Goal: Task Accomplishment & Management: Manage account settings

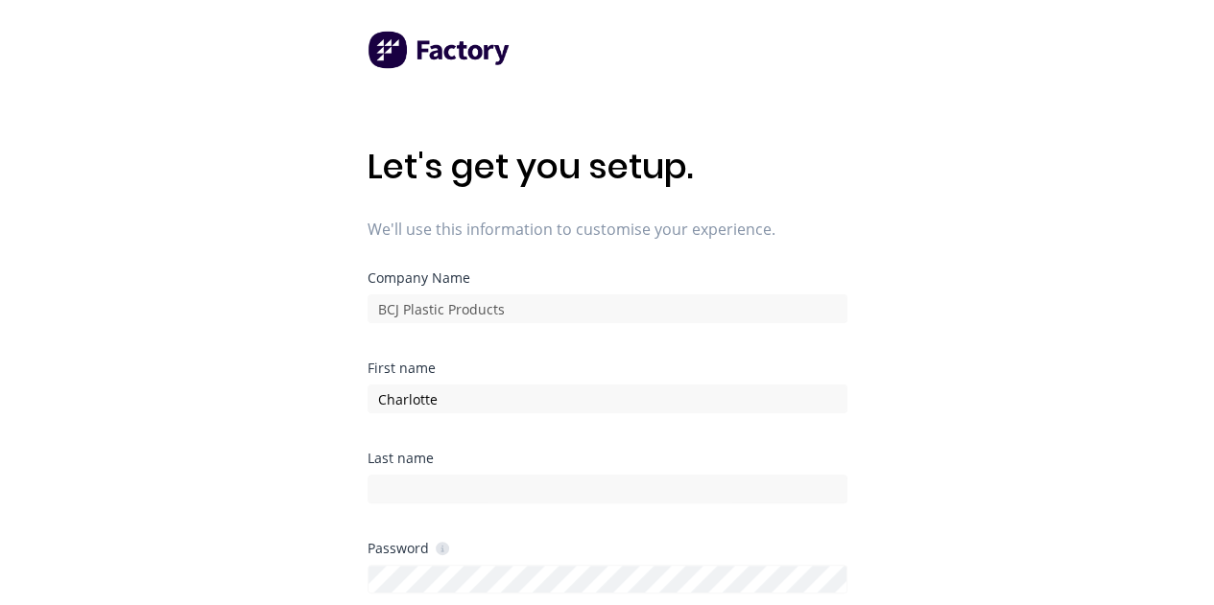
type input "Charlotte"
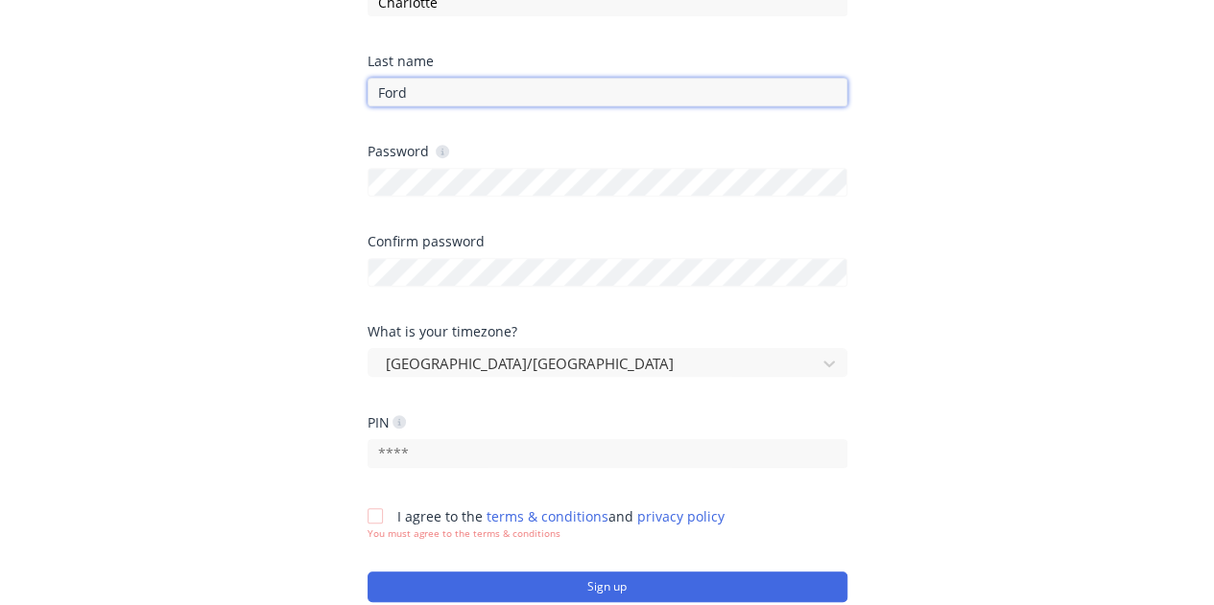
type input "Ford"
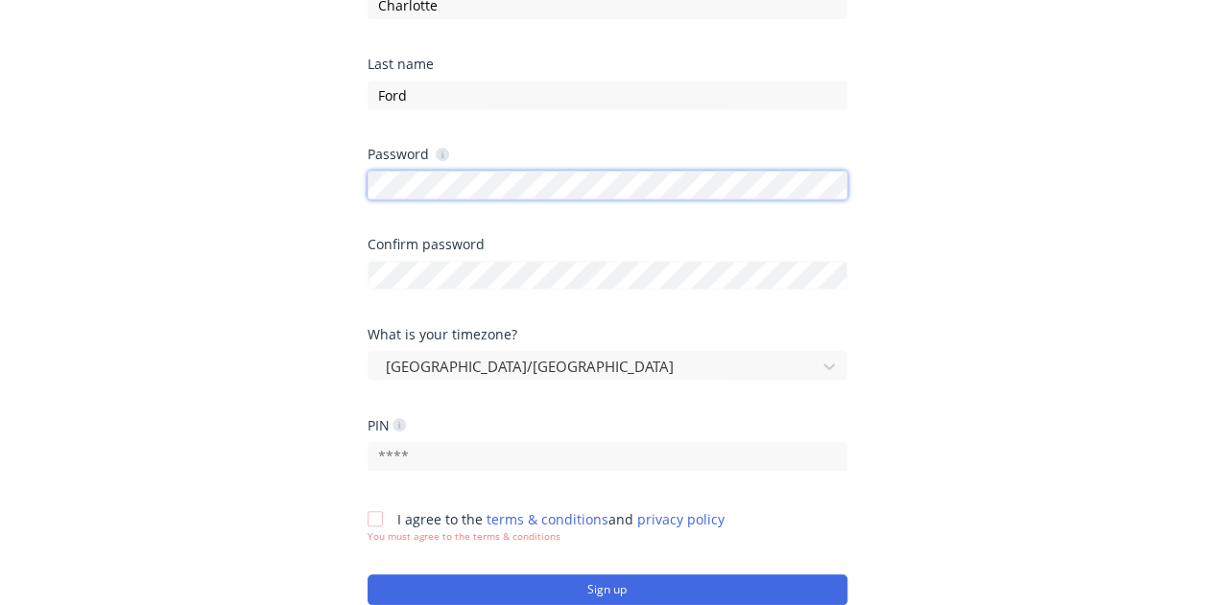
scroll to position [393, 0]
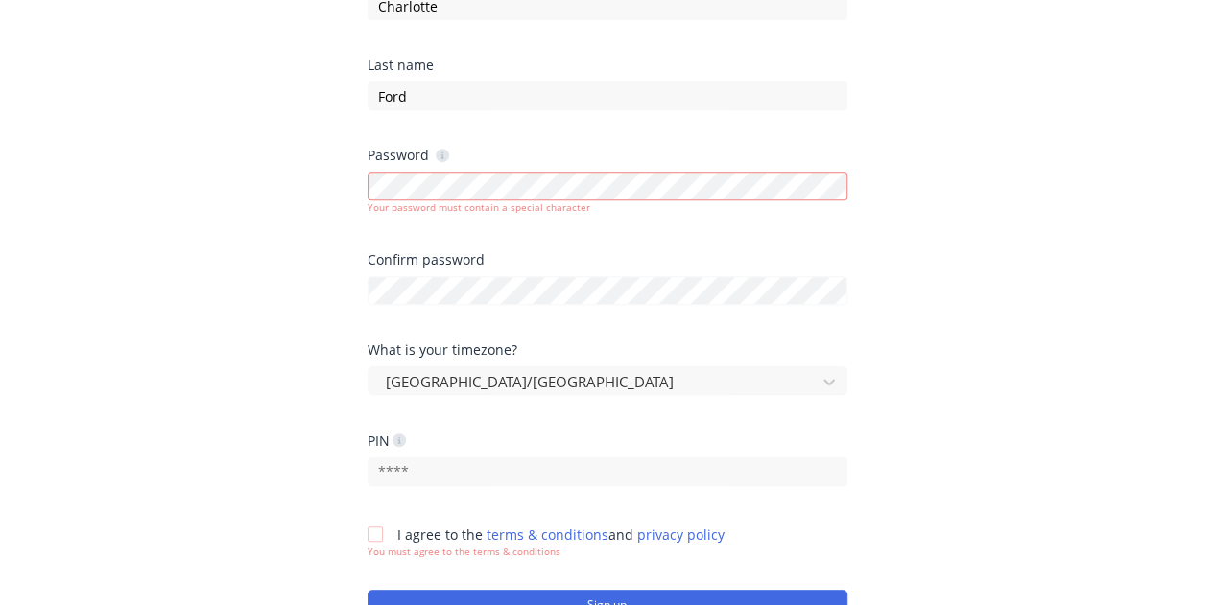
click at [479, 300] on div "Confirm password" at bounding box center [607, 298] width 480 height 90
drag, startPoint x: 479, startPoint y: 300, endPoint x: 0, endPoint y: 247, distance: 481.7
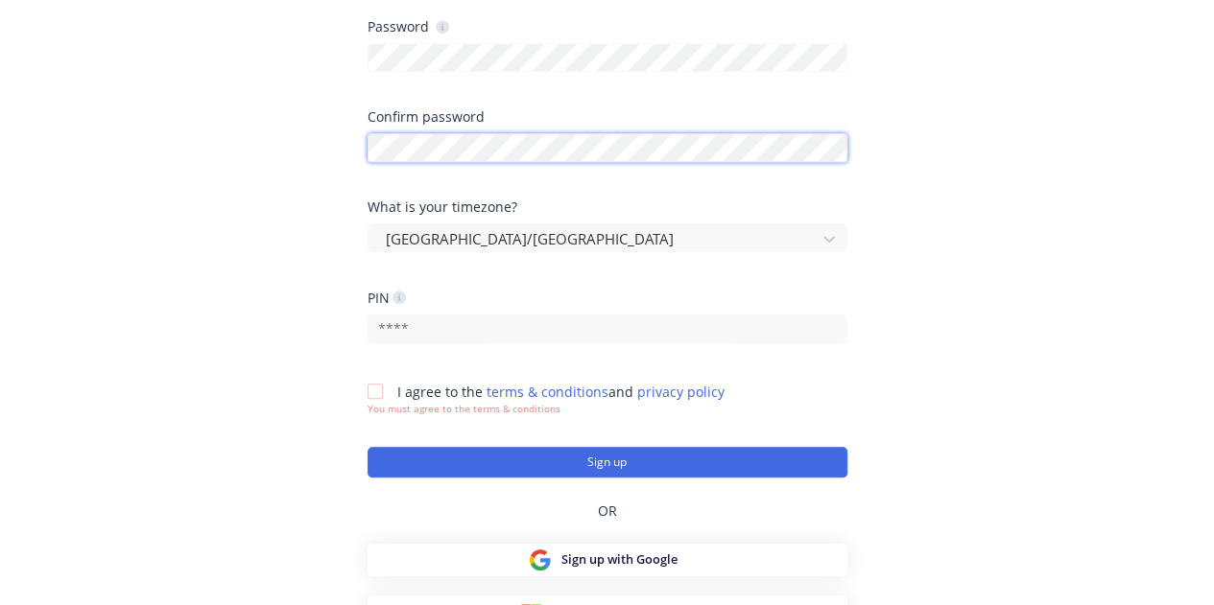
scroll to position [547, 0]
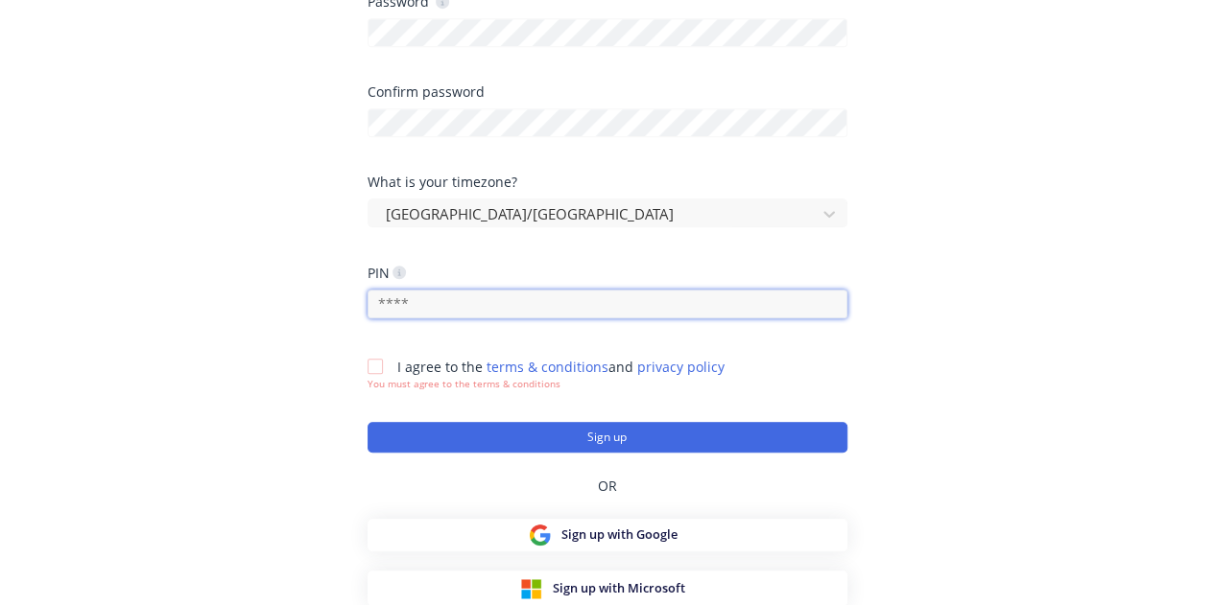
click at [407, 295] on input "text" at bounding box center [607, 304] width 480 height 29
type input "0102"
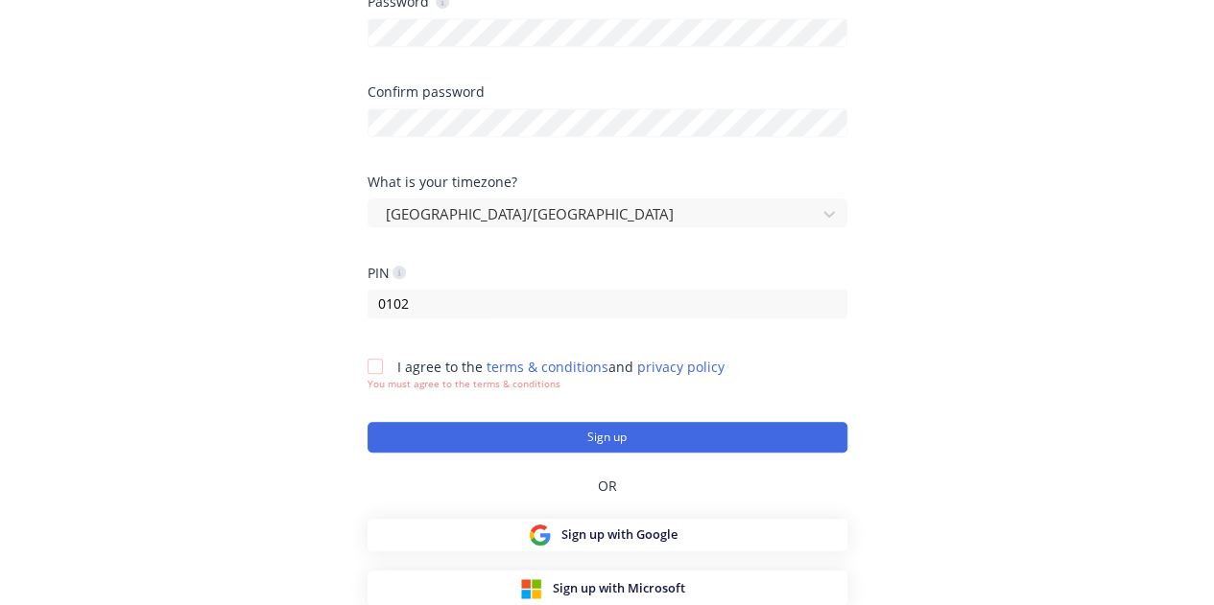
click at [378, 372] on div at bounding box center [375, 366] width 38 height 38
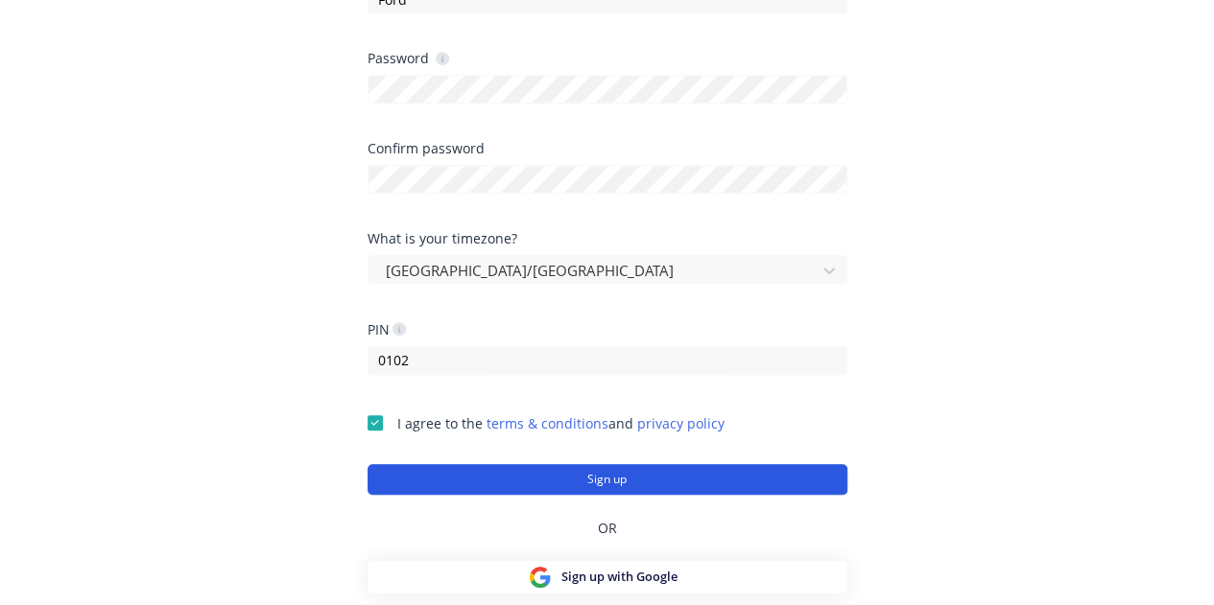
scroll to position [531, 0]
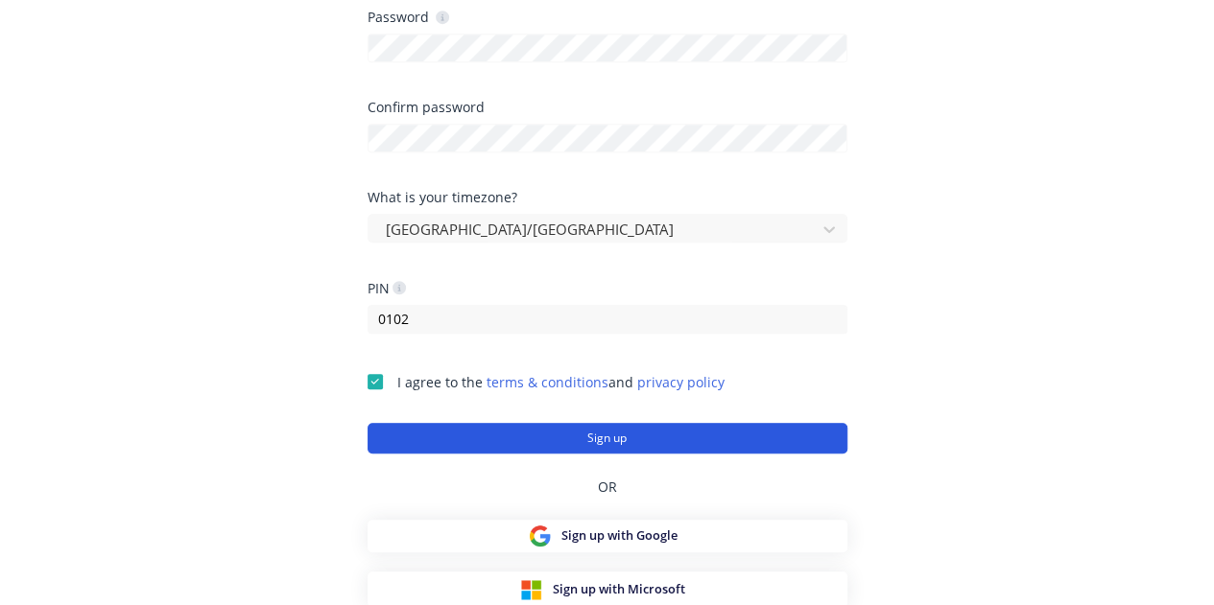
click at [533, 434] on button "Sign up" at bounding box center [607, 438] width 480 height 31
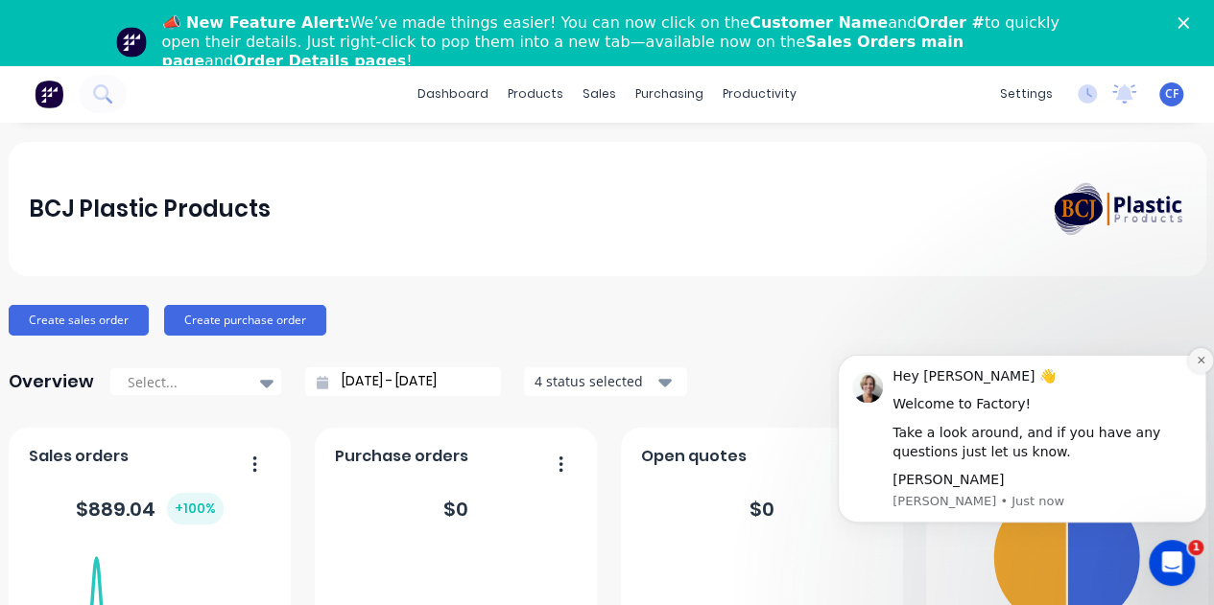
click at [1194, 359] on button "Dismiss notification" at bounding box center [1200, 360] width 25 height 25
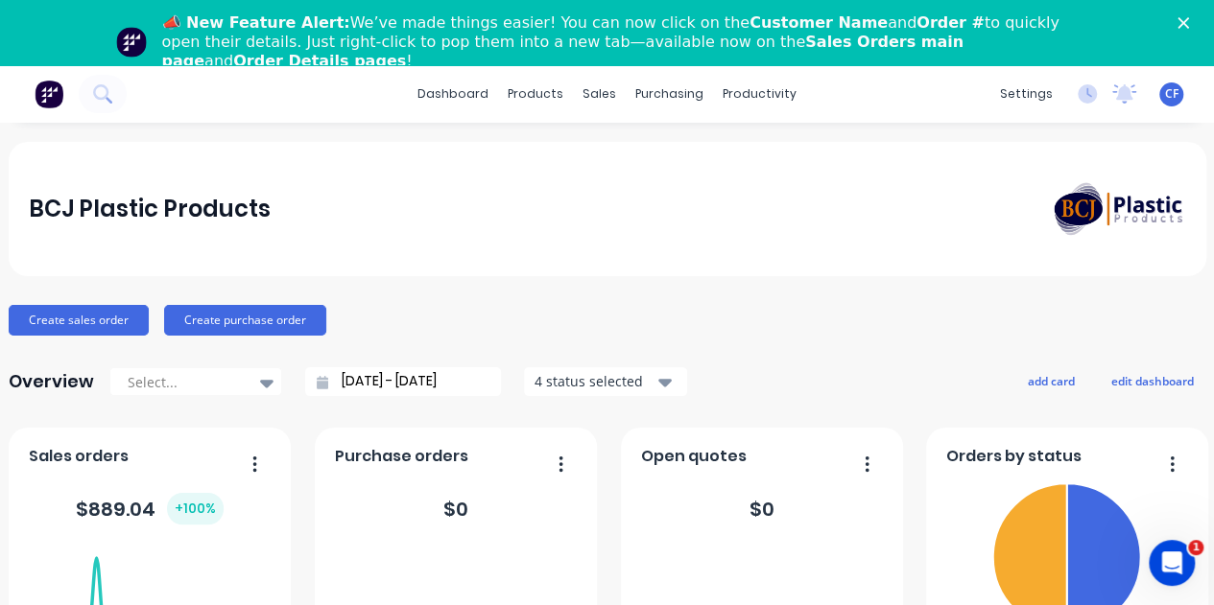
click at [1159, 88] on div "CF BCJ Plastic Products [PERSON_NAME] Administrator Profile Sign out" at bounding box center [1171, 95] width 24 height 24
click at [1165, 92] on span "CF" at bounding box center [1171, 93] width 13 height 17
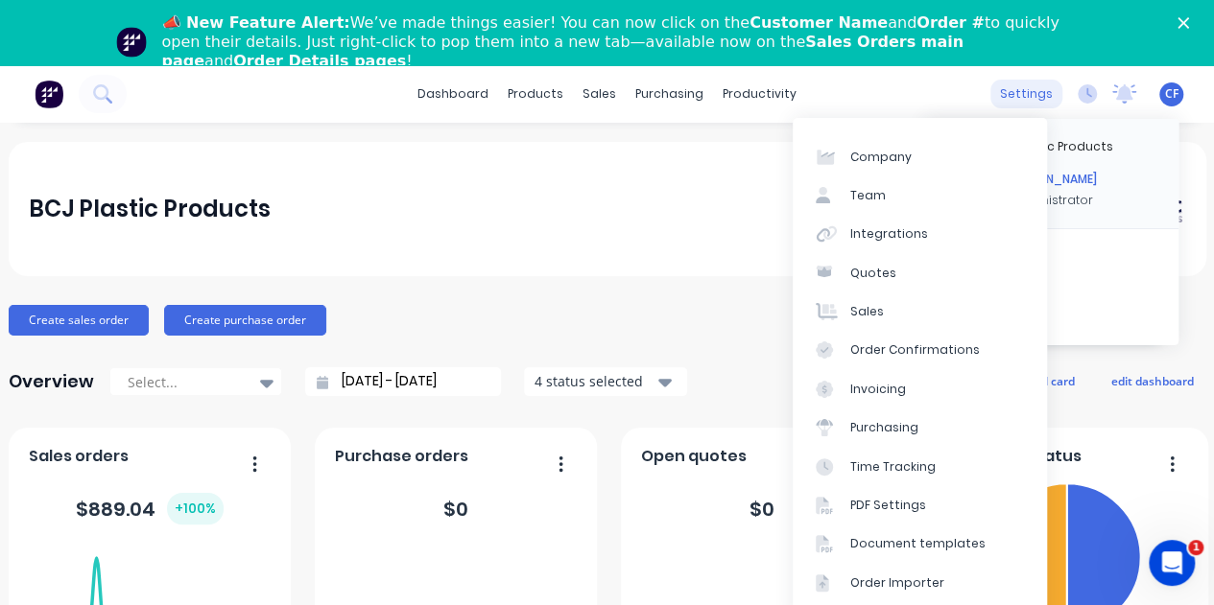
click at [1013, 104] on div "settings" at bounding box center [1026, 94] width 72 height 29
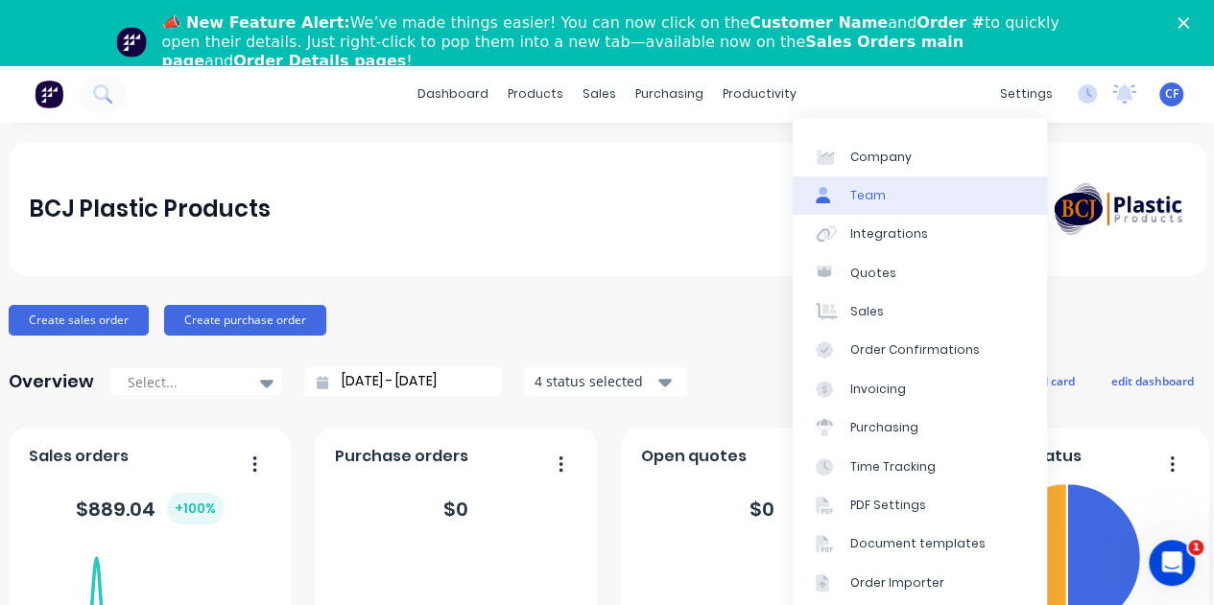
click at [881, 194] on div "Team" at bounding box center [867, 195] width 35 height 17
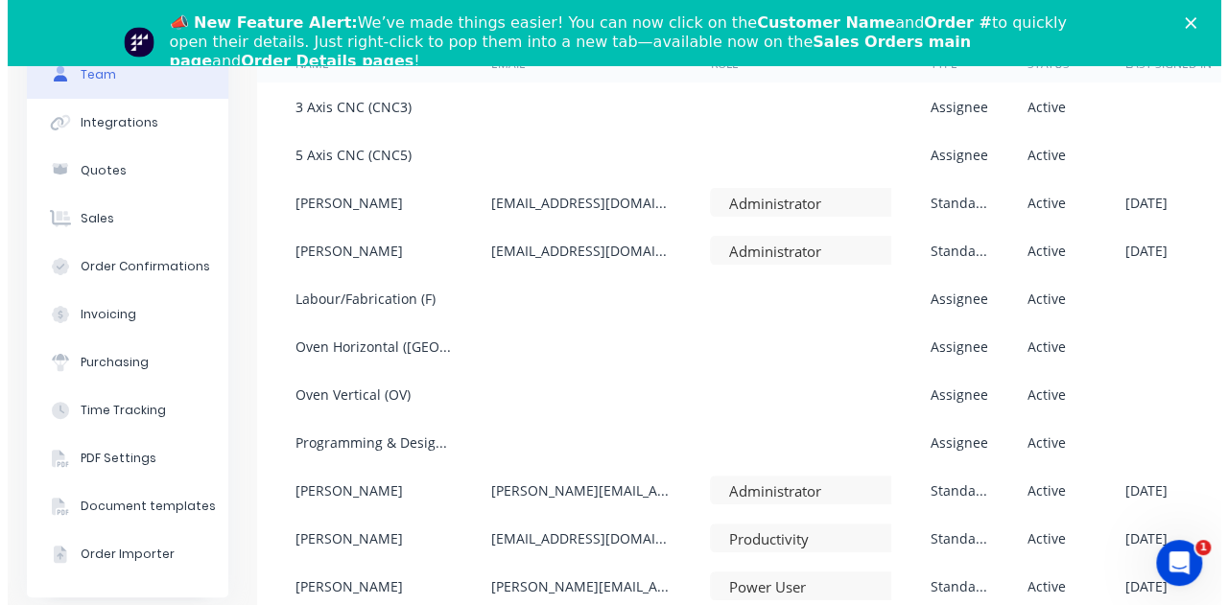
scroll to position [159, 0]
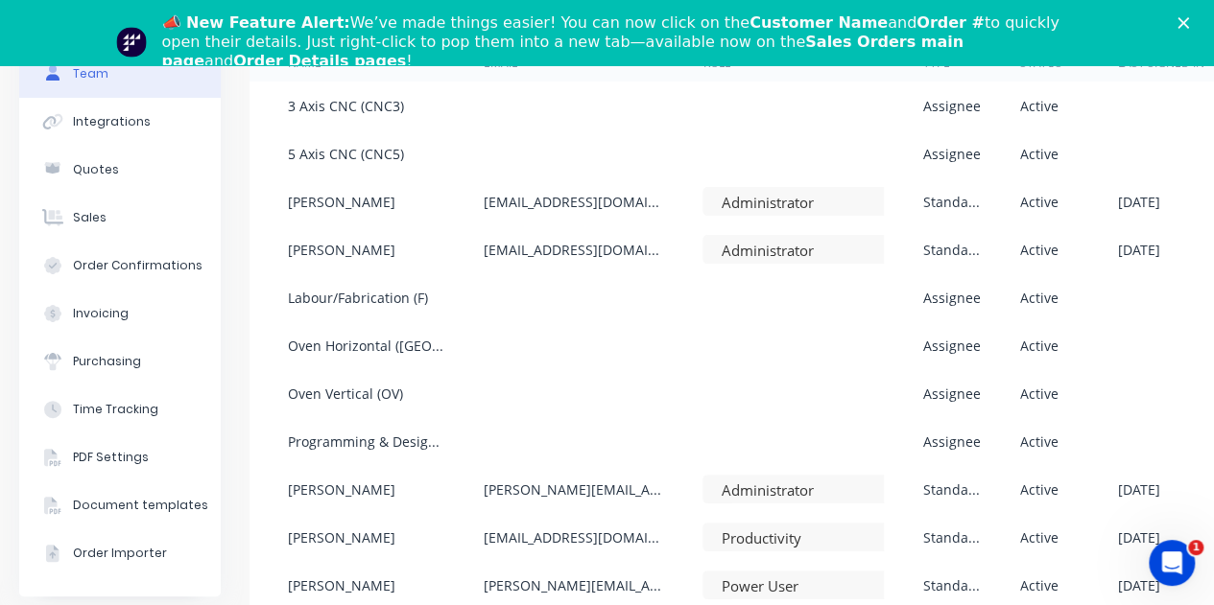
click at [1189, 24] on polygon "Close" at bounding box center [1183, 23] width 12 height 12
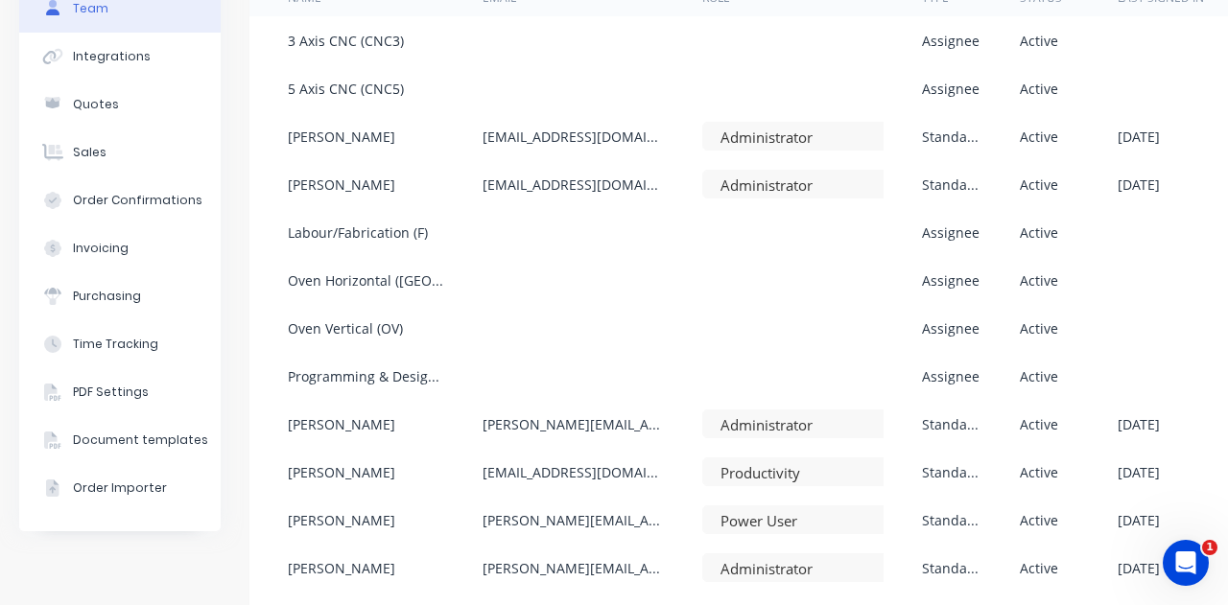
scroll to position [159, 140]
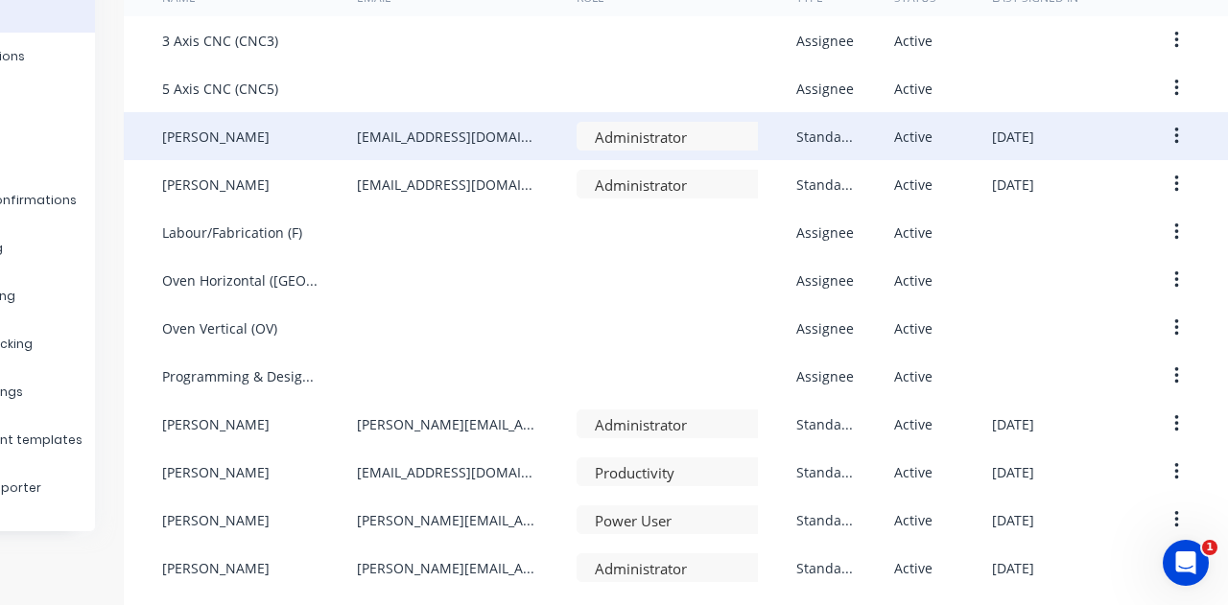
click at [1168, 139] on button "button" at bounding box center [1176, 136] width 45 height 35
click at [1074, 257] on div "Delete" at bounding box center [1108, 263] width 148 height 28
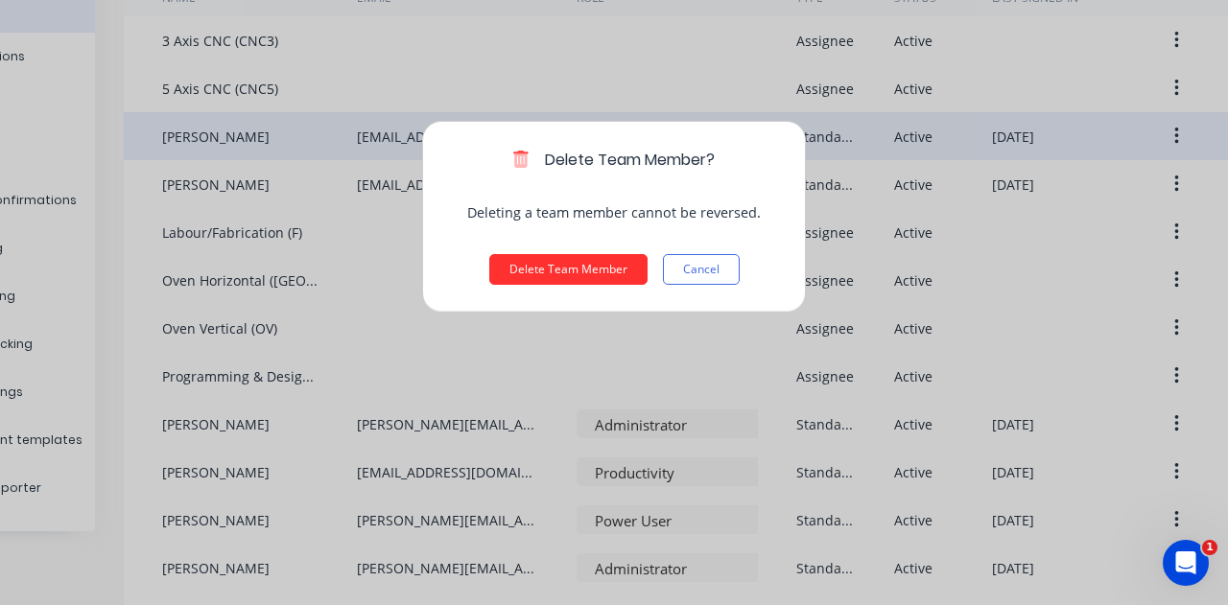
click at [554, 263] on button "Delete Team Member" at bounding box center [568, 269] width 158 height 31
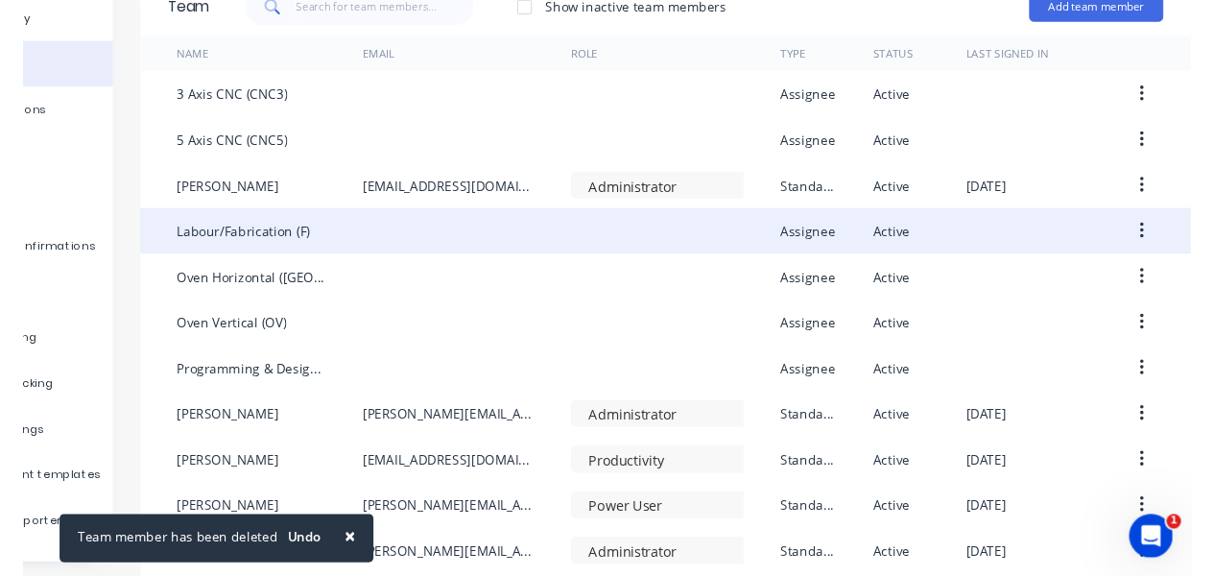
scroll to position [0, 140]
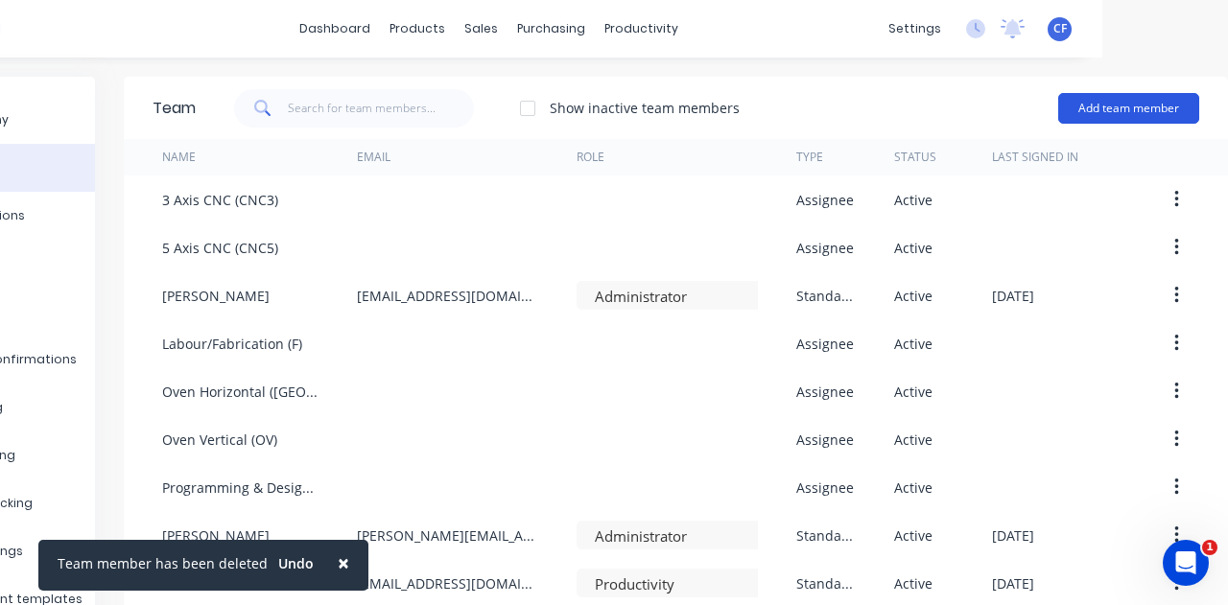
click at [1092, 104] on button "Add team member" at bounding box center [1128, 108] width 141 height 31
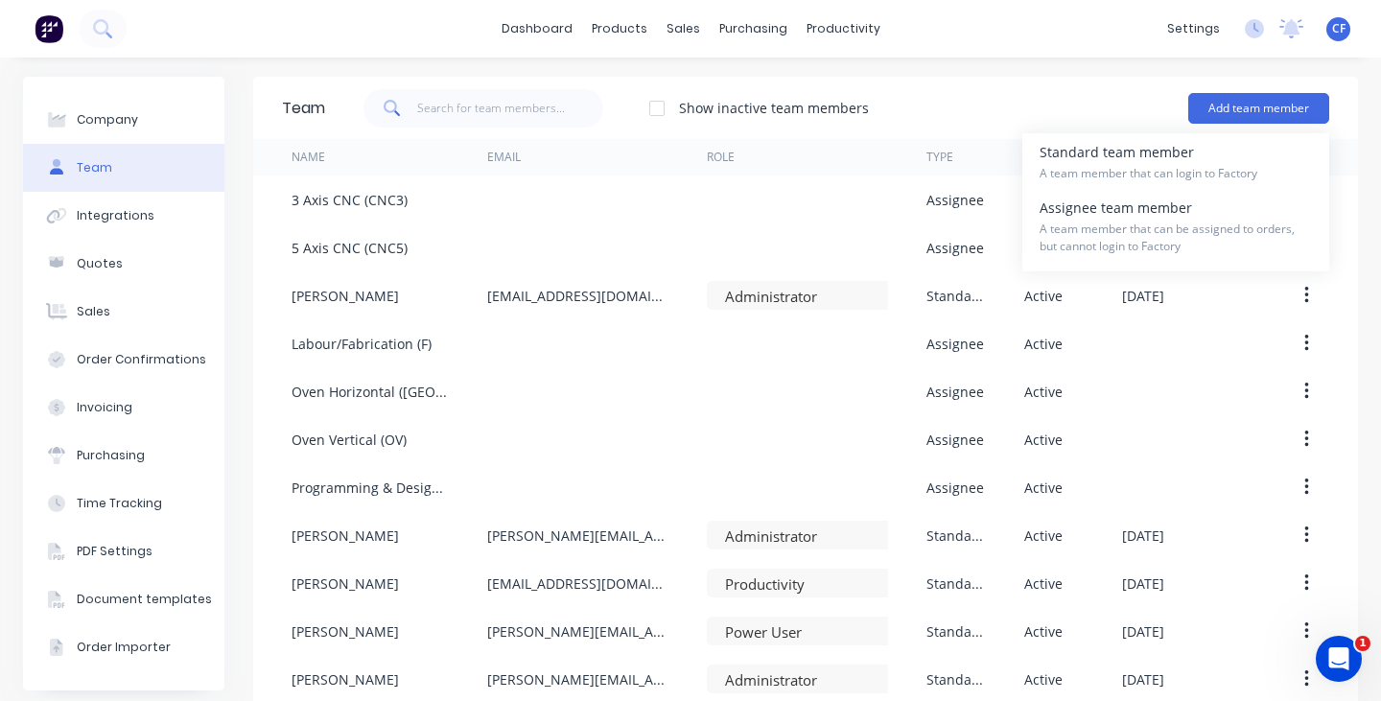
scroll to position [0, 0]
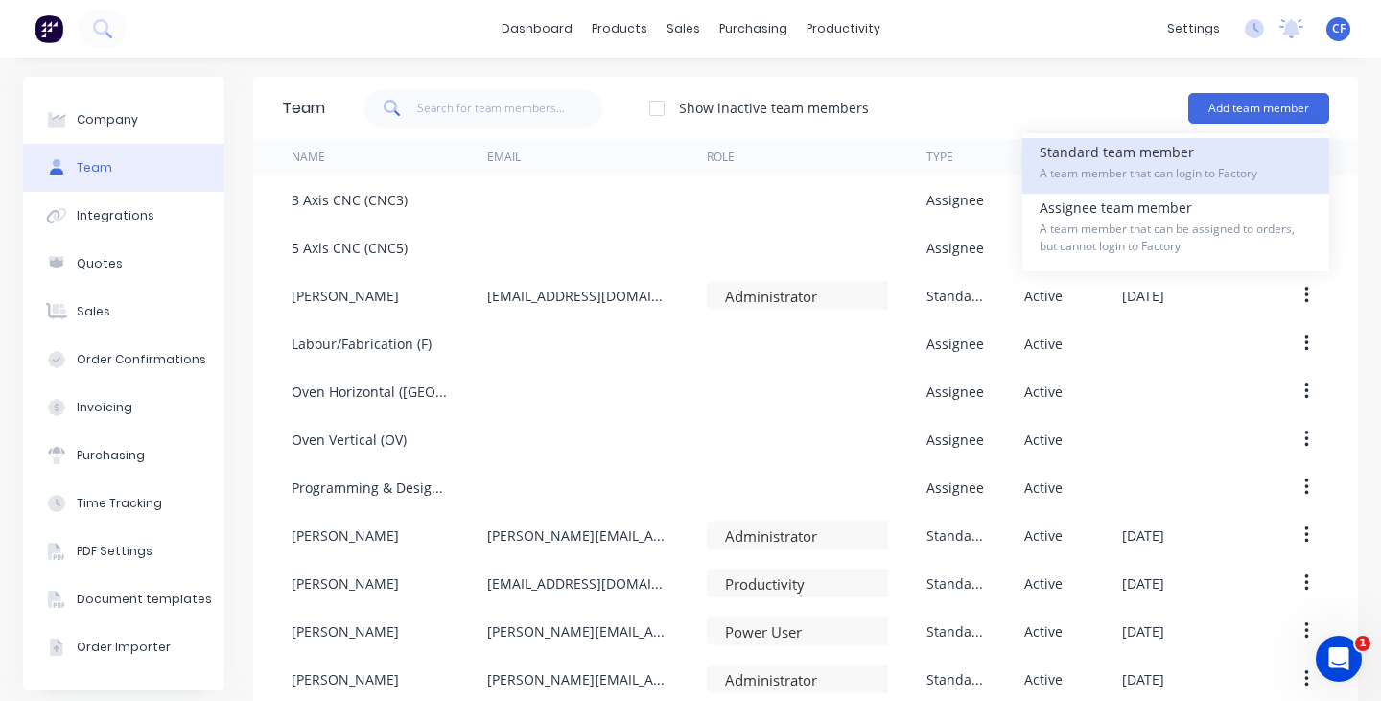
click at [1111, 155] on div "Standard team member A team member that can login to Factory" at bounding box center [1176, 166] width 272 height 56
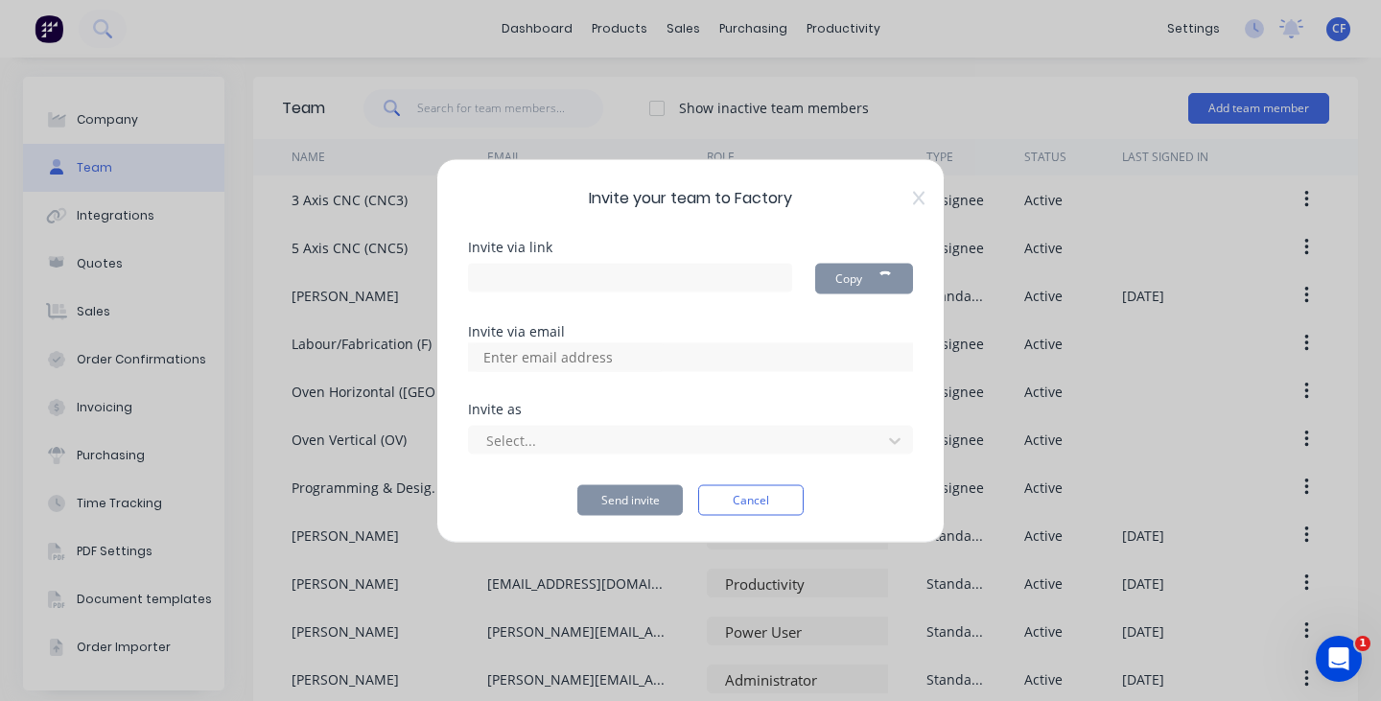
type input "https://app.factory.app/invite/PePQV4s7"
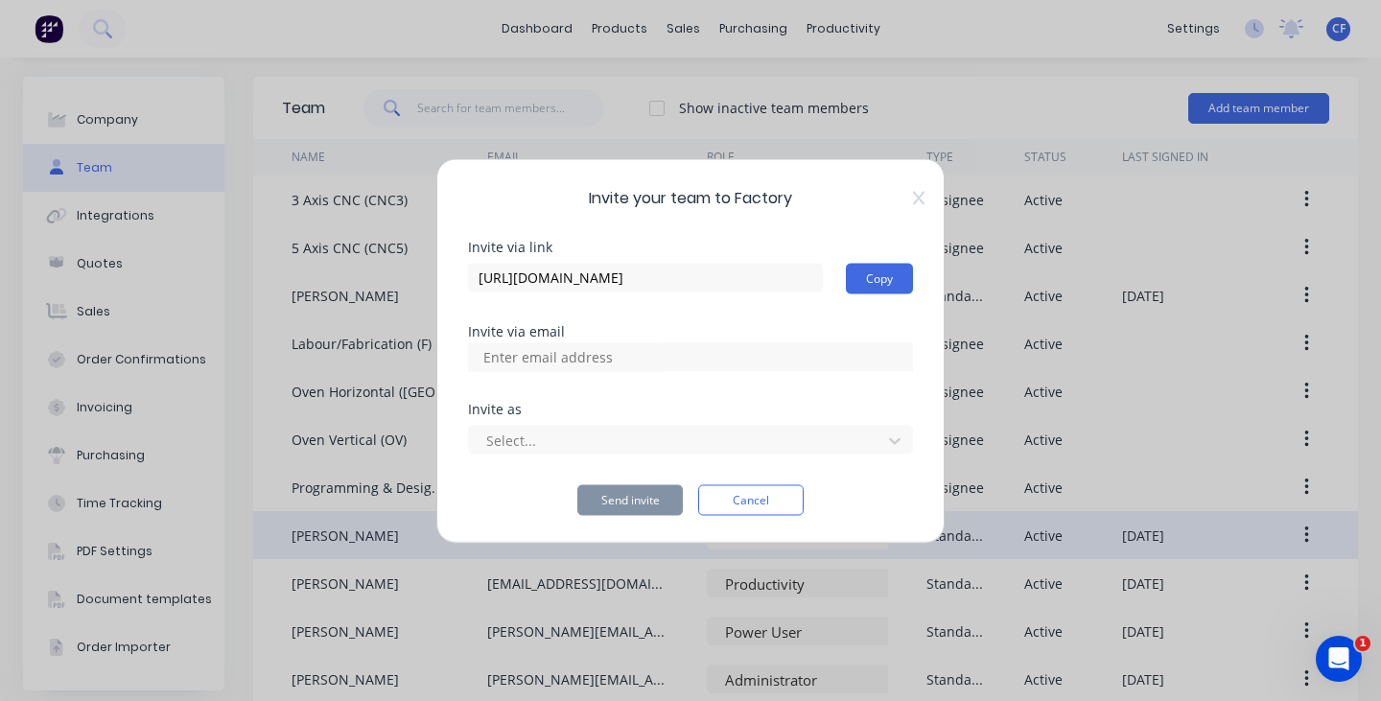
click at [745, 514] on button "Cancel" at bounding box center [751, 499] width 106 height 31
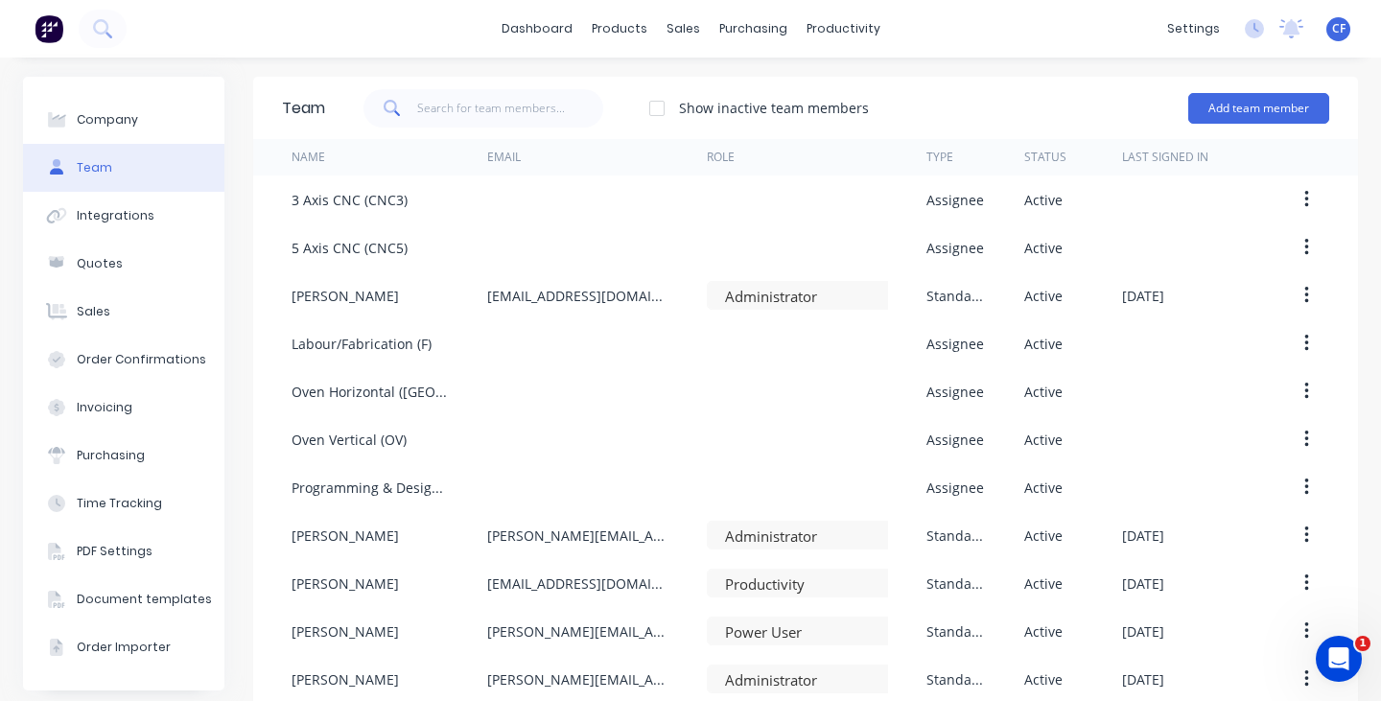
click at [1227, 89] on div "Add team member" at bounding box center [1259, 109] width 141 height 58
click at [1227, 108] on button "Add team member" at bounding box center [1259, 108] width 141 height 31
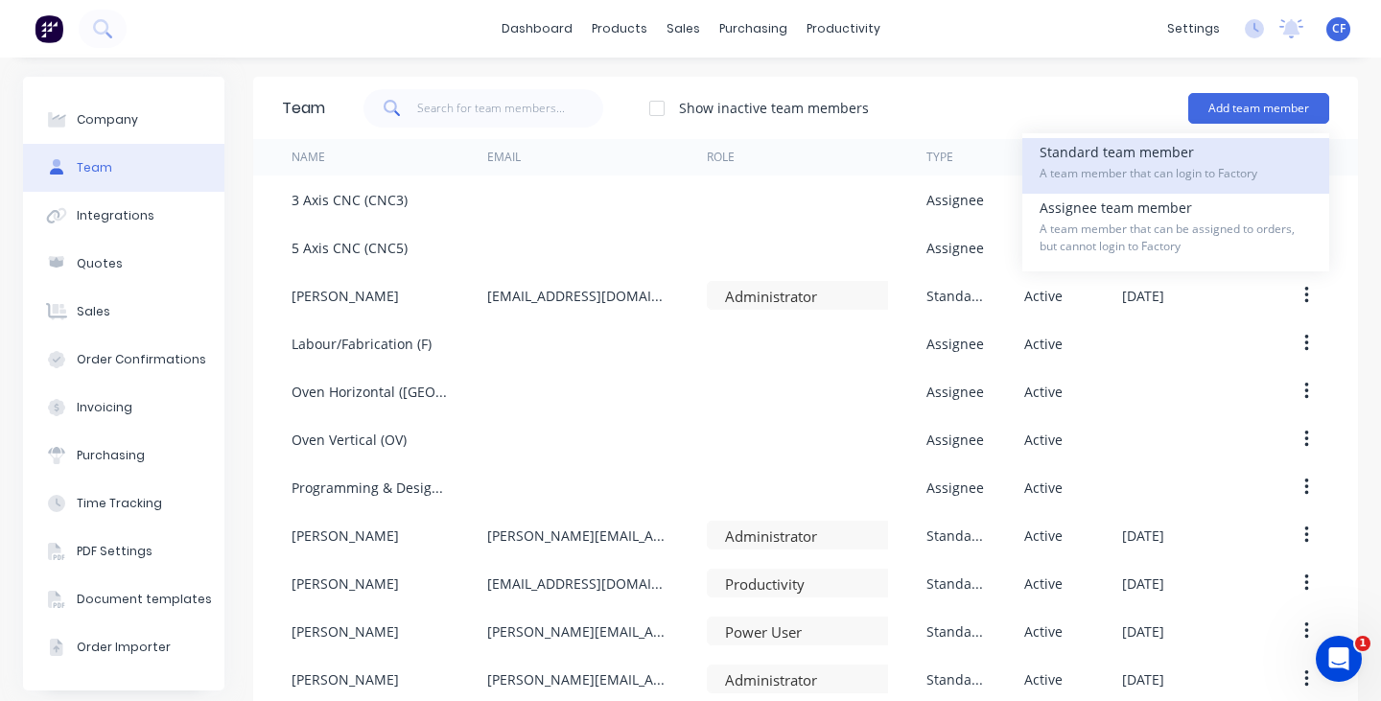
click at [1213, 165] on span "A team member that can login to Factory" at bounding box center [1176, 173] width 272 height 17
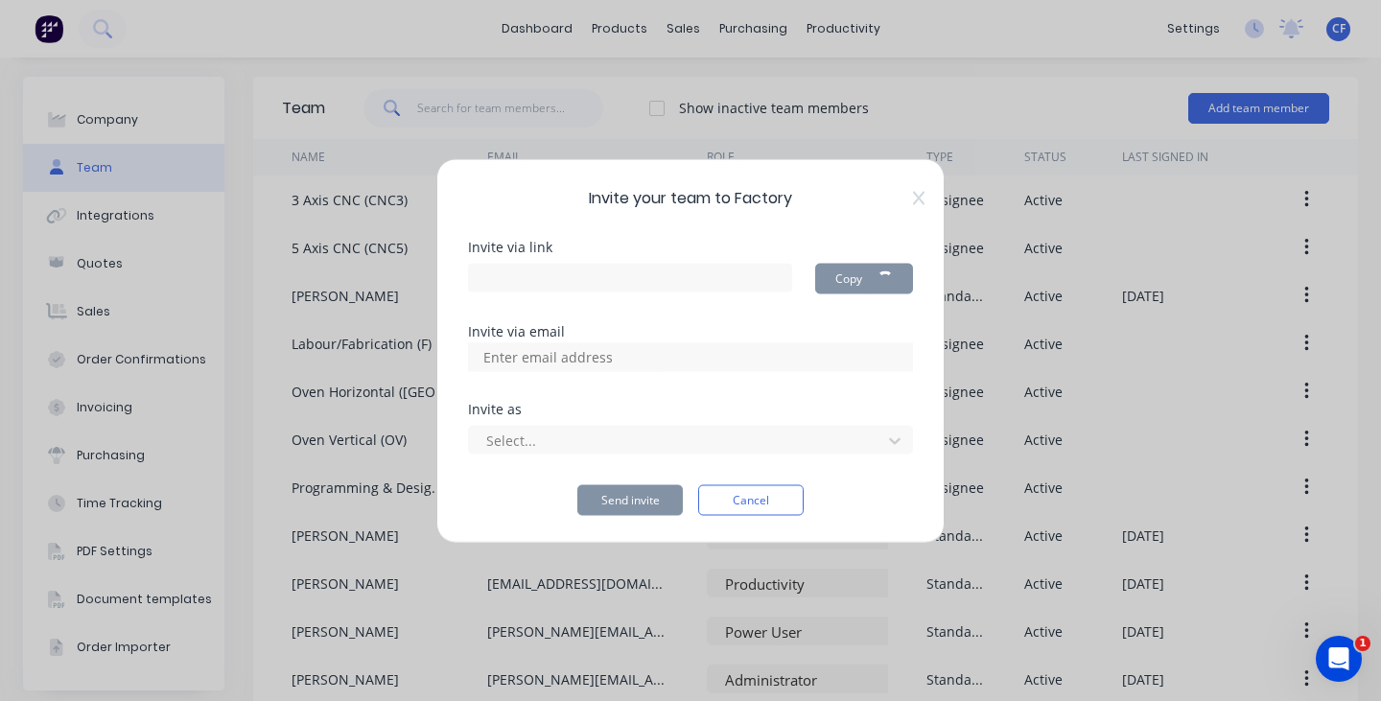
type input "https://app.factory.app/invite/2kXf6z8S"
click at [673, 341] on div "Invite via link https://app.factory.app/invite/2kXf6z8S Copy Invite via email I…" at bounding box center [690, 377] width 445 height 275
click at [673, 354] on div at bounding box center [690, 356] width 445 height 29
click at [601, 387] on div "Invite via link https://app.factory.app/invite/2kXf6z8S Copy Invite via email I…" at bounding box center [690, 377] width 445 height 275
click at [575, 360] on input at bounding box center [569, 356] width 192 height 29
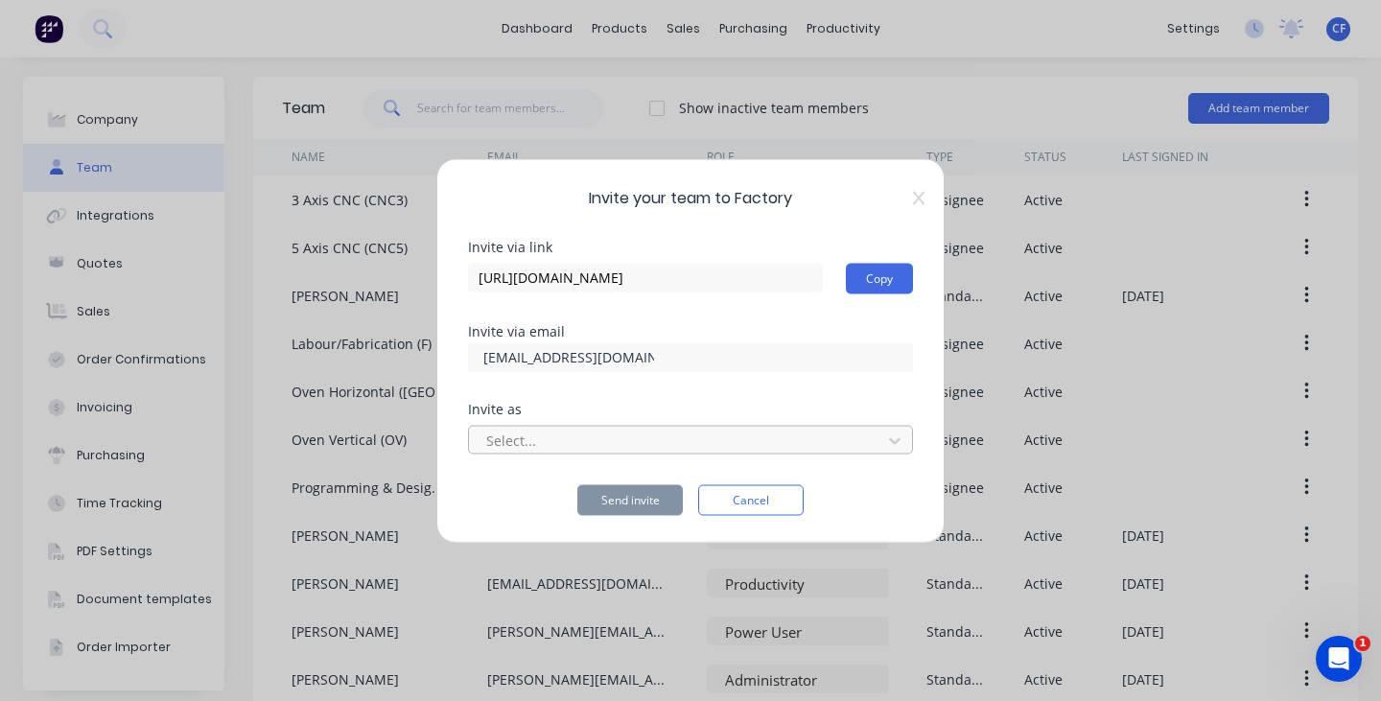
type input "admin@bcjplastics.com"
click at [508, 444] on div at bounding box center [678, 441] width 388 height 24
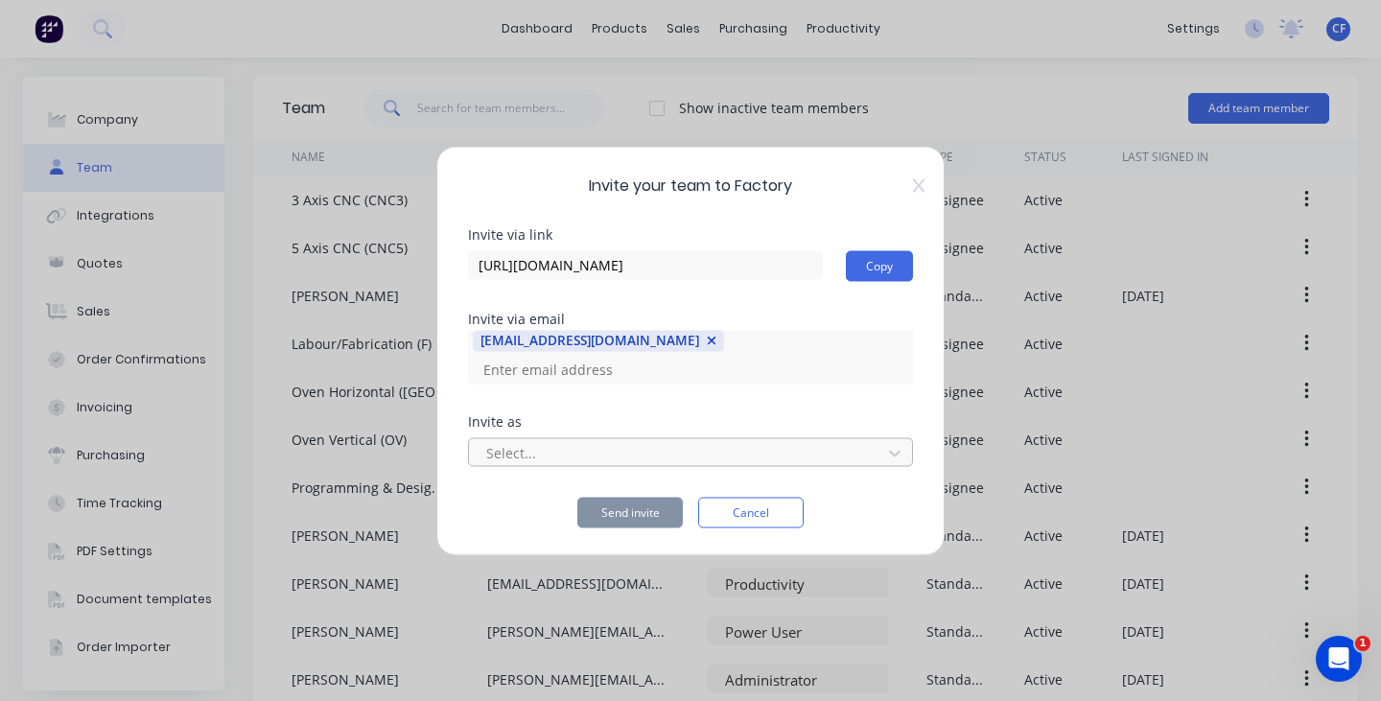
click at [699, 442] on div at bounding box center [678, 453] width 388 height 24
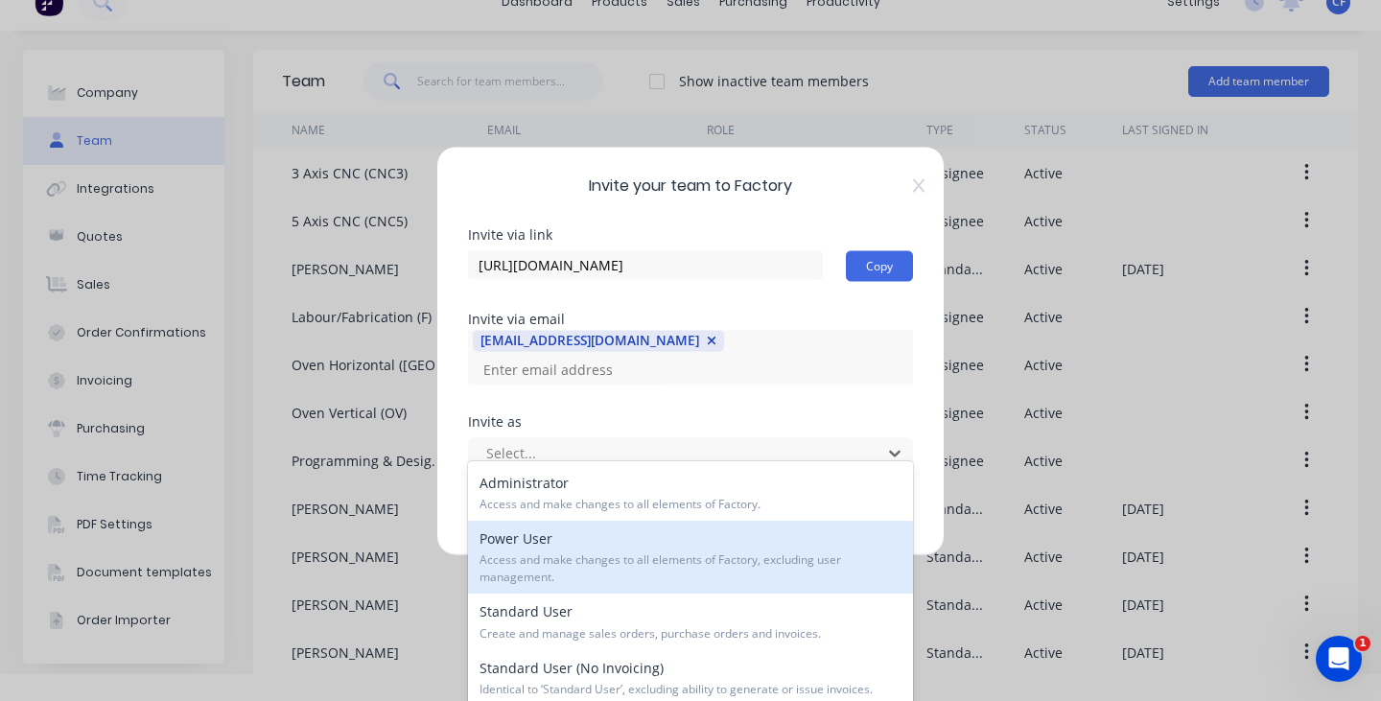
click at [654, 560] on span "Access and make changes to all elements of Factory, excluding user management." at bounding box center [691, 569] width 422 height 35
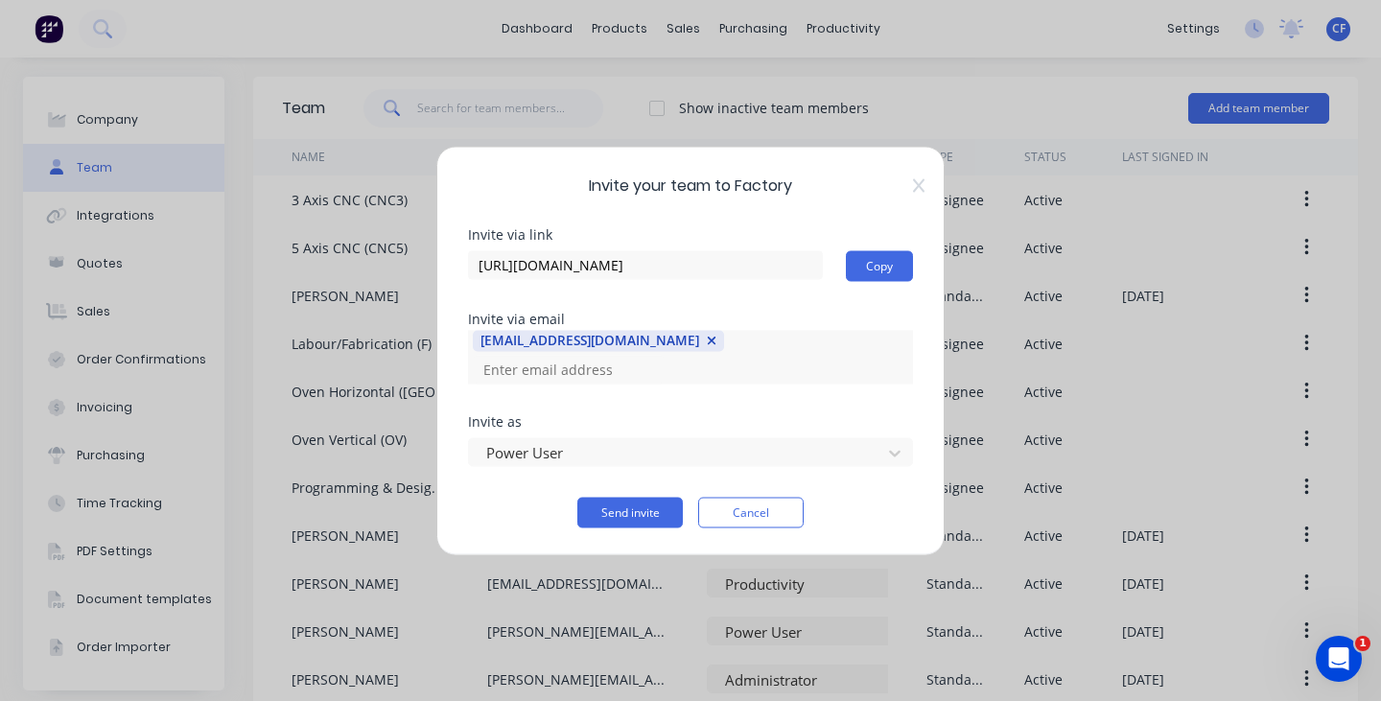
drag, startPoint x: 569, startPoint y: 362, endPoint x: 583, endPoint y: 366, distance: 15.2
click at [570, 350] on div "admin@bcjplastics.com" at bounding box center [590, 340] width 219 height 19
click at [607, 350] on div "admin@bcjplastics.com" at bounding box center [590, 340] width 219 height 19
click at [626, 350] on div "admin@bcjplastics.com" at bounding box center [590, 340] width 219 height 19
drag, startPoint x: 626, startPoint y: 356, endPoint x: 643, endPoint y: 358, distance: 16.4
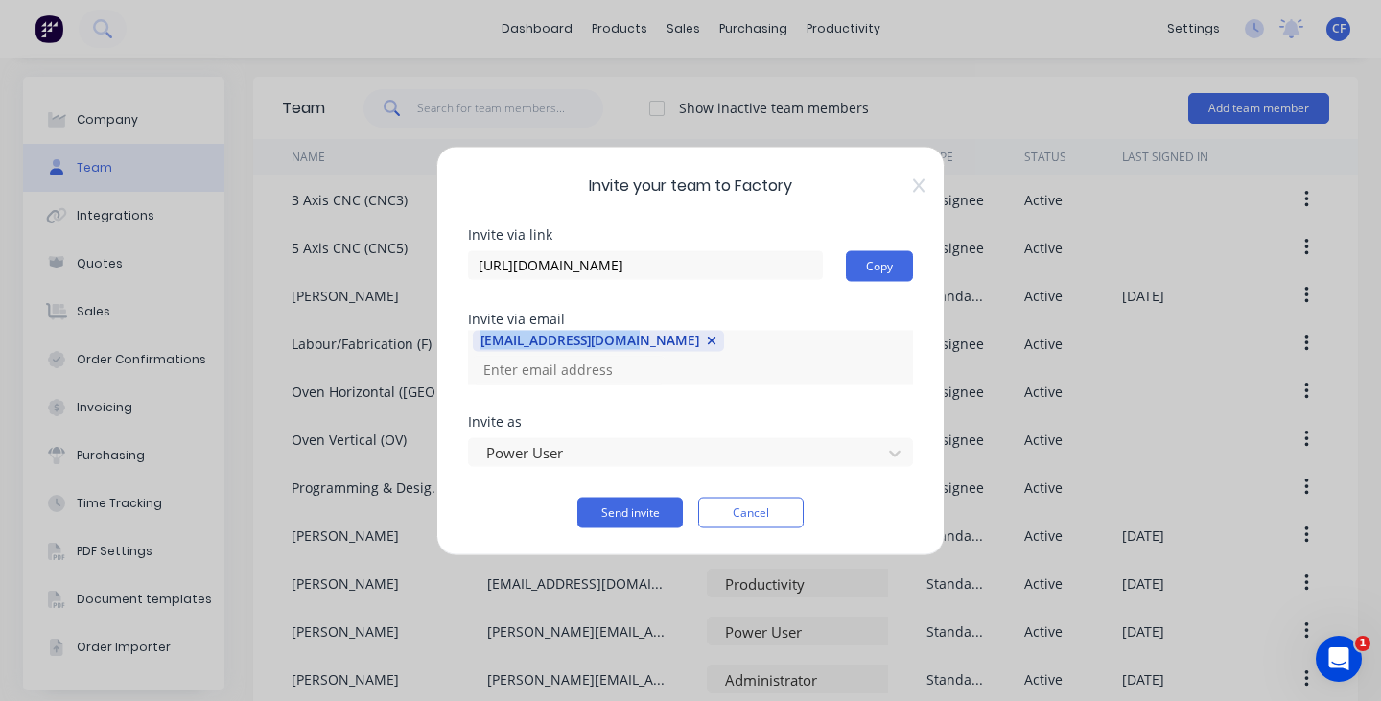
click at [627, 351] on div "admin@bcjplastics.com" at bounding box center [599, 340] width 252 height 21
click at [707, 348] on icon "button" at bounding box center [712, 341] width 11 height 13
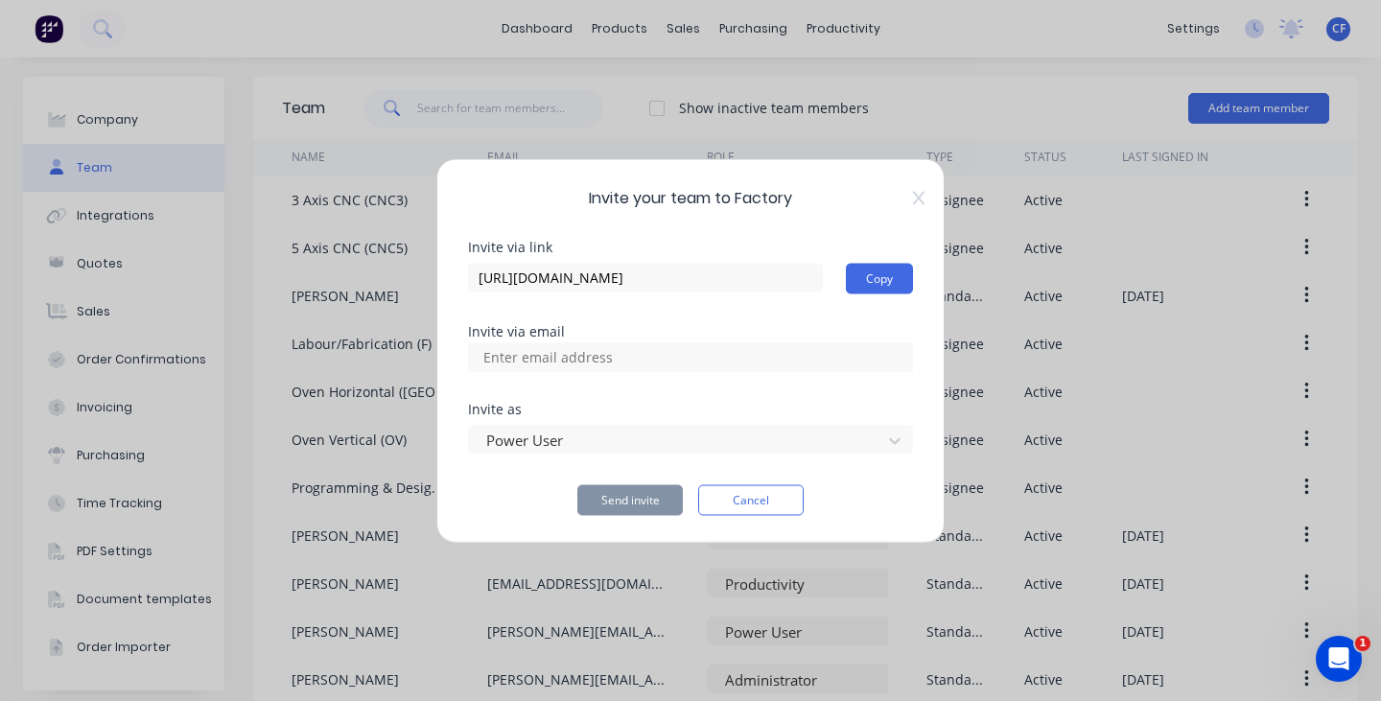
click at [641, 358] on input at bounding box center [569, 356] width 192 height 29
type input "[EMAIL_ADDRESS][DOMAIN_NAME]"
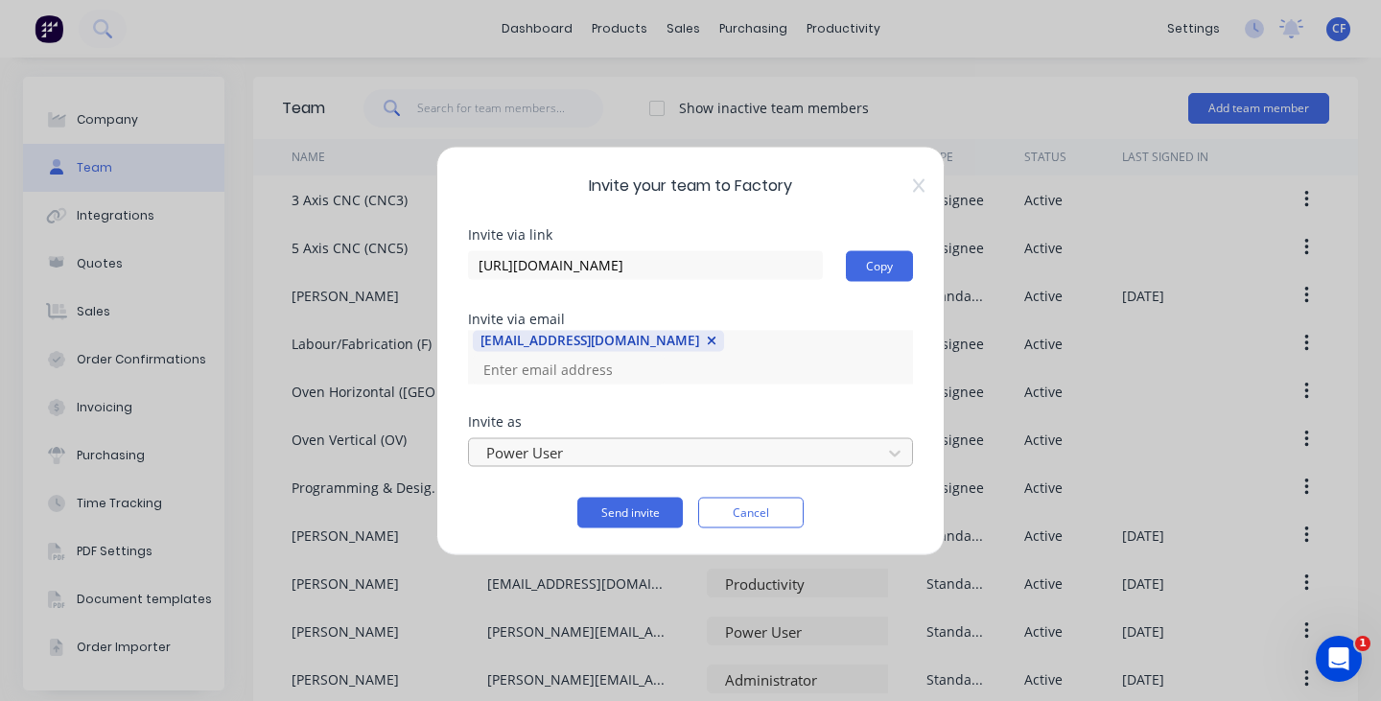
click at [611, 450] on div at bounding box center [678, 453] width 388 height 24
click at [621, 497] on button "Send invite" at bounding box center [631, 512] width 106 height 31
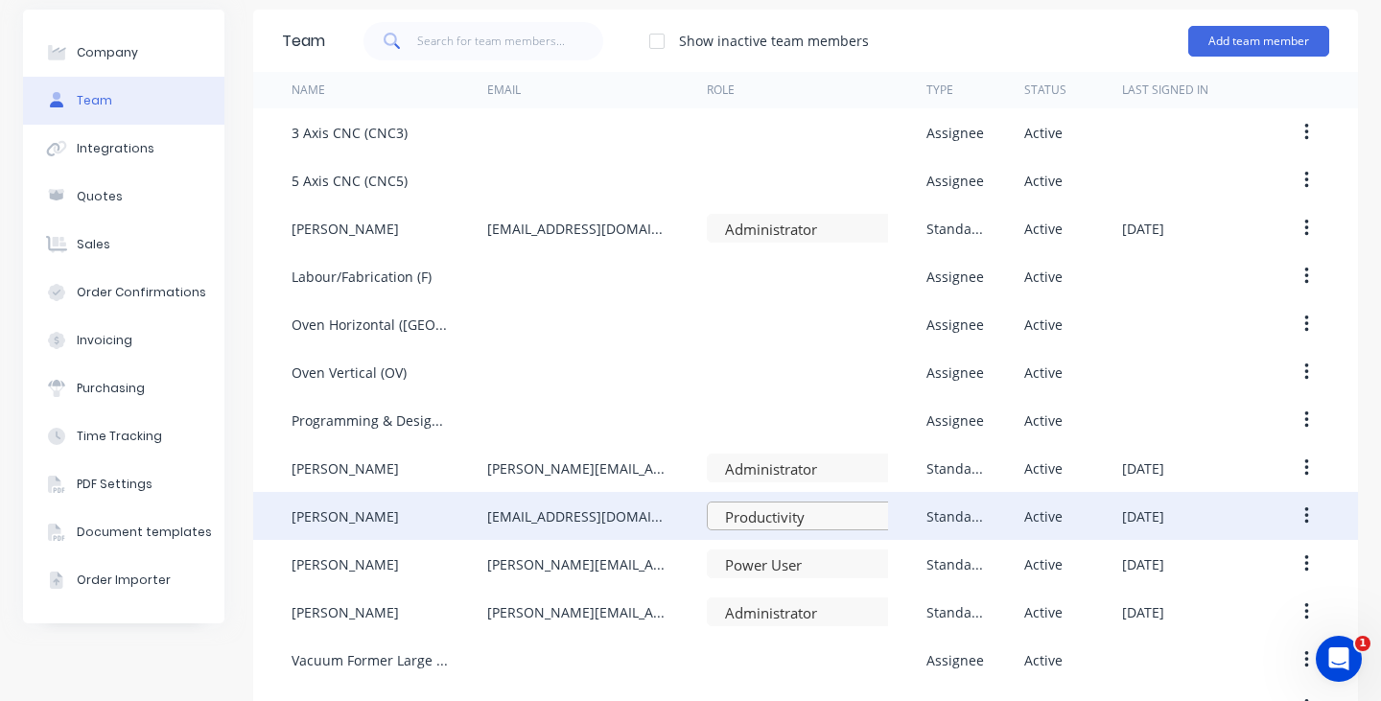
scroll to position [213, 0]
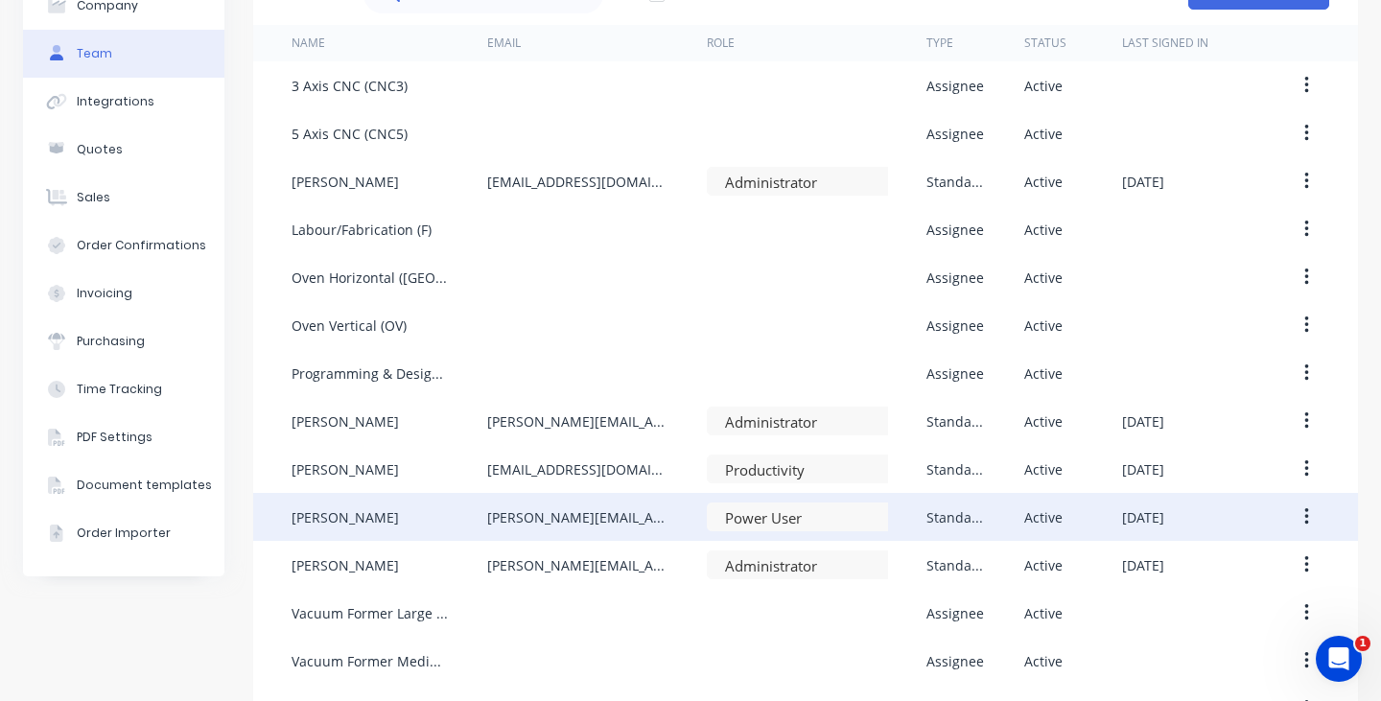
scroll to position [213, 0]
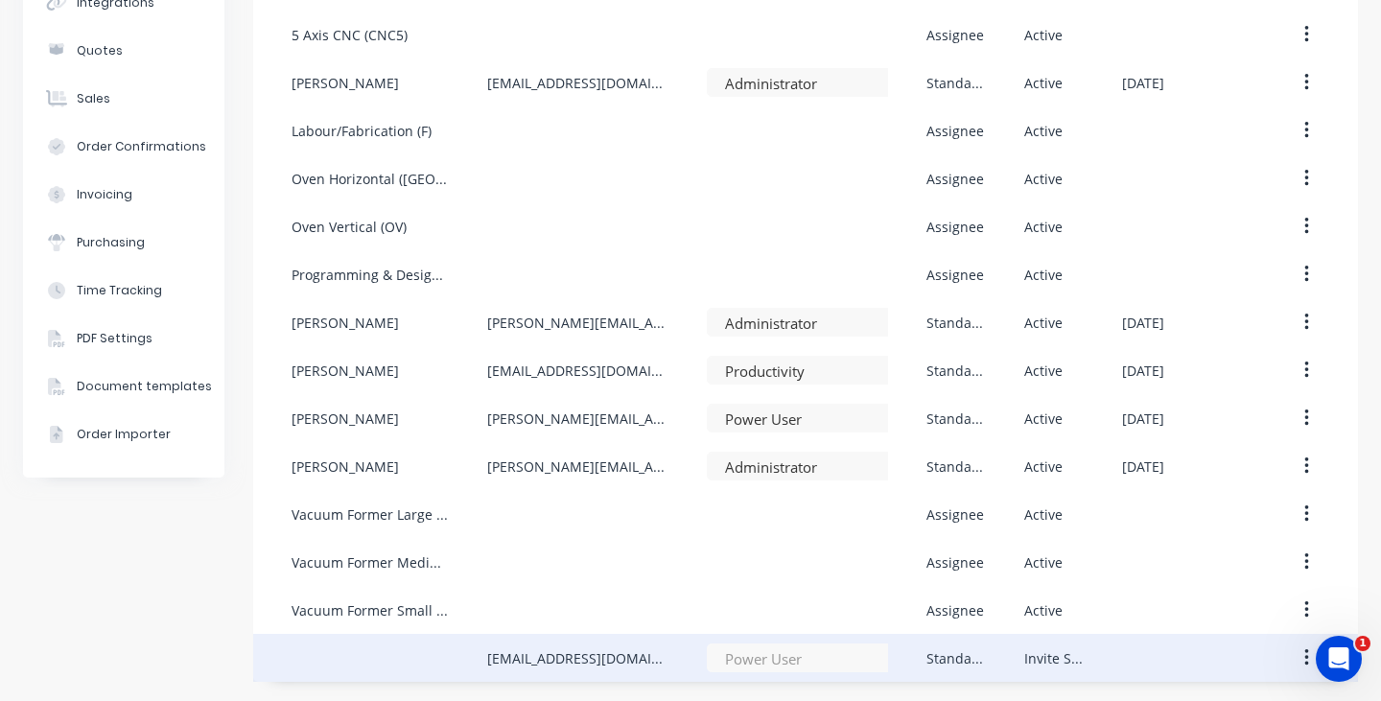
click at [1295, 658] on button "button" at bounding box center [1307, 658] width 45 height 35
click at [1295, 660] on button "button" at bounding box center [1307, 658] width 45 height 35
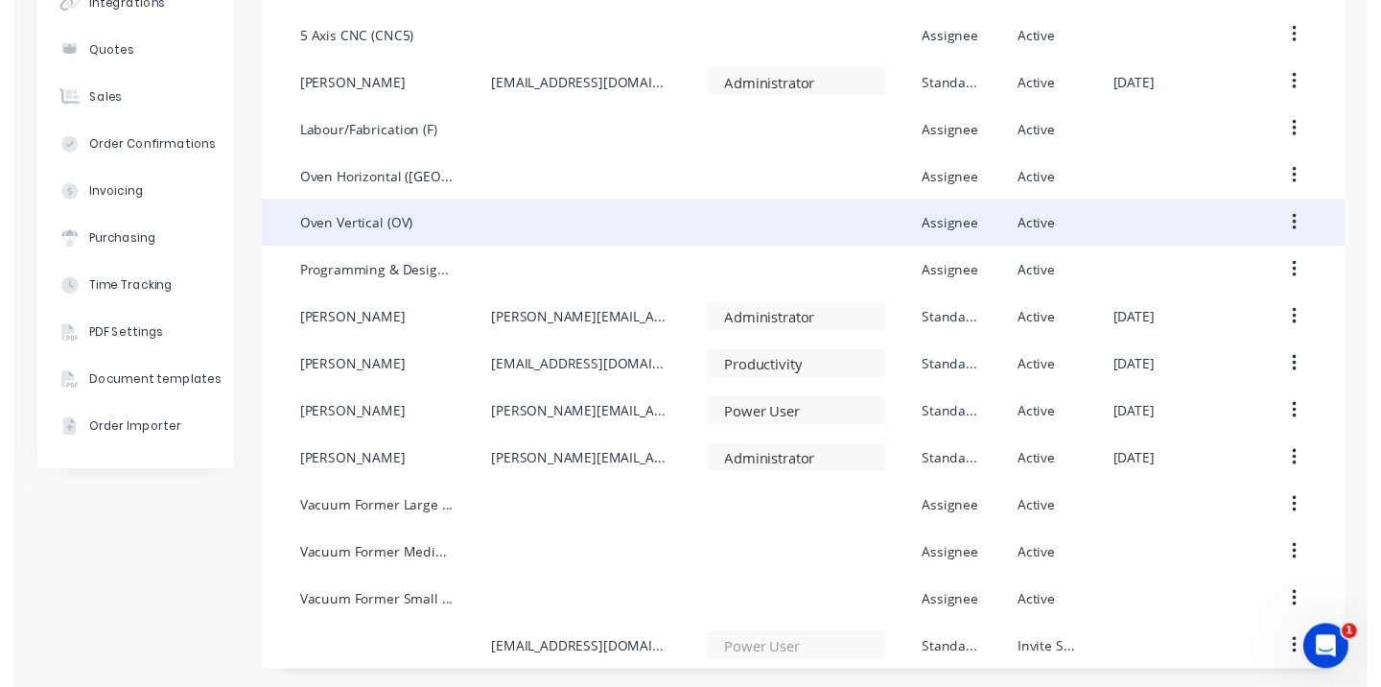
scroll to position [0, 0]
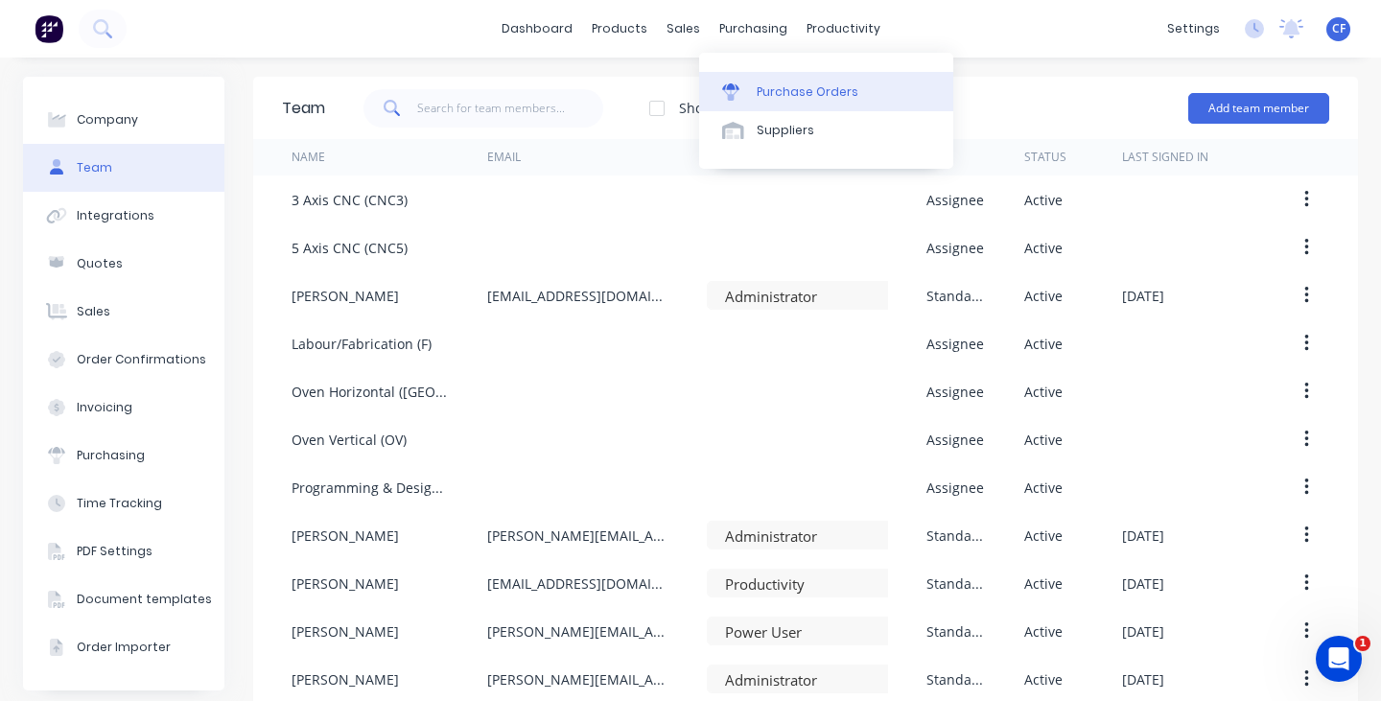
click at [757, 102] on link "Purchase Orders" at bounding box center [826, 91] width 254 height 38
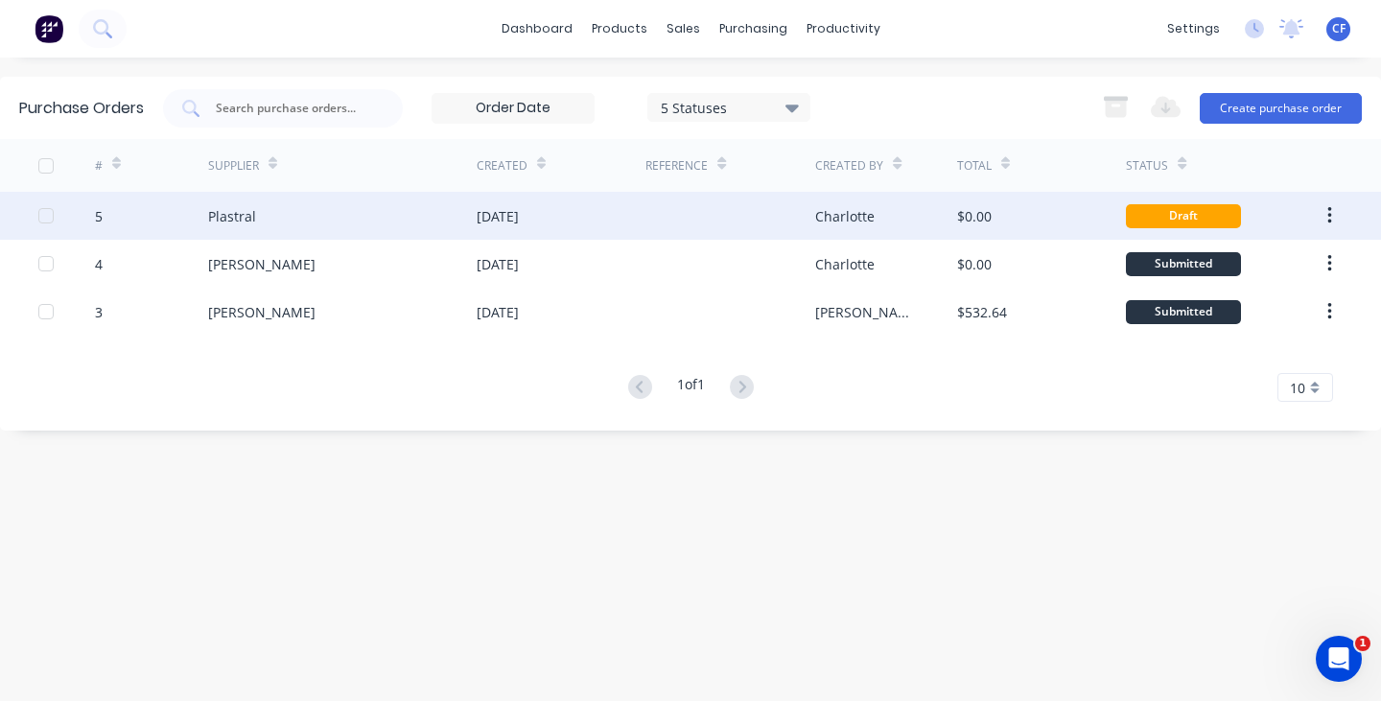
click at [379, 213] on div "Plastral" at bounding box center [342, 216] width 269 height 48
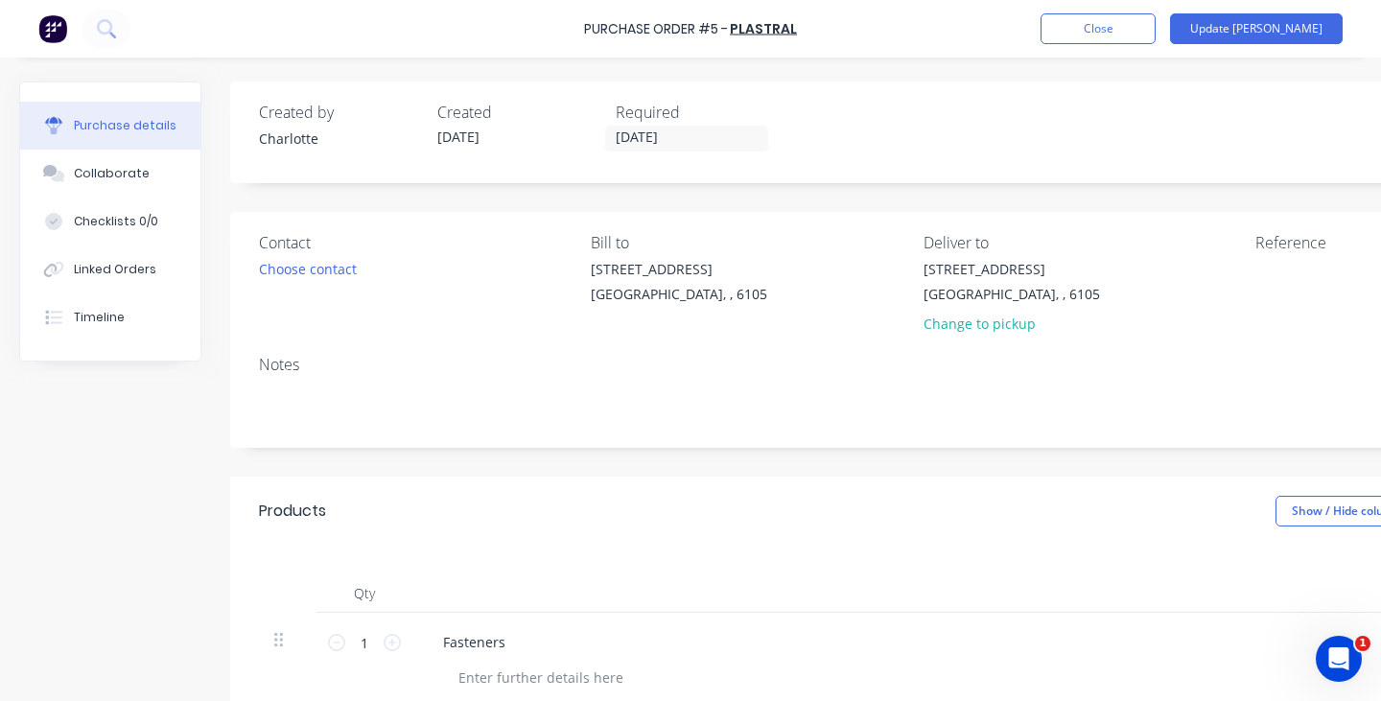
click at [1144, 45] on div "Purchase Order #5 - Plastral Add product Close Update Bill" at bounding box center [690, 29] width 1381 height 58
click at [1142, 35] on button "Close" at bounding box center [1098, 28] width 115 height 31
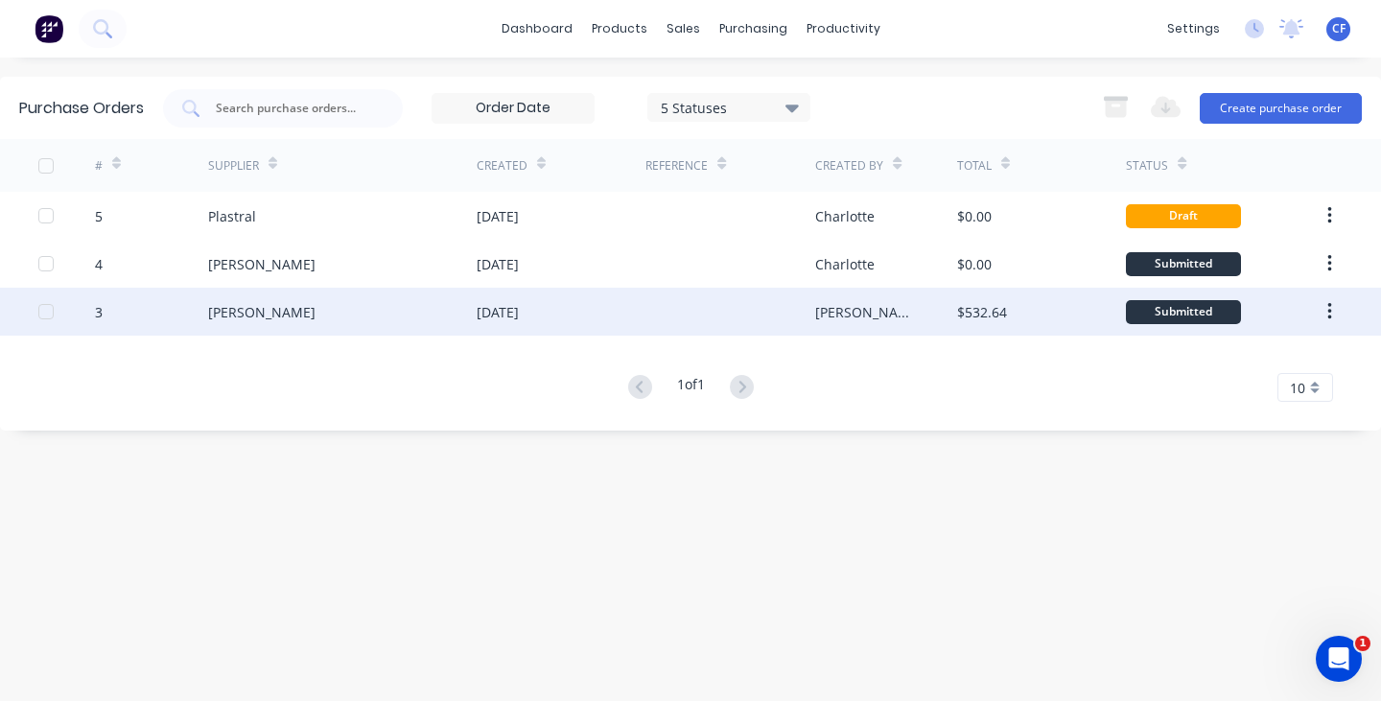
click at [460, 309] on div "[PERSON_NAME]" at bounding box center [342, 312] width 269 height 48
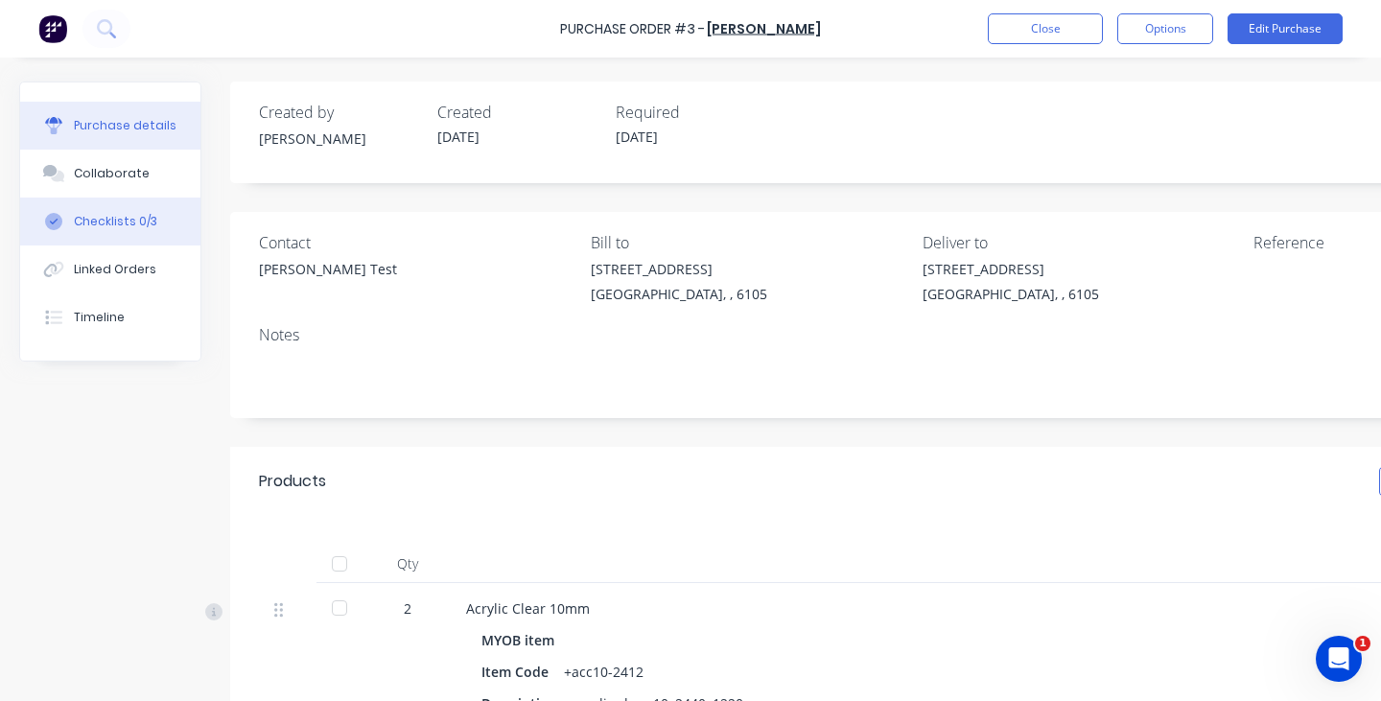
click at [128, 204] on button "Checklists 0/3" at bounding box center [110, 222] width 180 height 48
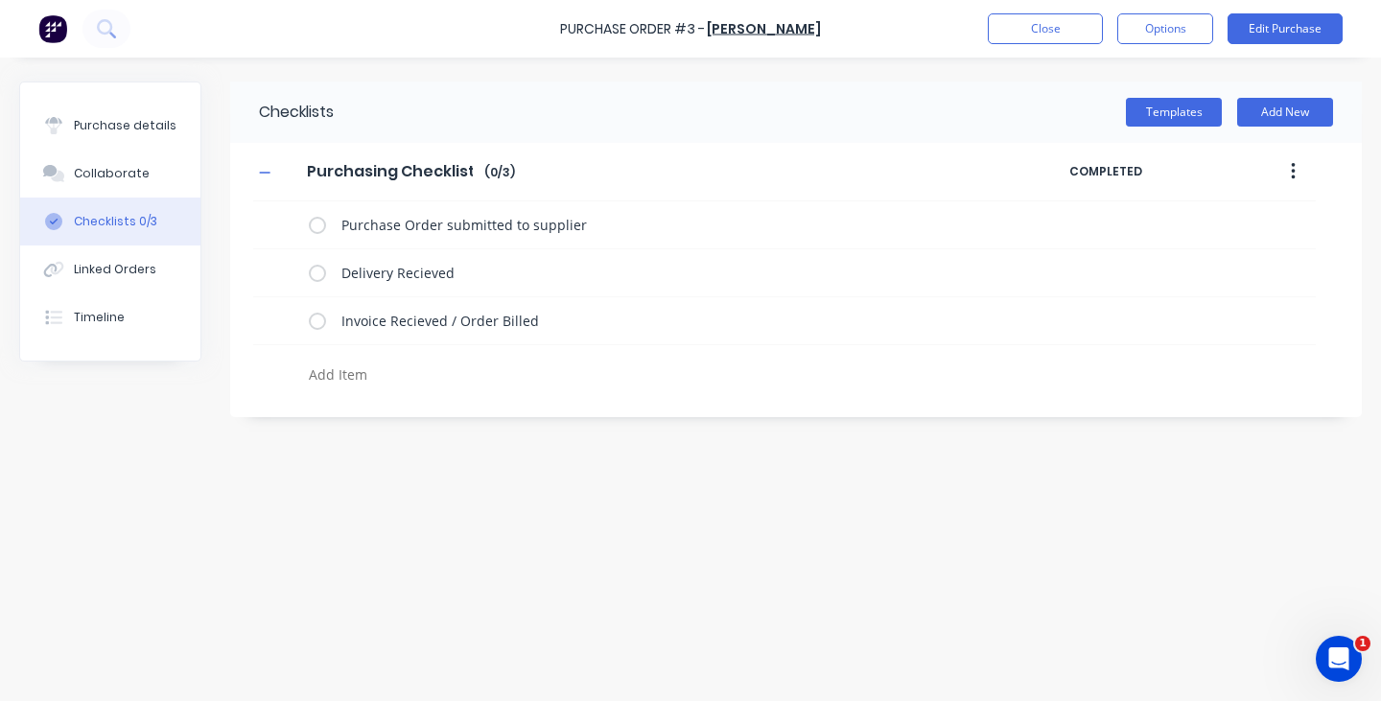
click at [1291, 167] on button "button" at bounding box center [1293, 171] width 45 height 35
click at [954, 160] on div "Purchasing Checklist Purchasing Checklist Enter Checklist name ( 0 / 3 )" at bounding box center [661, 171] width 816 height 35
click at [1178, 120] on button "Templates" at bounding box center [1174, 112] width 96 height 29
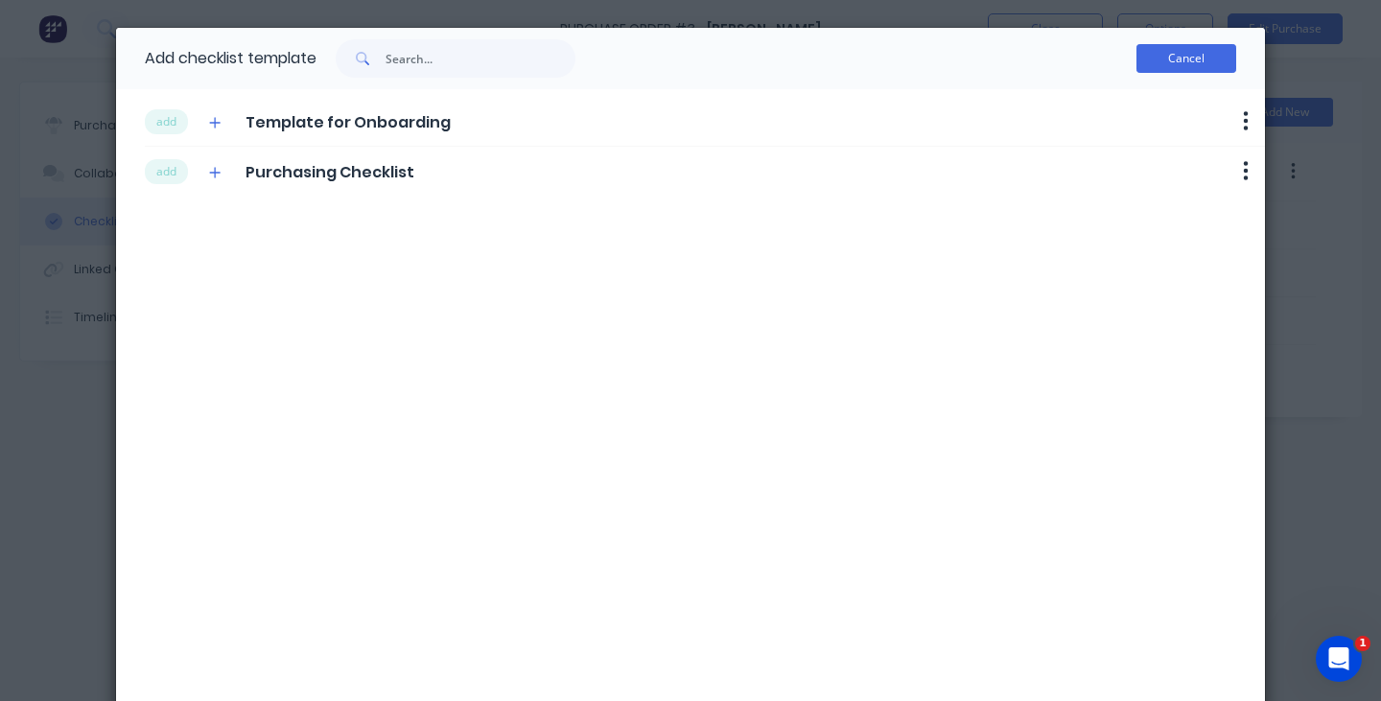
click at [1181, 59] on button "Cancel" at bounding box center [1187, 58] width 100 height 29
type textarea "x"
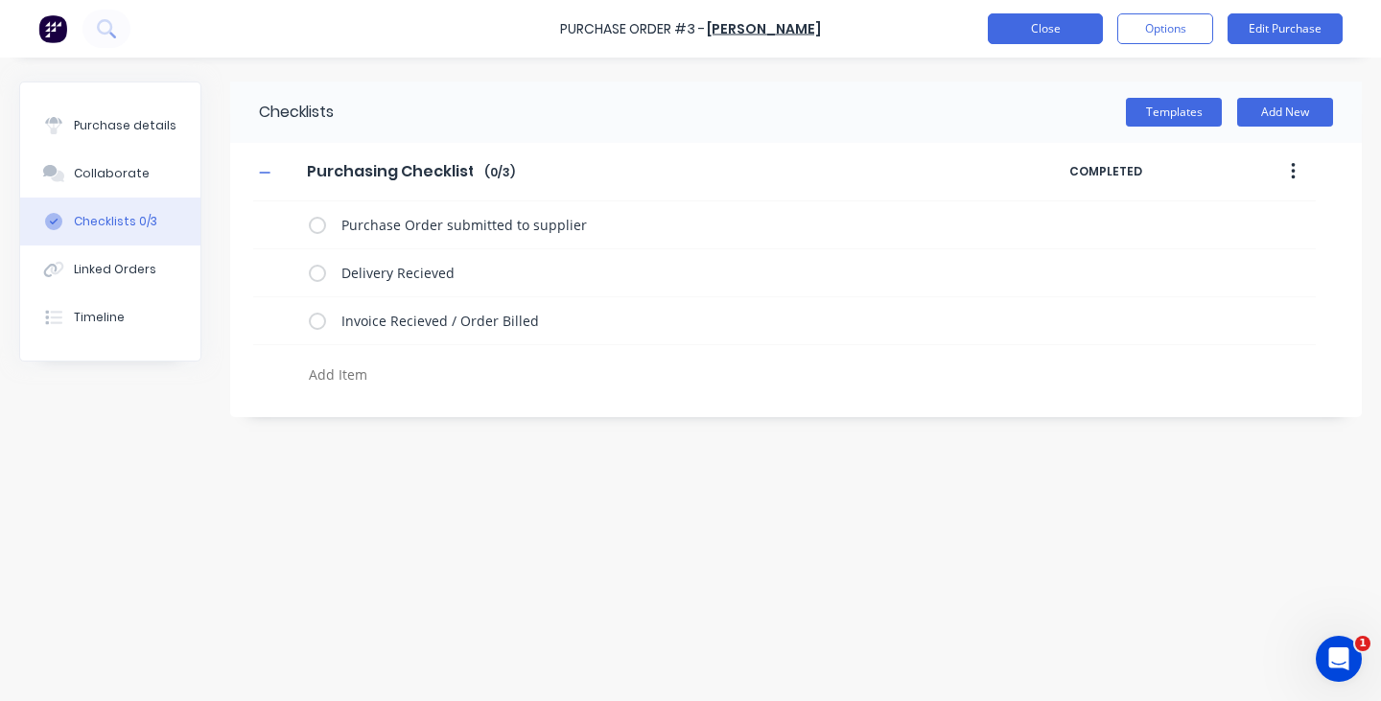
click at [1060, 35] on button "Close" at bounding box center [1045, 28] width 115 height 31
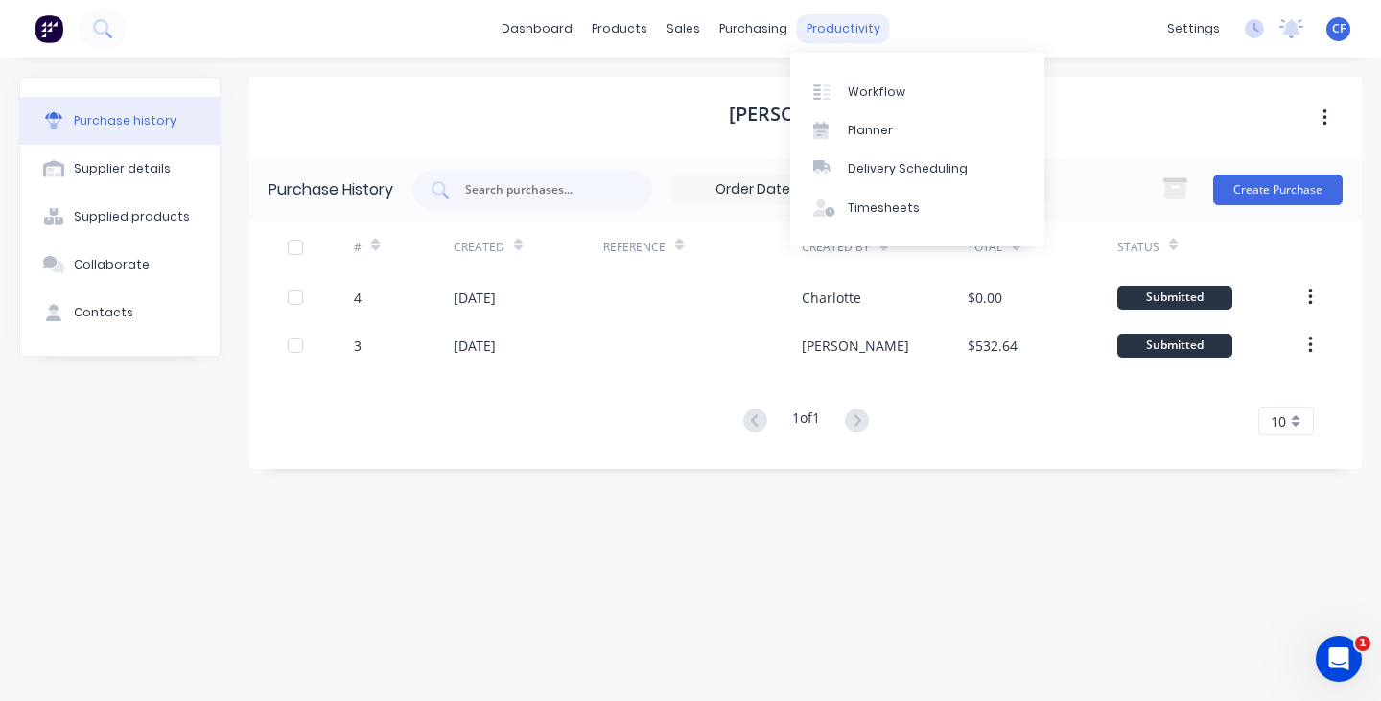
click at [847, 29] on div "productivity" at bounding box center [843, 28] width 93 height 29
click at [851, 94] on div "Workflow" at bounding box center [877, 91] width 58 height 17
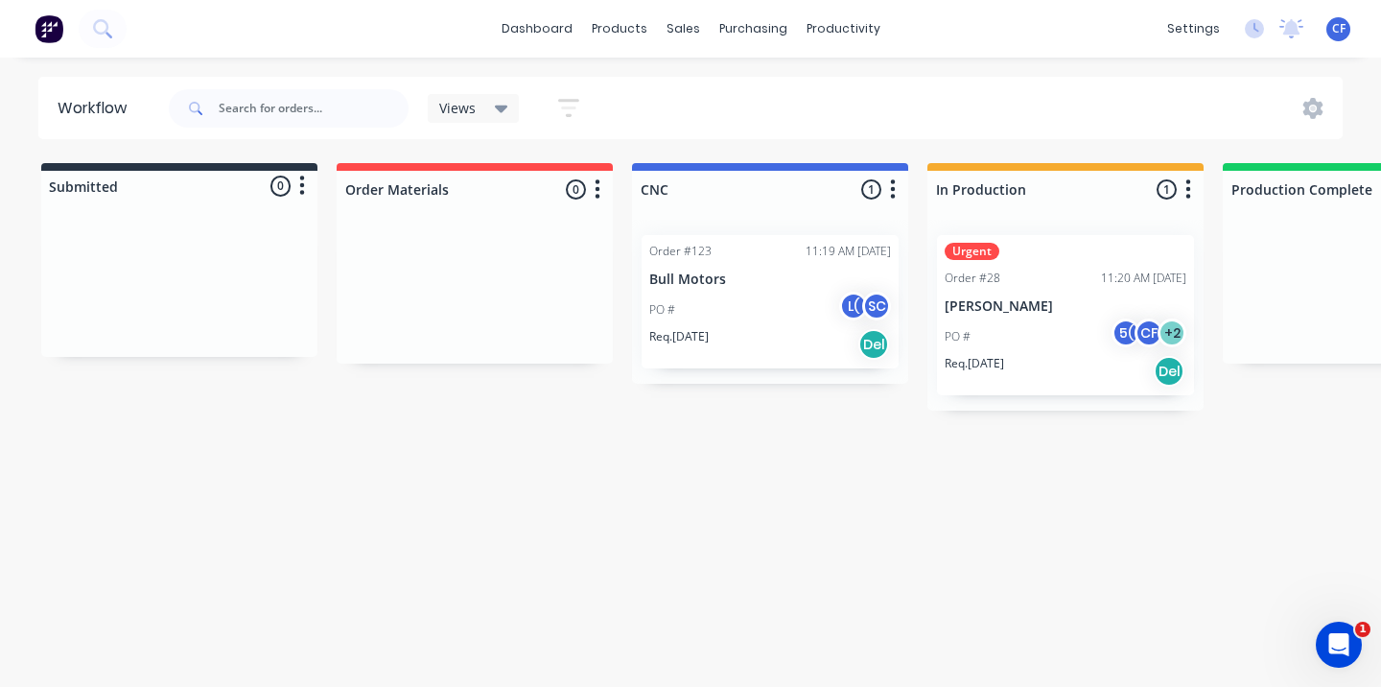
click at [725, 303] on div "PO # L( SC" at bounding box center [770, 310] width 242 height 36
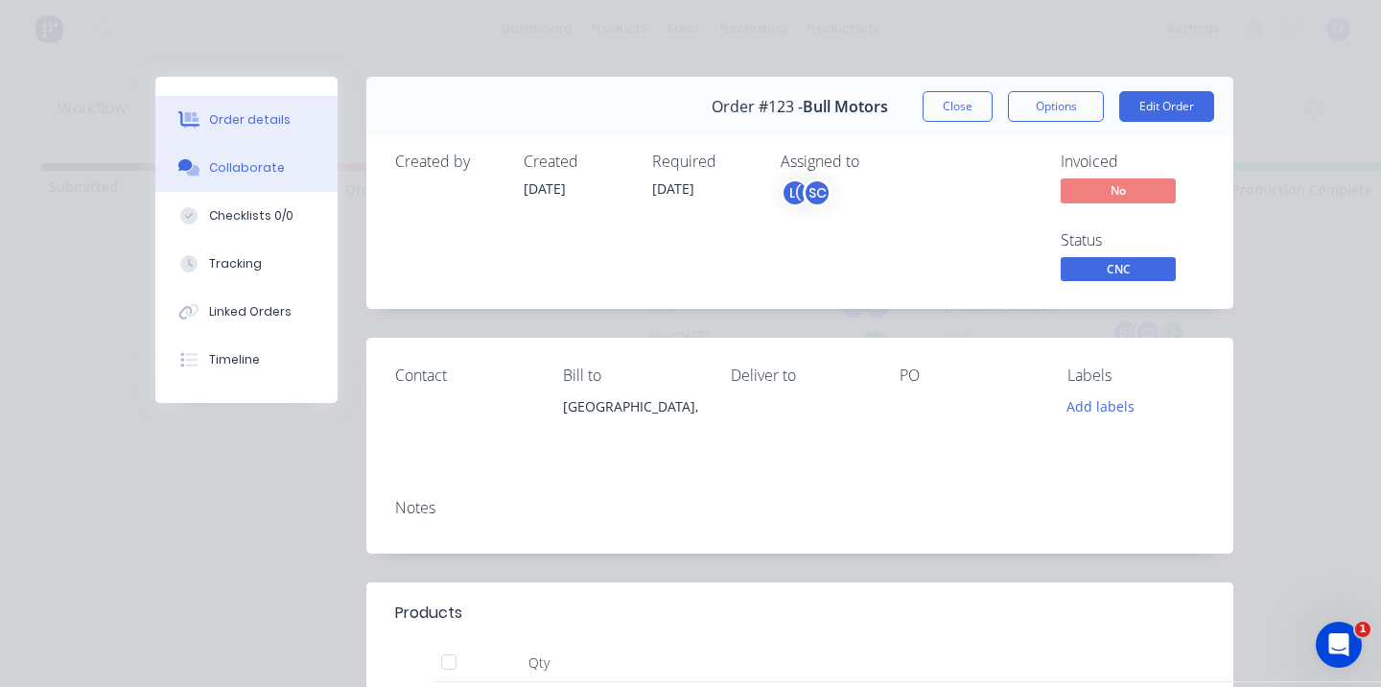
click at [218, 165] on div "Collaborate" at bounding box center [247, 167] width 76 height 17
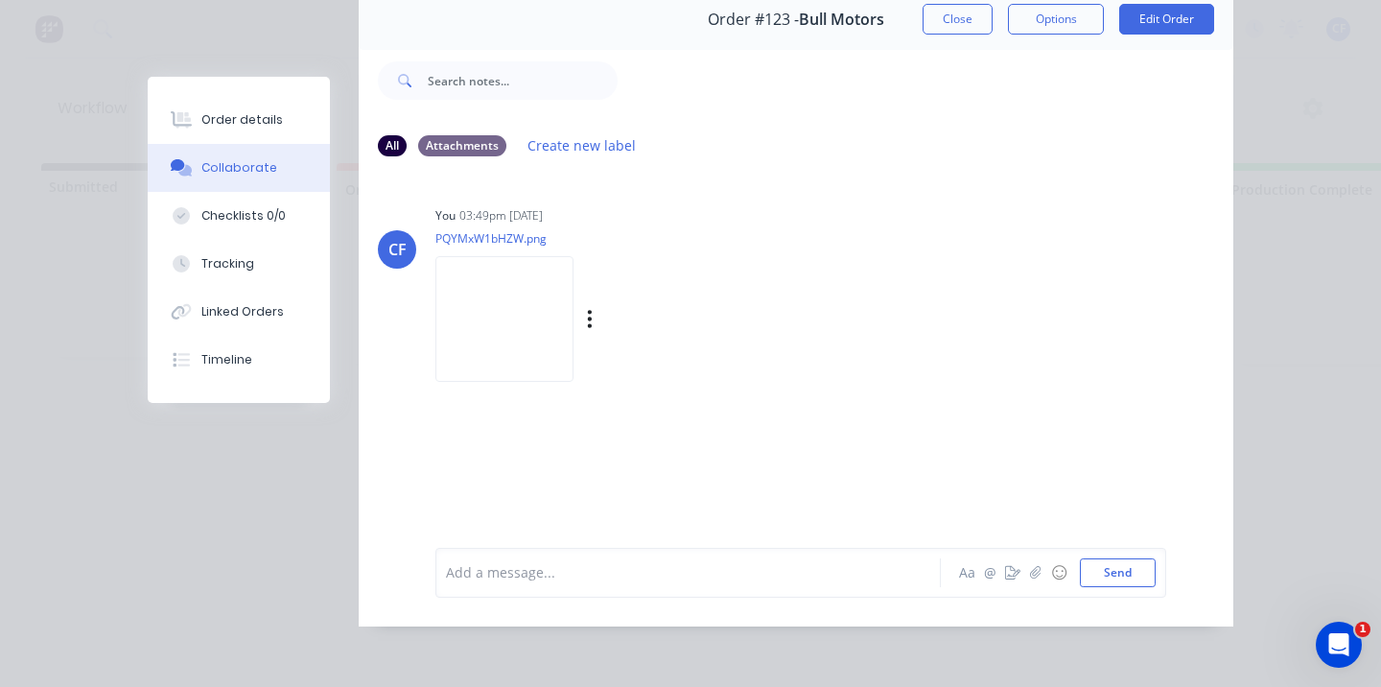
scroll to position [102, 0]
click at [507, 307] on img at bounding box center [505, 319] width 138 height 126
click at [587, 308] on icon "button" at bounding box center [590, 319] width 6 height 22
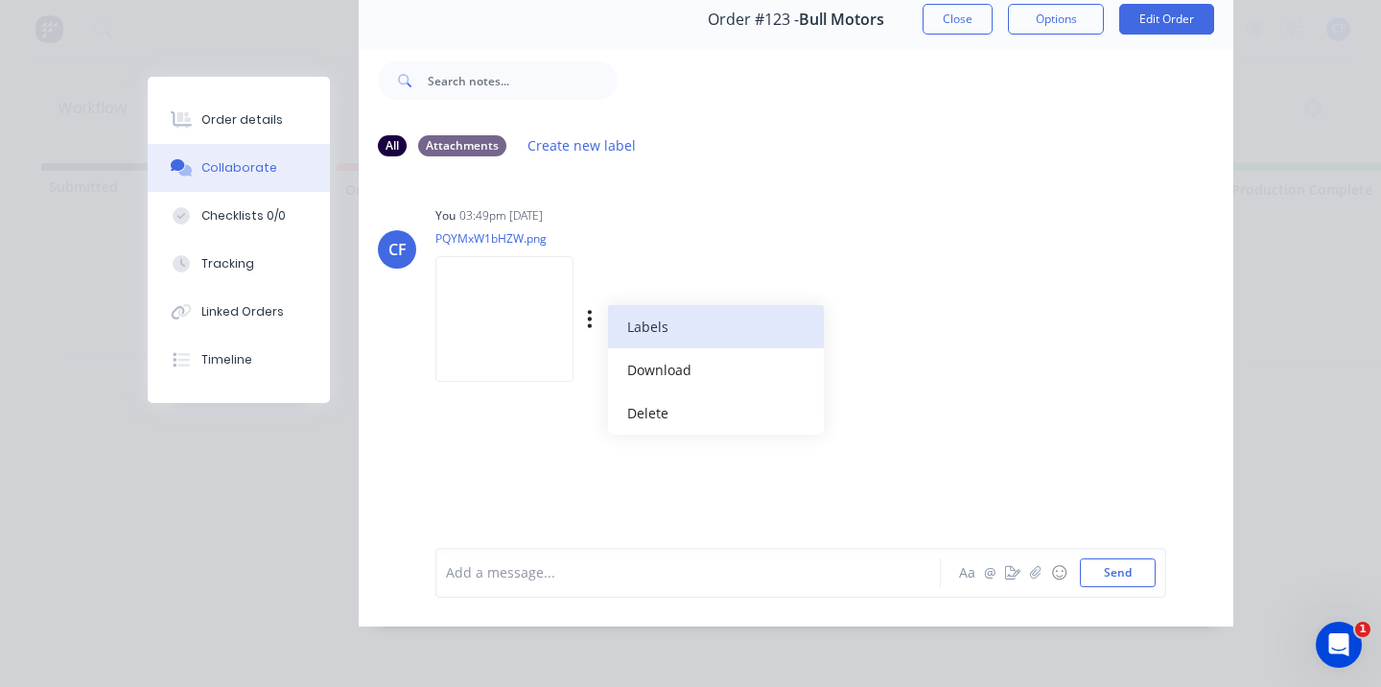
click at [658, 313] on button "Labels" at bounding box center [716, 326] width 216 height 43
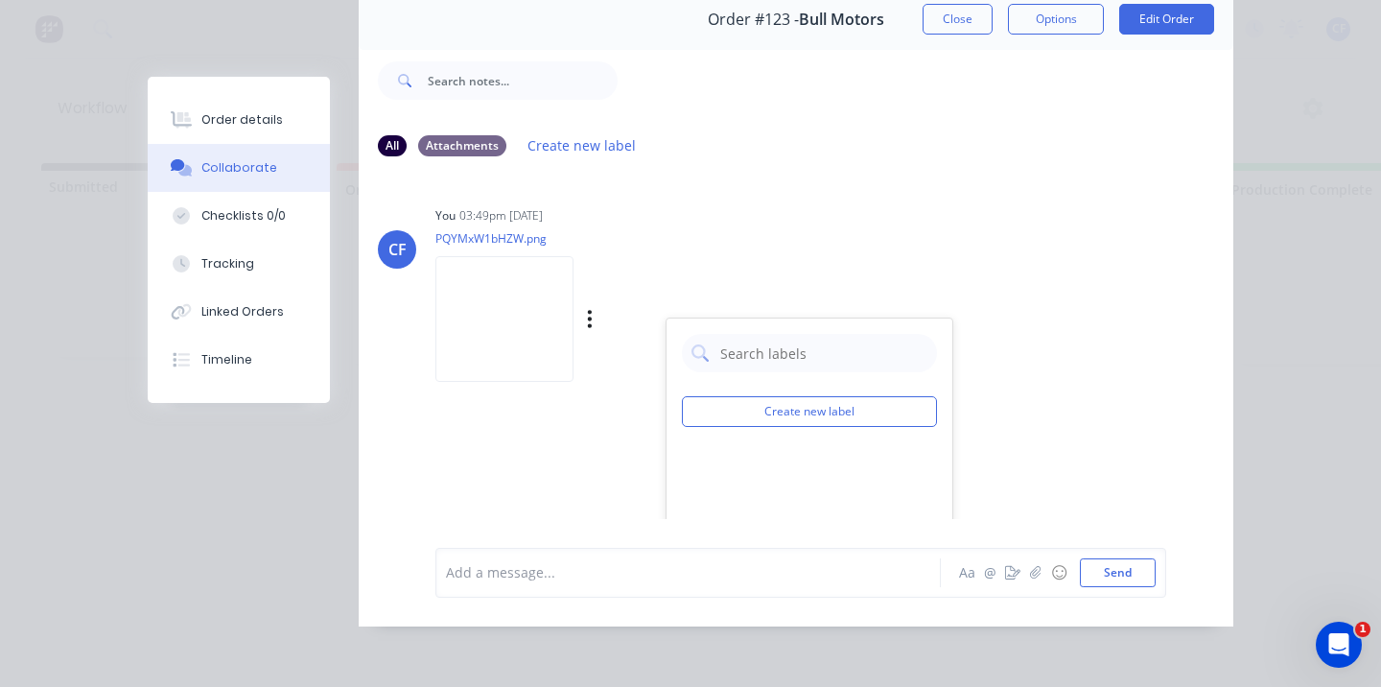
click at [639, 248] on div "Labels Download Delete" at bounding box center [612, 320] width 352 height 144
click at [0, 0] on div "Labels Download Delete" at bounding box center [0, 0] width 0 height 0
click at [0, 0] on icon "button" at bounding box center [0, 0] width 0 height 0
click at [0, 0] on button "Delete" at bounding box center [0, 0] width 0 height 0
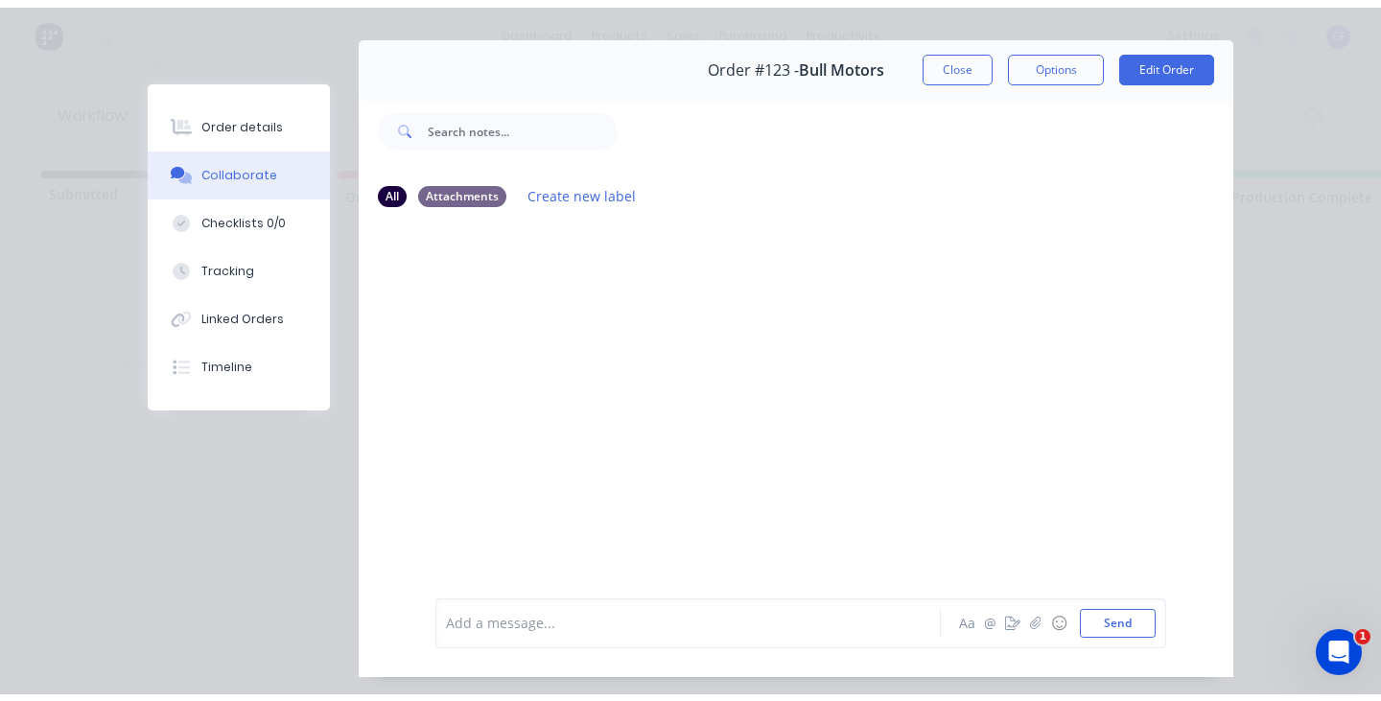
scroll to position [0, 0]
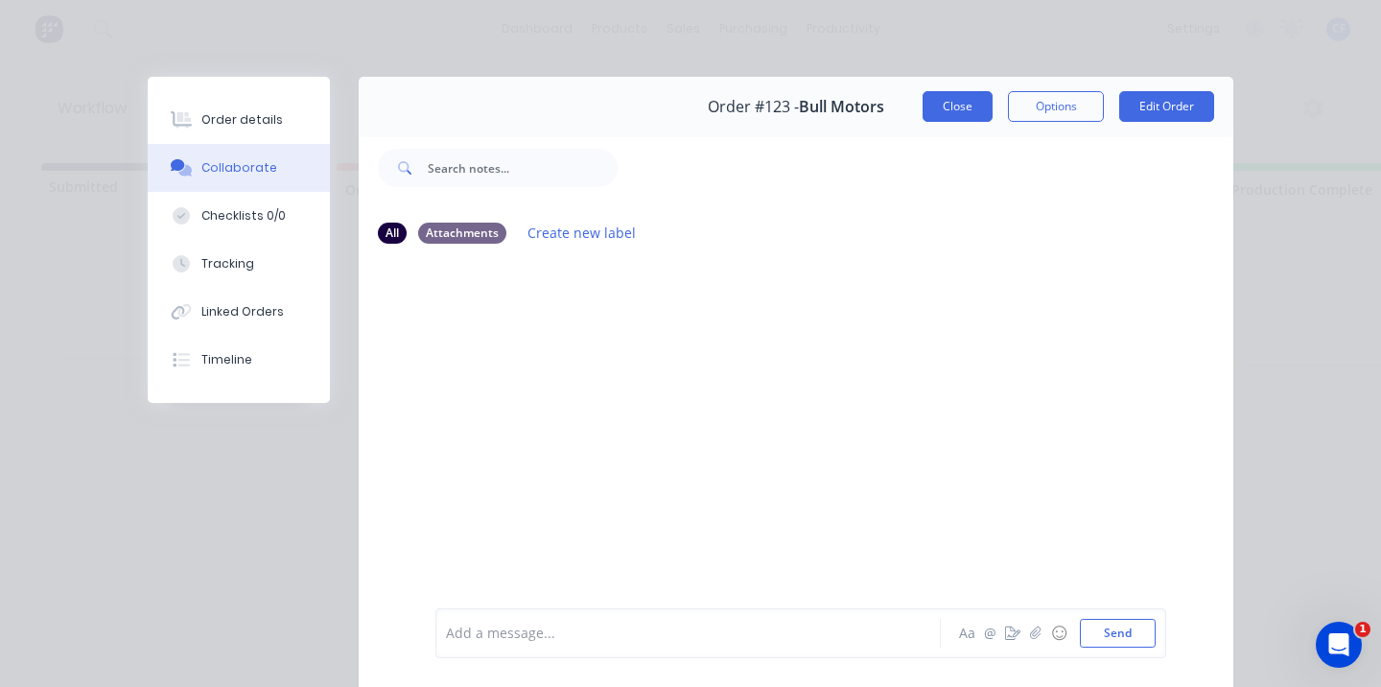
click at [931, 98] on button "Close" at bounding box center [958, 106] width 70 height 31
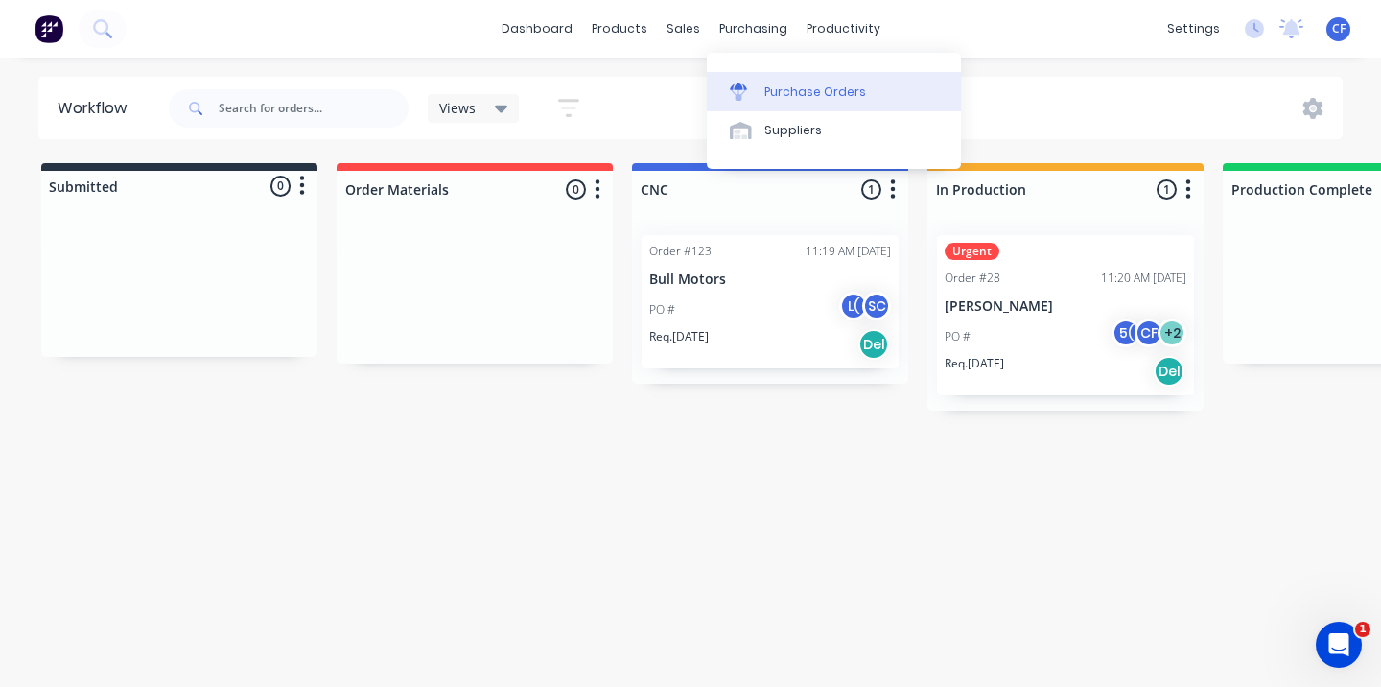
click at [771, 79] on link "Purchase Orders" at bounding box center [834, 91] width 254 height 38
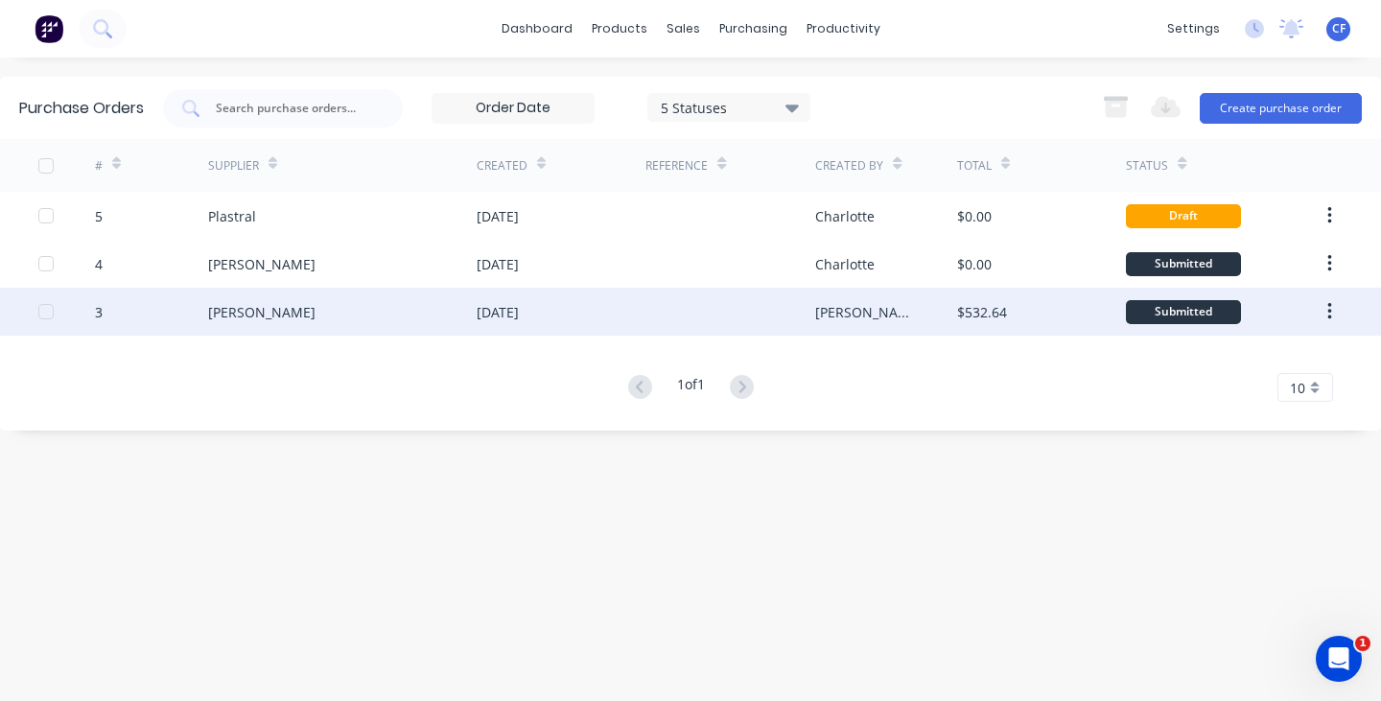
click at [1334, 315] on button "button" at bounding box center [1330, 312] width 45 height 35
click at [1072, 288] on div "$532.64" at bounding box center [1042, 312] width 170 height 48
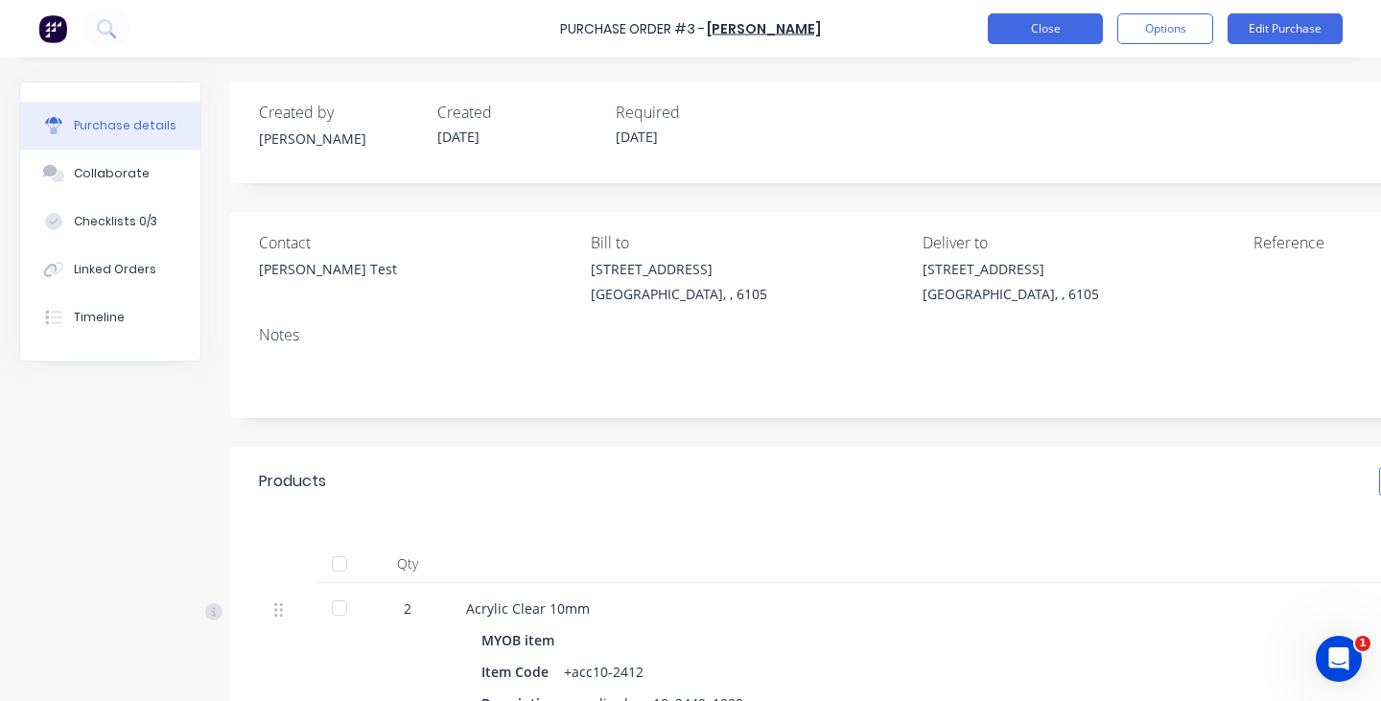
click at [1071, 24] on button "Close" at bounding box center [1045, 28] width 115 height 31
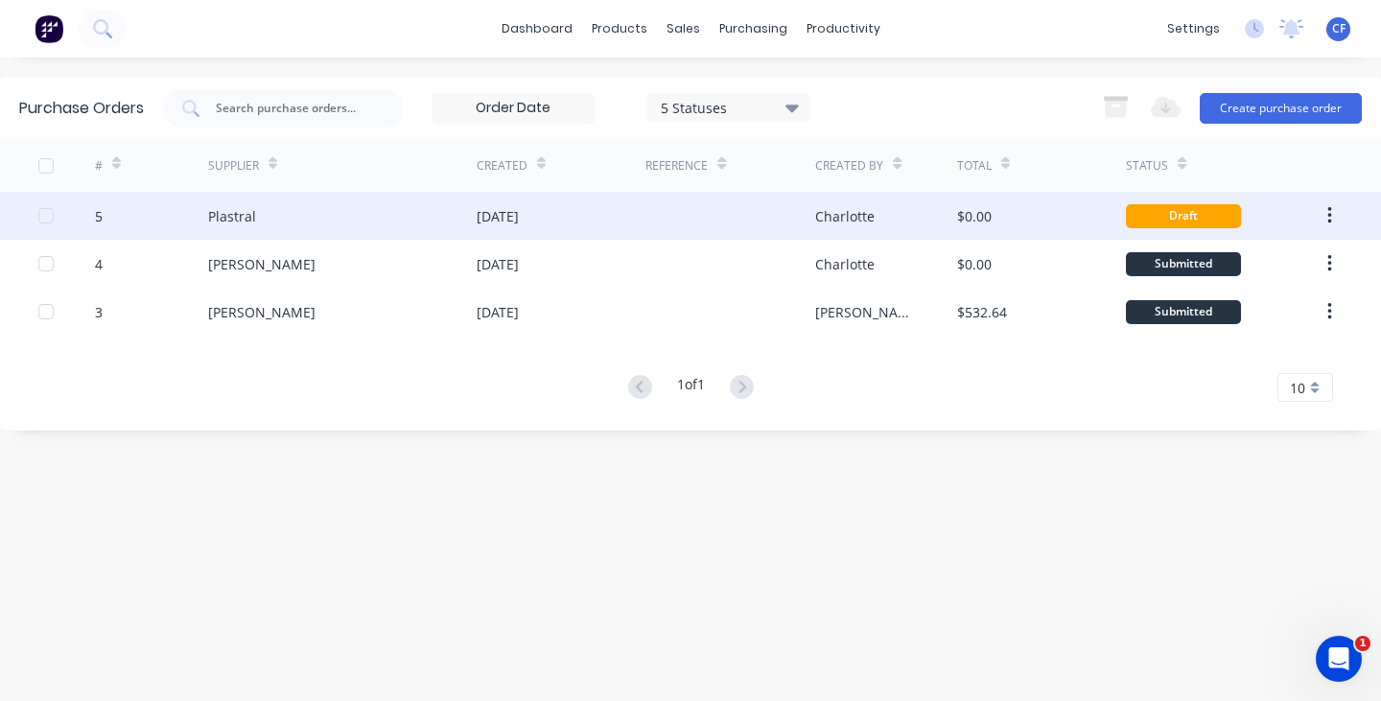
click at [1335, 221] on button "button" at bounding box center [1330, 216] width 45 height 35
click at [1262, 281] on button "Archive" at bounding box center [1261, 267] width 182 height 38
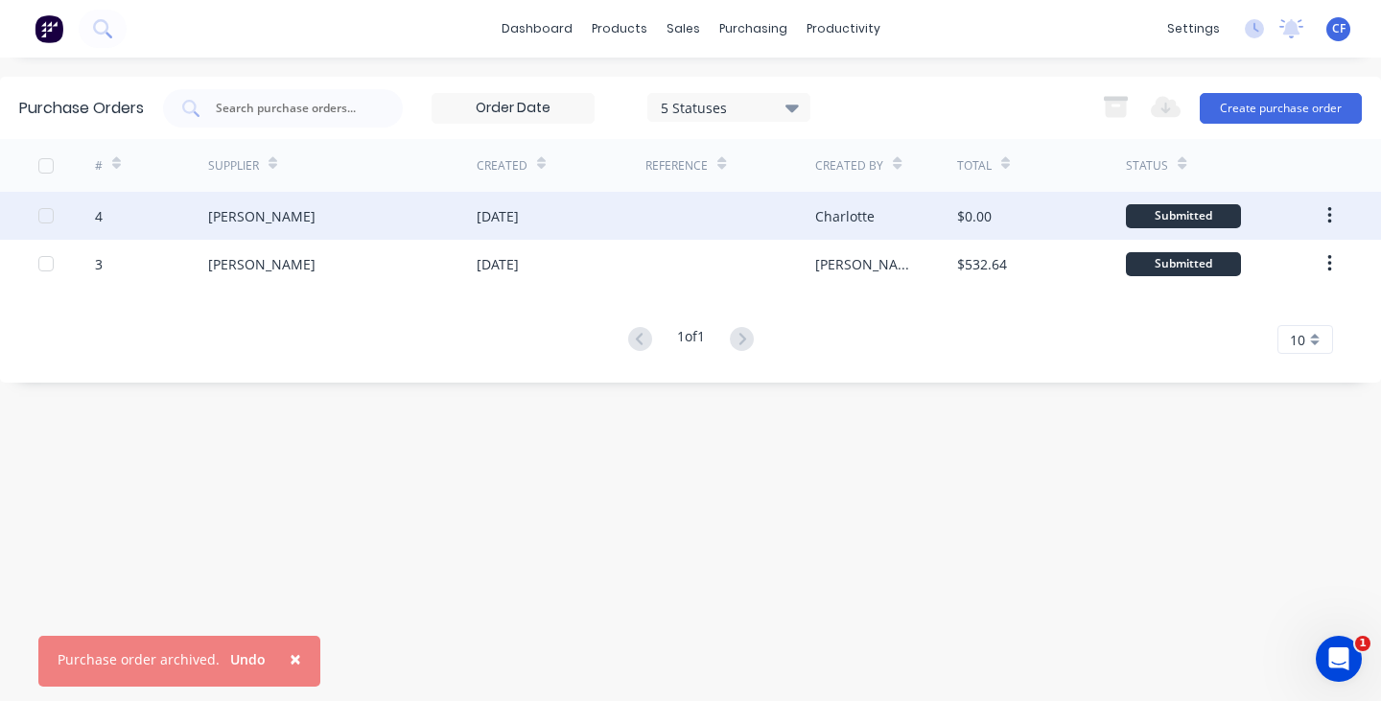
click at [1335, 229] on button "button" at bounding box center [1330, 216] width 45 height 35
click at [1263, 263] on div "Archive" at bounding box center [1262, 266] width 148 height 28
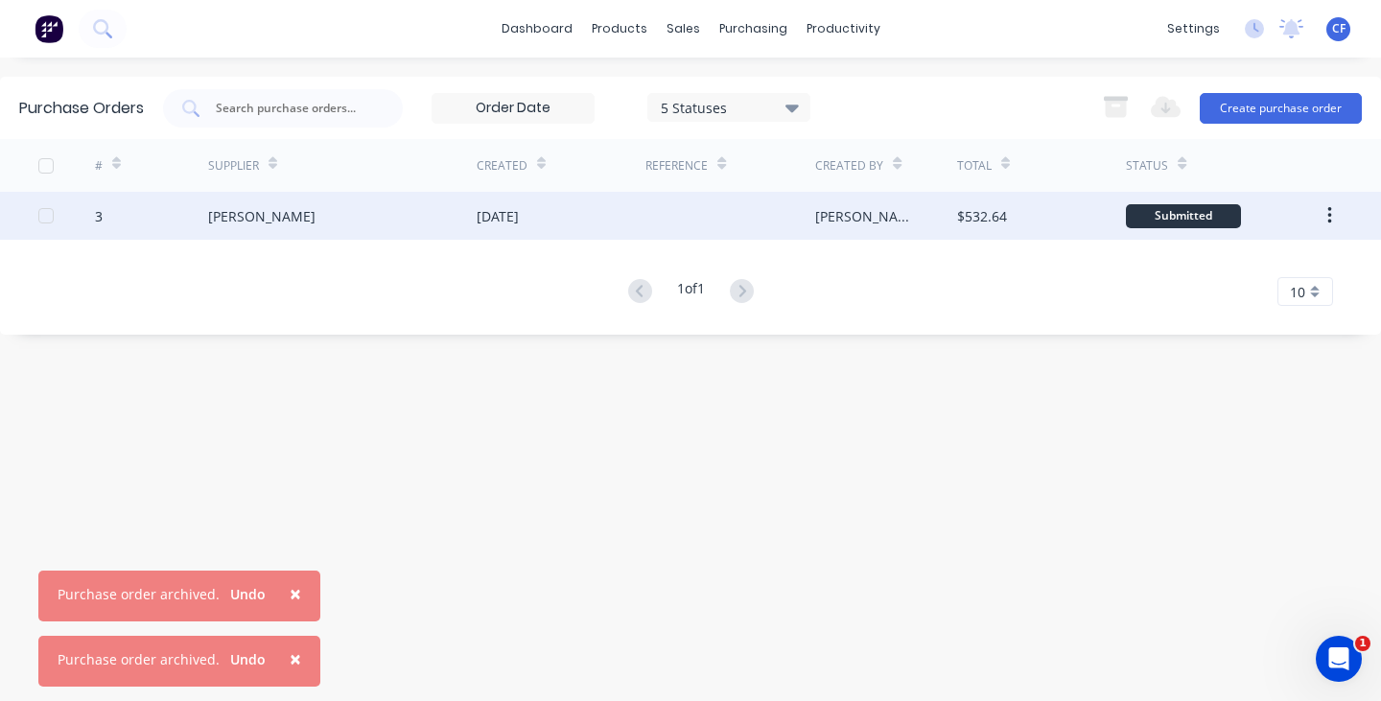
click at [1322, 216] on button "button" at bounding box center [1330, 216] width 45 height 35
click at [1241, 243] on div "Archive Duplicate" at bounding box center [1261, 286] width 182 height 86
click at [1247, 259] on div "Archive" at bounding box center [1262, 266] width 148 height 28
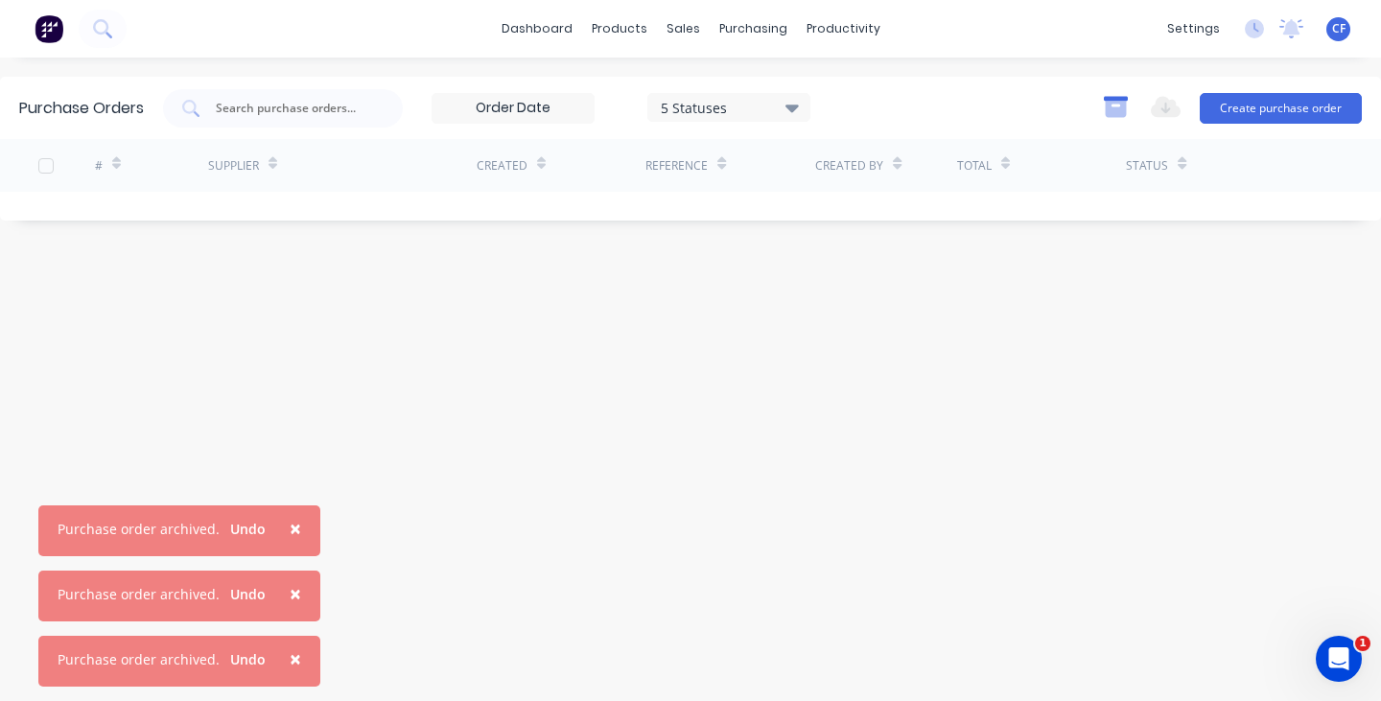
click at [1121, 103] on icon "button" at bounding box center [1115, 109] width 21 height 16
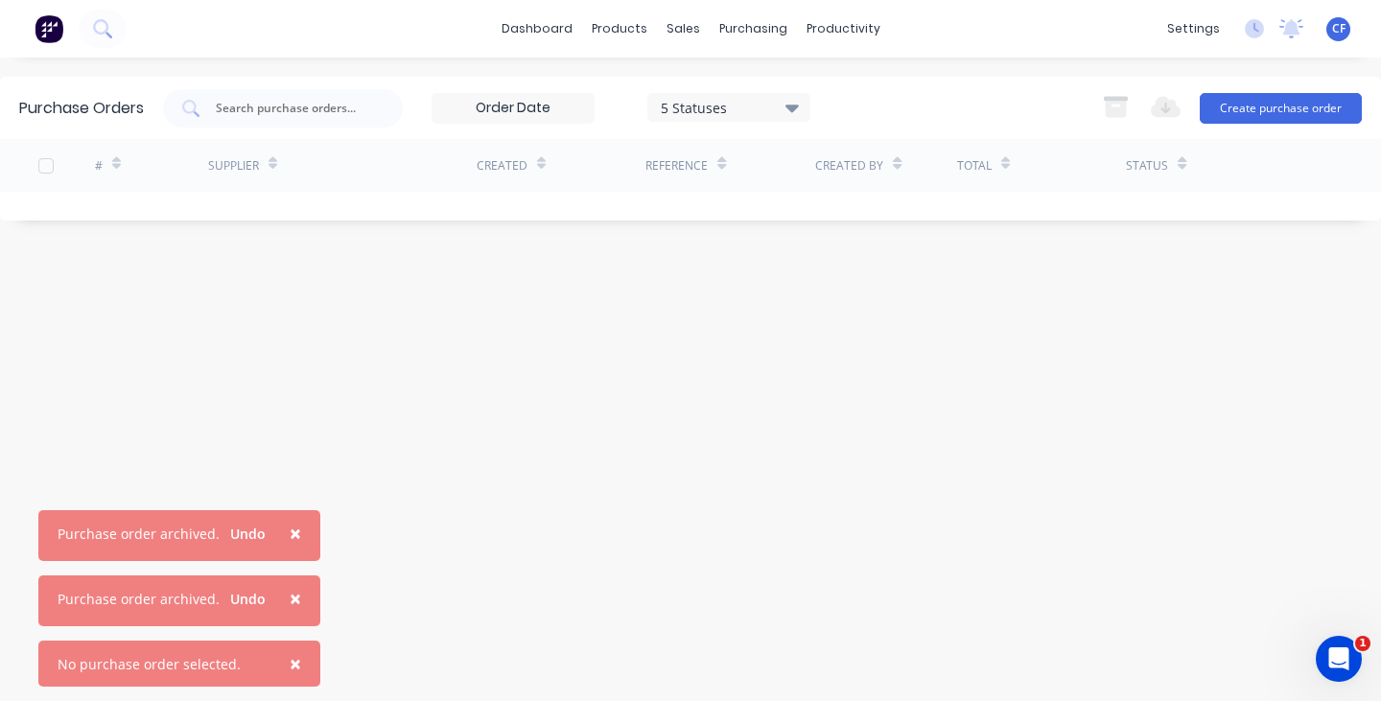
click at [740, 450] on div "Purchase Orders 5 Statuses 5 Statuses Export to Excel (XLSX) Create purchase or…" at bounding box center [690, 379] width 1381 height 605
click at [704, 112] on div "5 Statuses" at bounding box center [729, 107] width 137 height 20
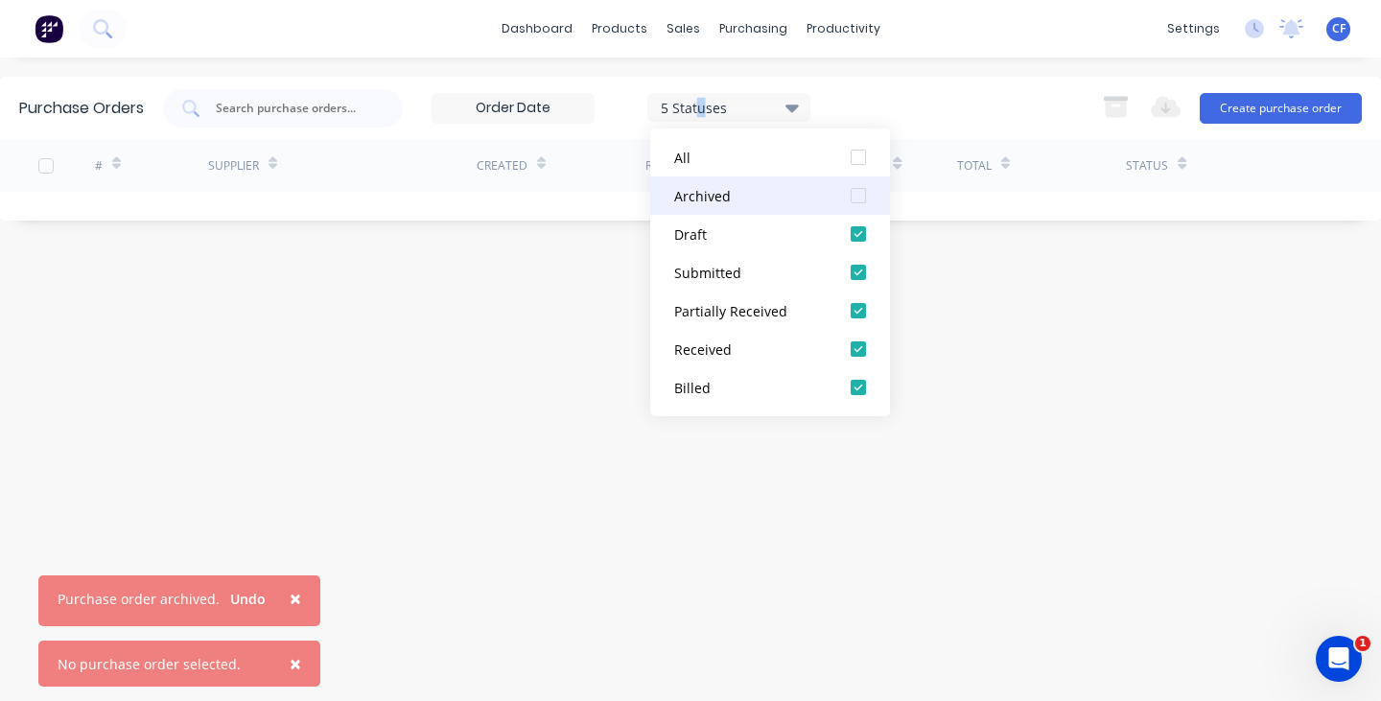
click at [741, 197] on div "Archived" at bounding box center [750, 196] width 153 height 20
click at [727, 157] on div "All" at bounding box center [750, 158] width 153 height 20
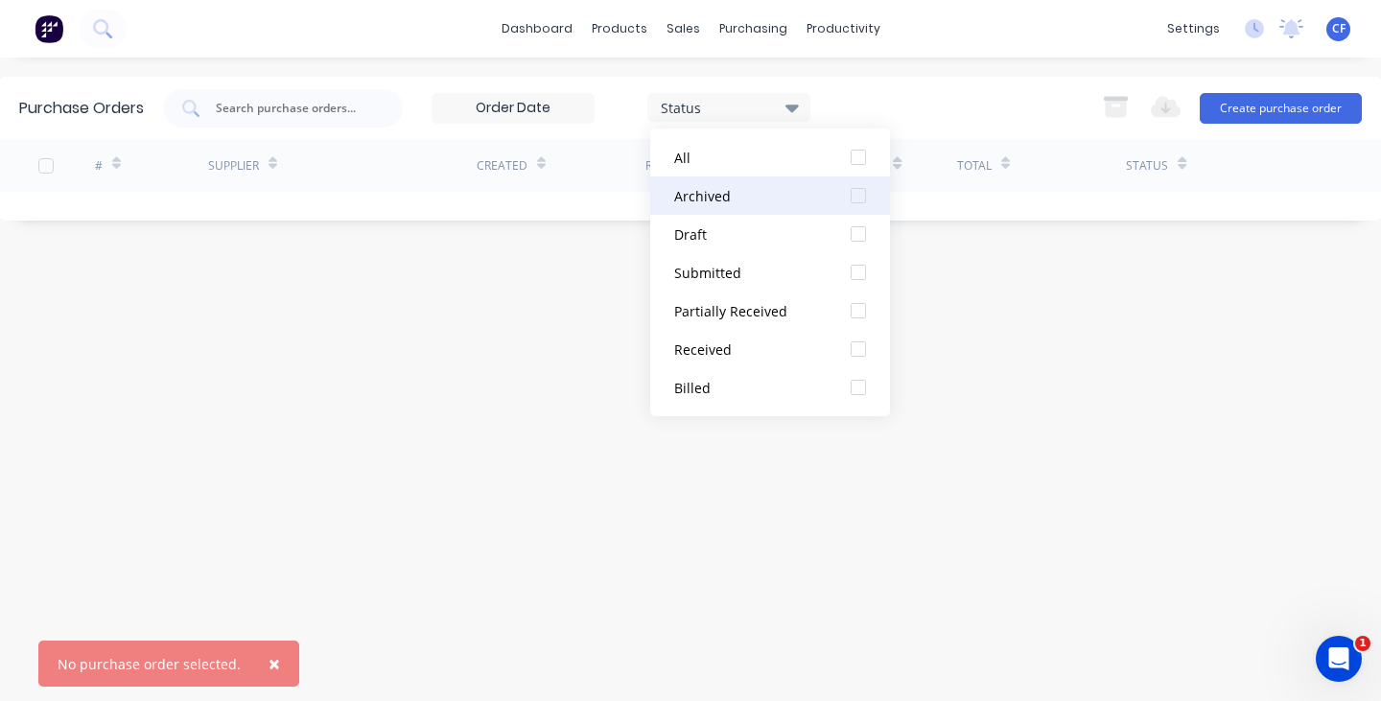
click at [763, 197] on div "Archived" at bounding box center [750, 196] width 153 height 20
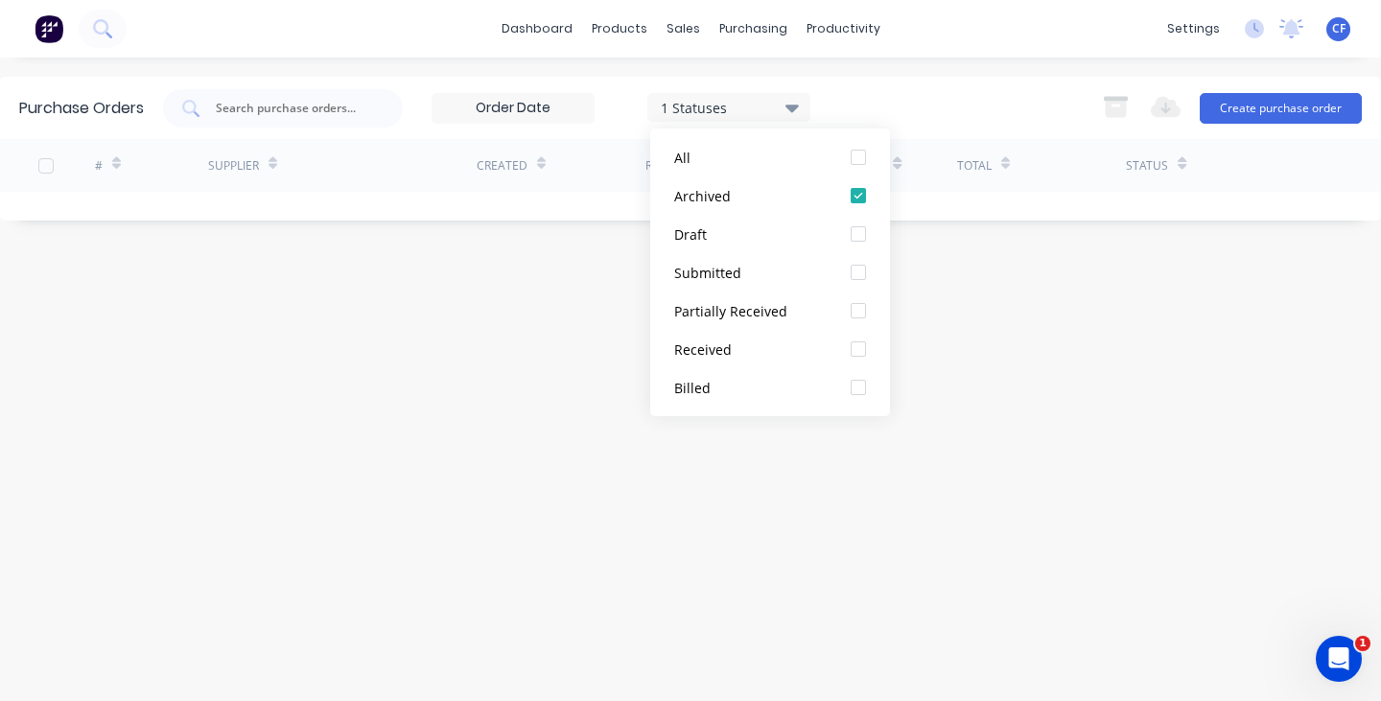
click at [1038, 296] on div "Purchase Orders 1 Statuses 1 Statuses Export to Excel (XLSX) Create purchase or…" at bounding box center [690, 379] width 1381 height 605
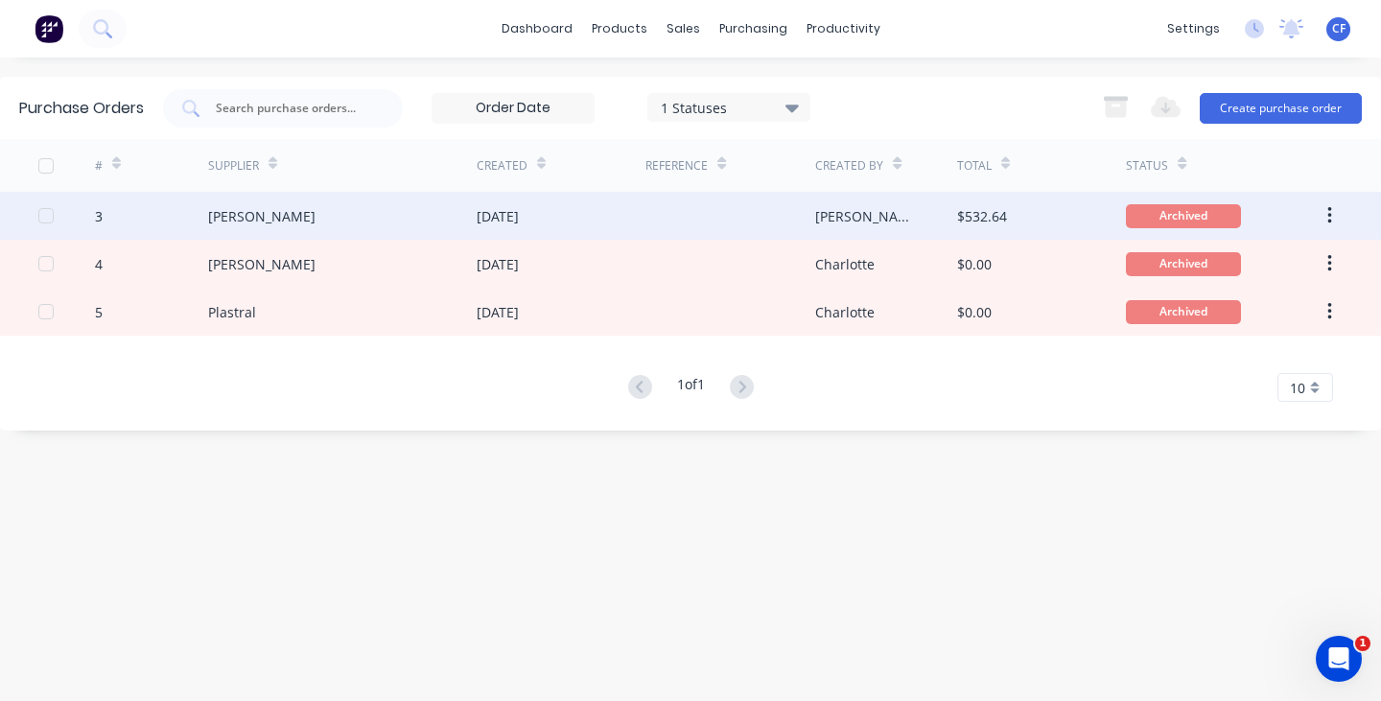
click at [1368, 206] on div "3 [PERSON_NAME] [DATE] [PERSON_NAME] $532.64 Archived" at bounding box center [690, 216] width 1381 height 48
click at [1339, 208] on button "button" at bounding box center [1330, 216] width 45 height 35
click at [1322, 216] on button "button" at bounding box center [1330, 216] width 45 height 35
click at [1017, 510] on div "Purchase Orders 1 Statuses 1 Statuses Export to Excel (XLSX) Create purchase or…" at bounding box center [690, 379] width 1381 height 605
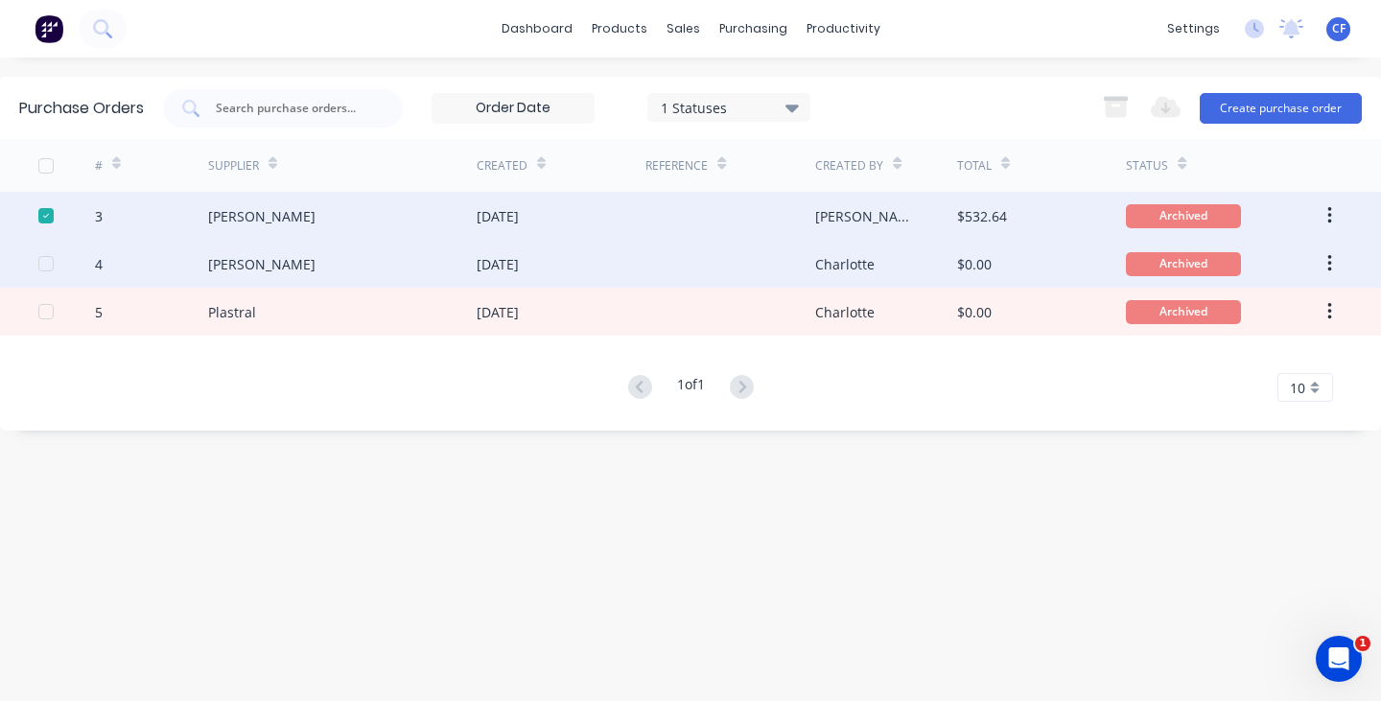
click at [42, 266] on div at bounding box center [46, 264] width 38 height 38
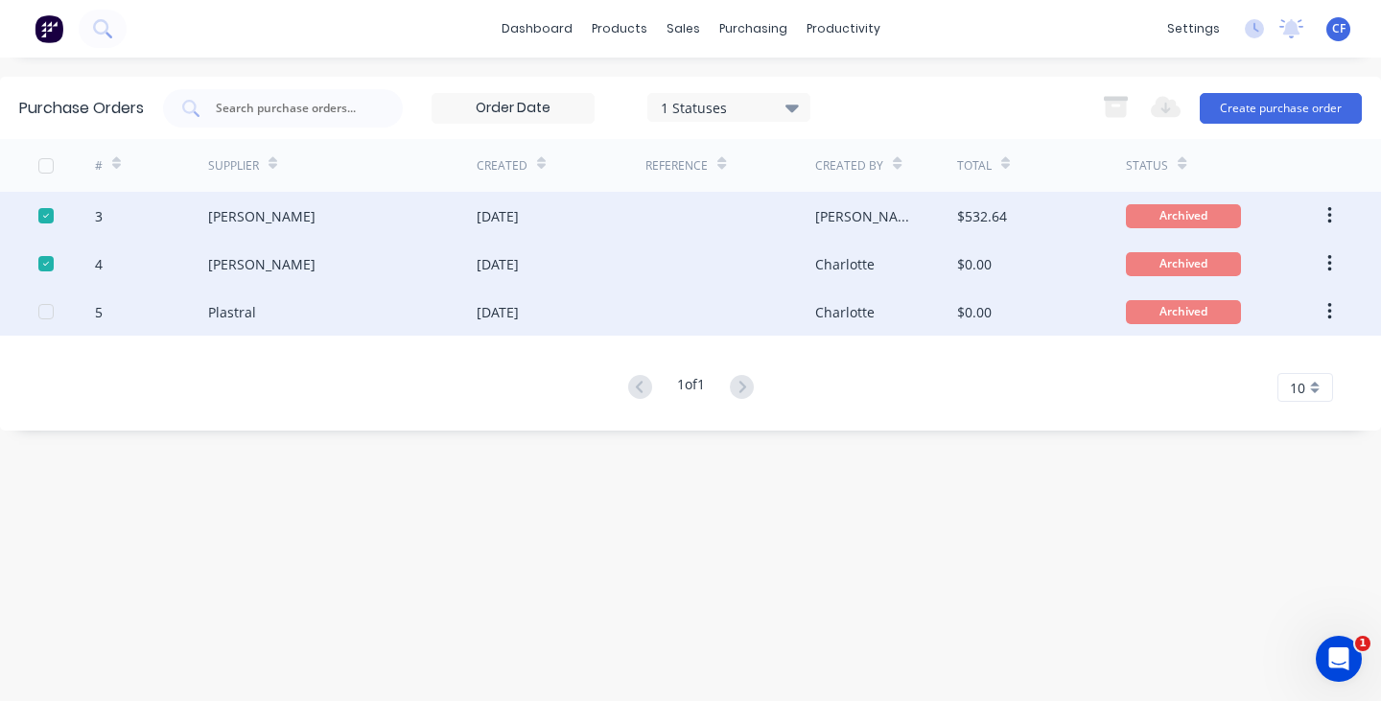
click at [38, 304] on div at bounding box center [46, 312] width 38 height 38
click at [1330, 259] on icon "button" at bounding box center [1330, 263] width 4 height 17
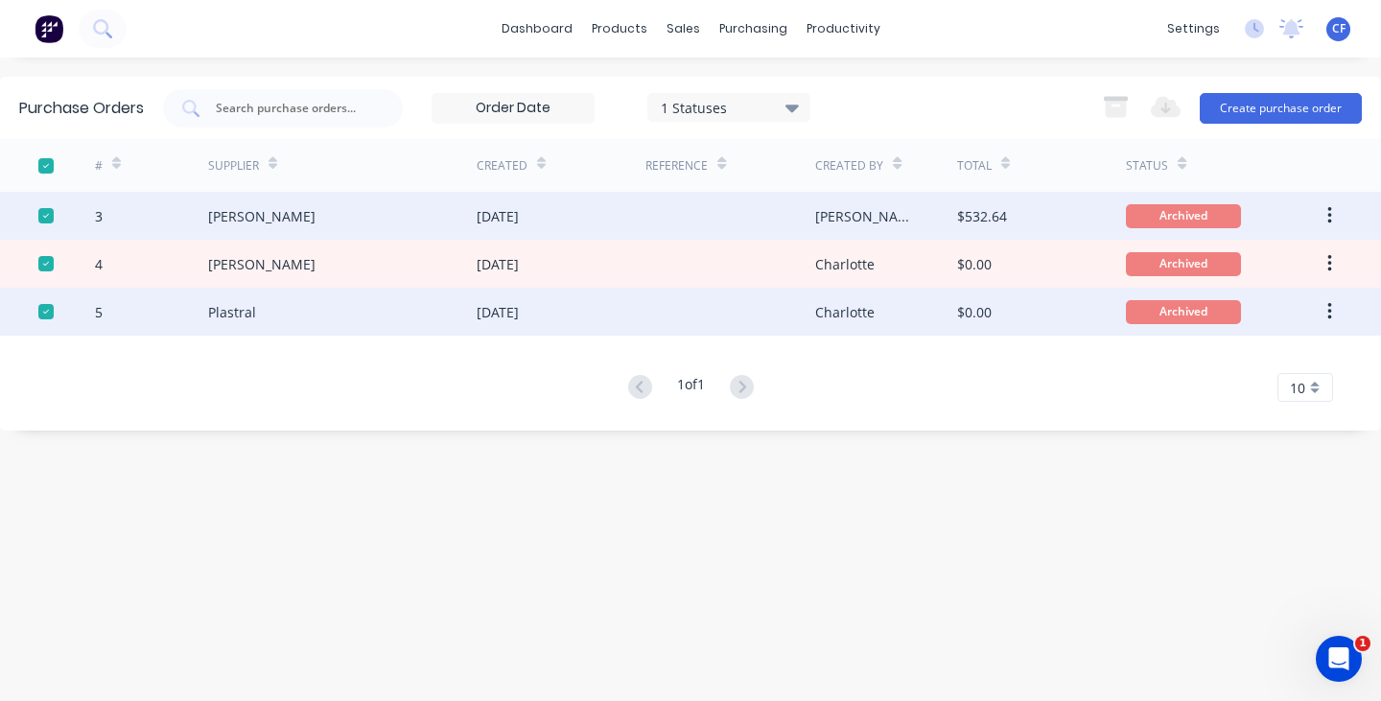
drag, startPoint x: 849, startPoint y: 298, endPoint x: 648, endPoint y: 306, distance: 201.6
click at [648, 306] on div at bounding box center [731, 312] width 170 height 48
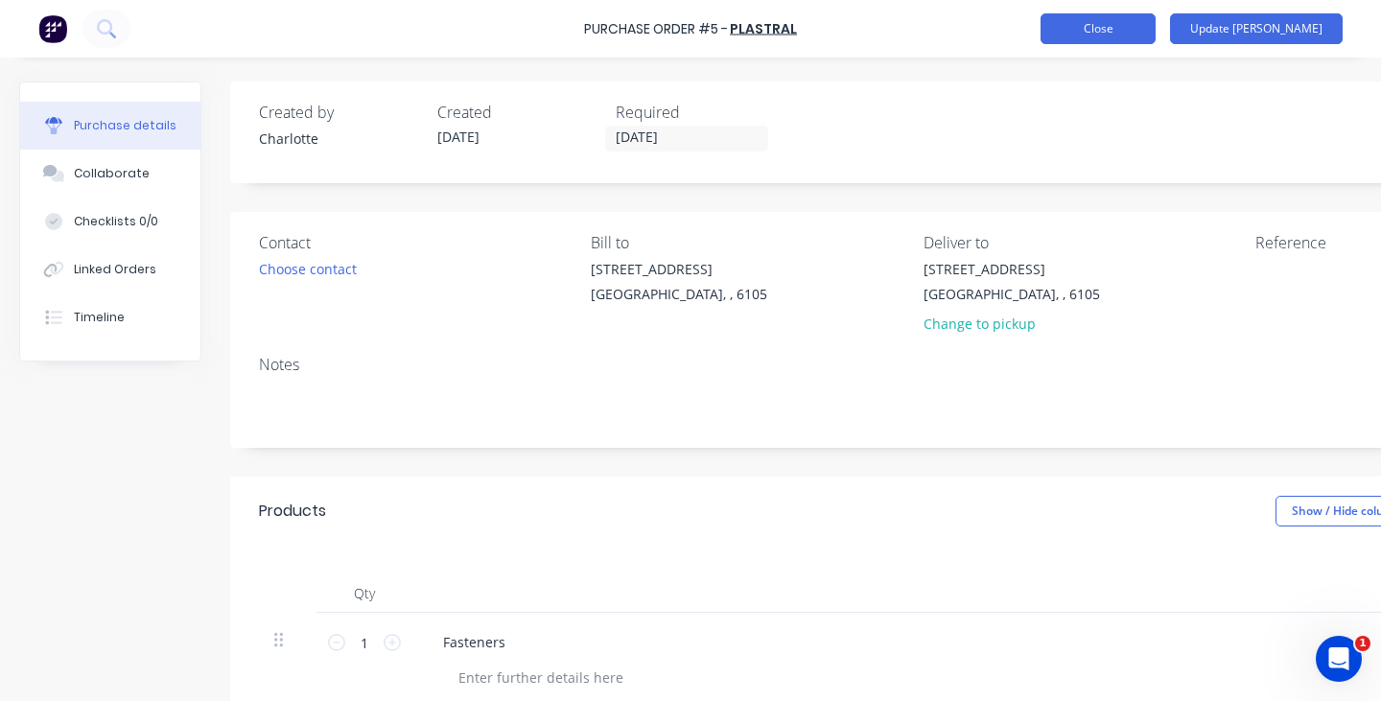
click at [1156, 20] on button "Close" at bounding box center [1098, 28] width 115 height 31
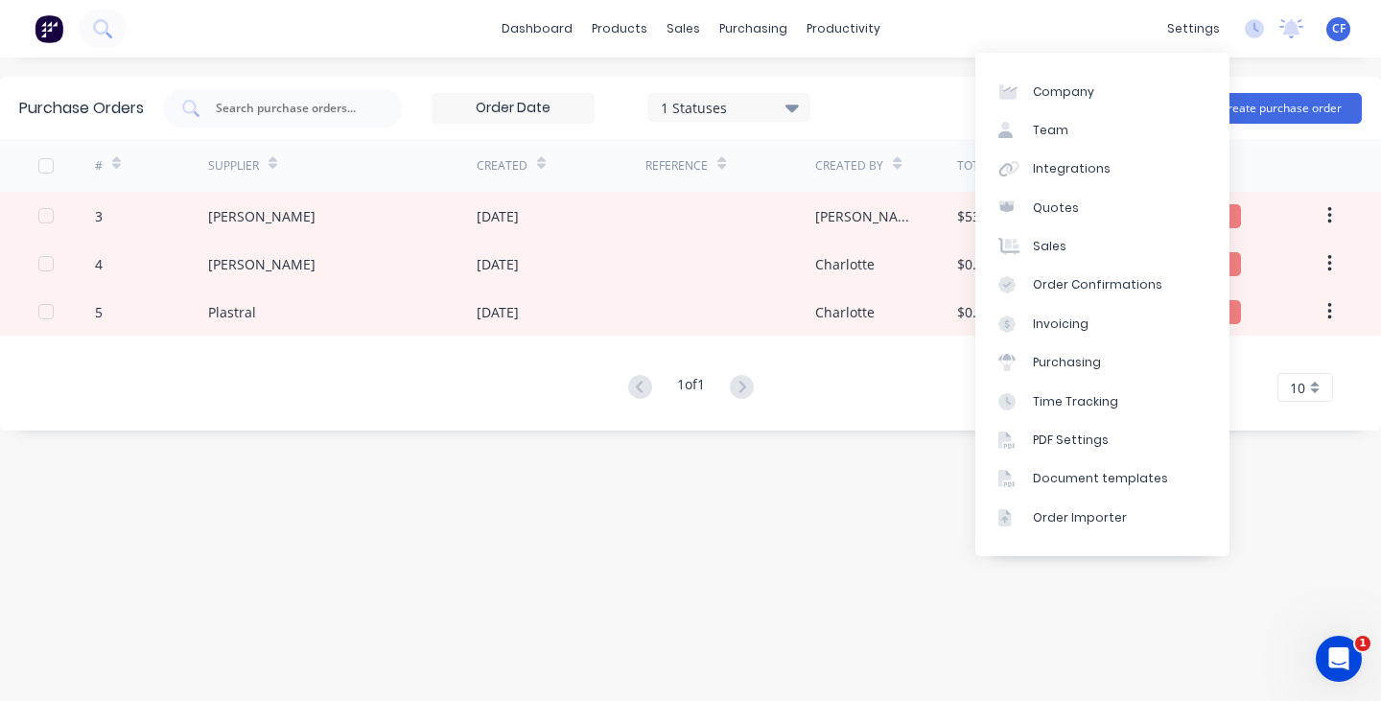
click at [897, 89] on div "1 Statuses 1 Statuses Export to Excel (XLSX) Create purchase order" at bounding box center [762, 108] width 1199 height 38
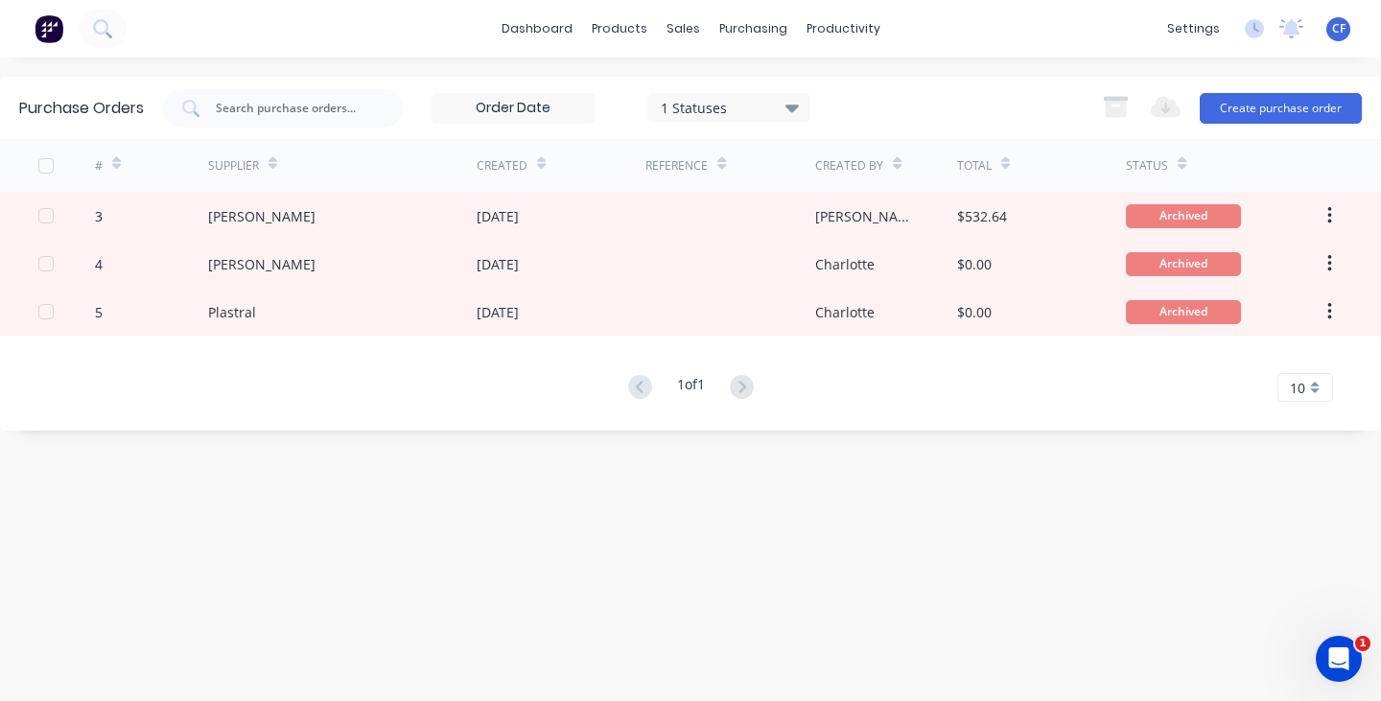
click at [706, 116] on div "1 Statuses" at bounding box center [729, 107] width 137 height 20
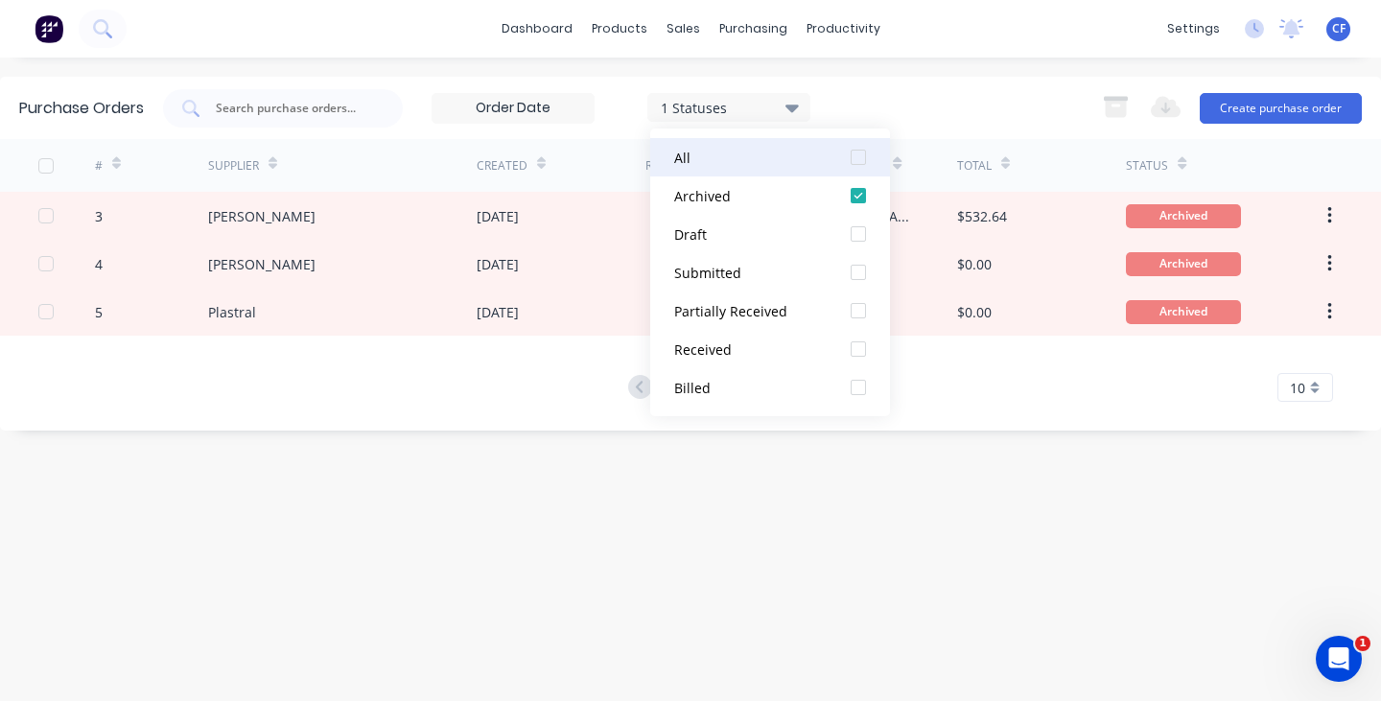
click at [715, 155] on div "All" at bounding box center [750, 158] width 153 height 20
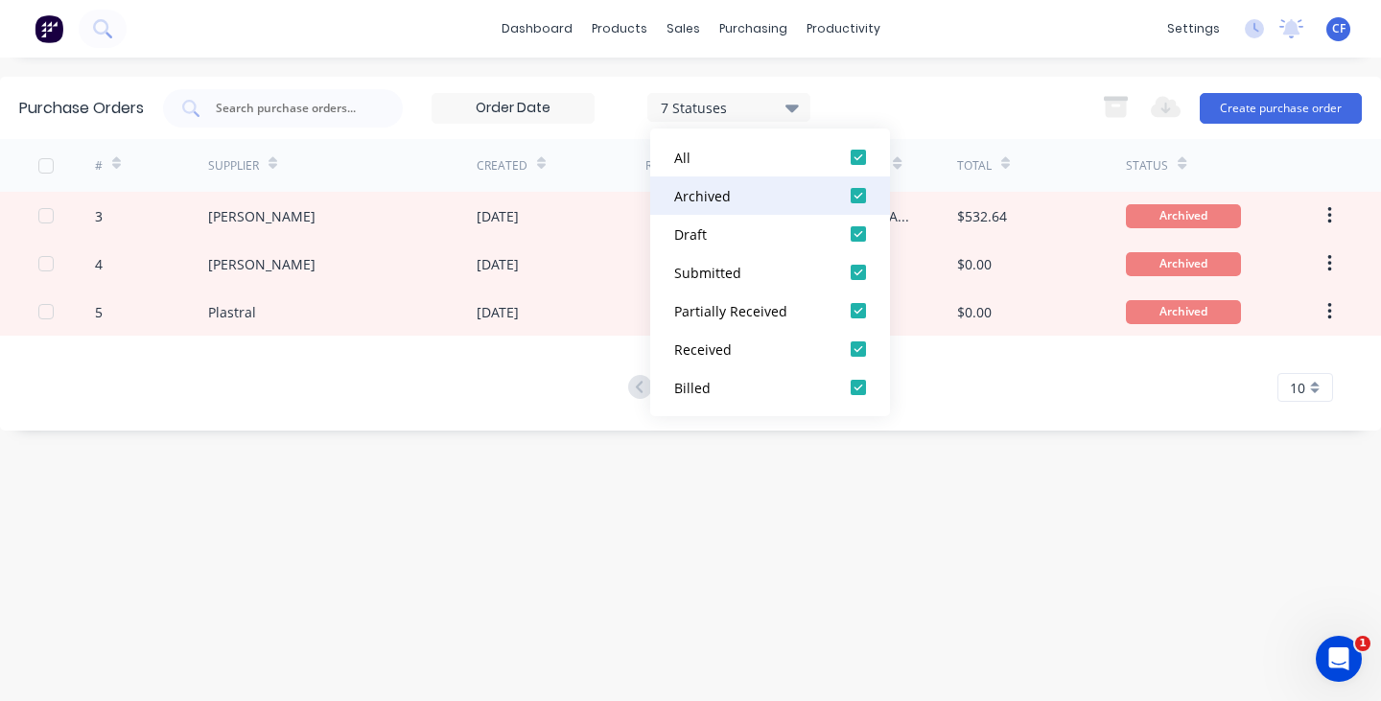
click at [794, 195] on div "Archived" at bounding box center [750, 196] width 153 height 20
click at [925, 75] on div "dashboard products sales purchasing productivity dashboard products Product Cat…" at bounding box center [690, 350] width 1381 height 701
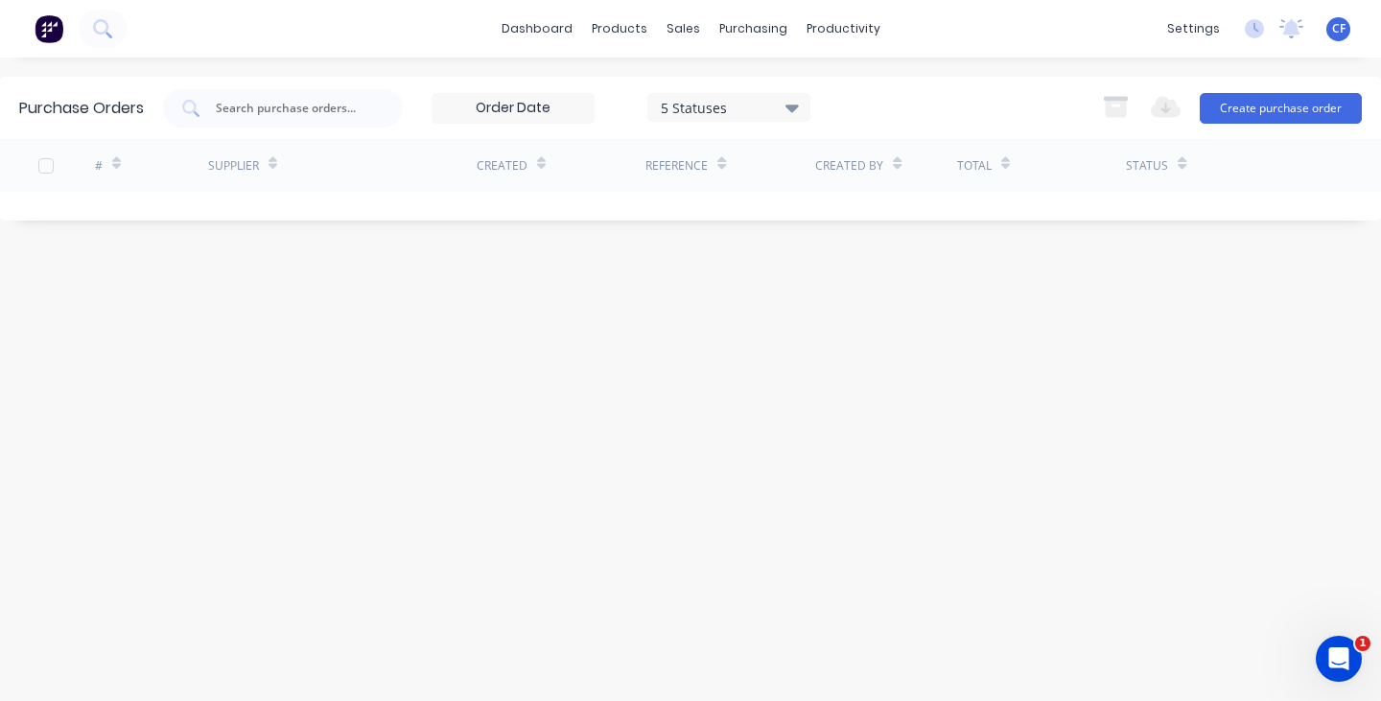
click at [551, 99] on input at bounding box center [513, 108] width 161 height 29
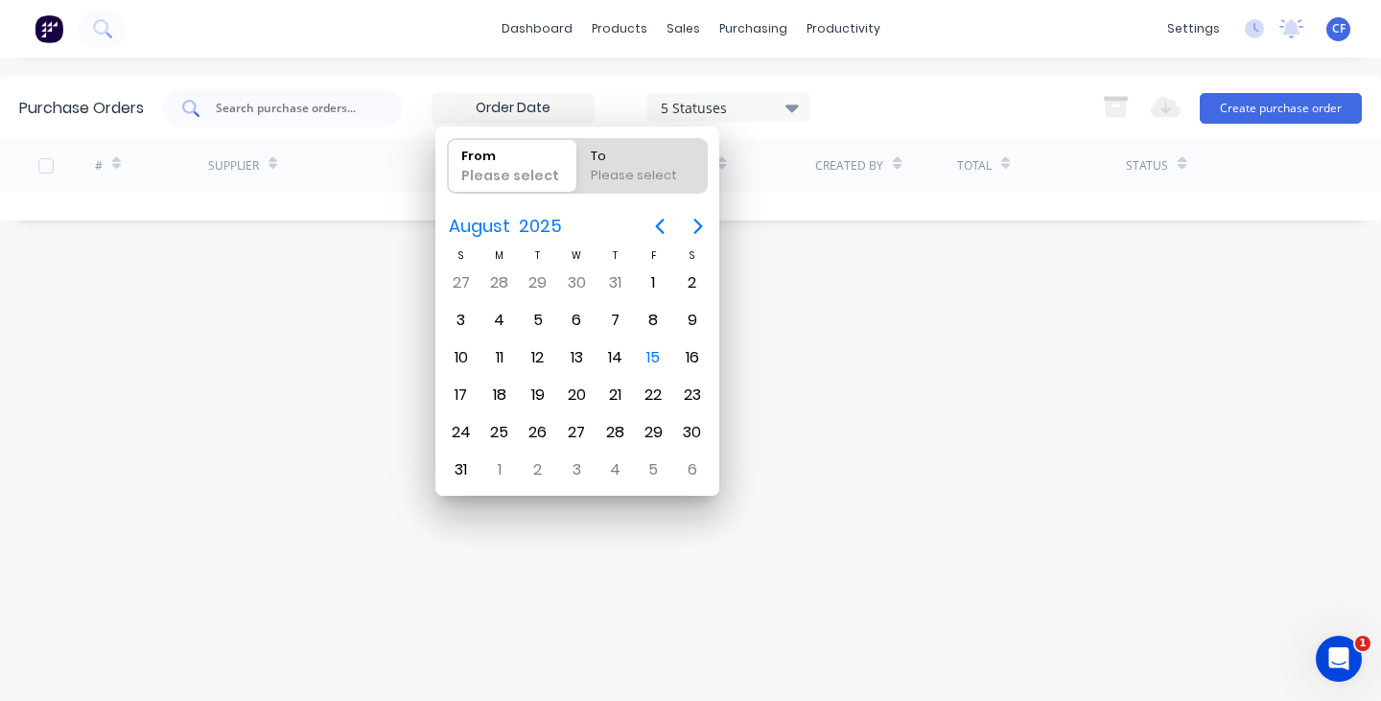
click at [346, 102] on input "text" at bounding box center [293, 108] width 159 height 19
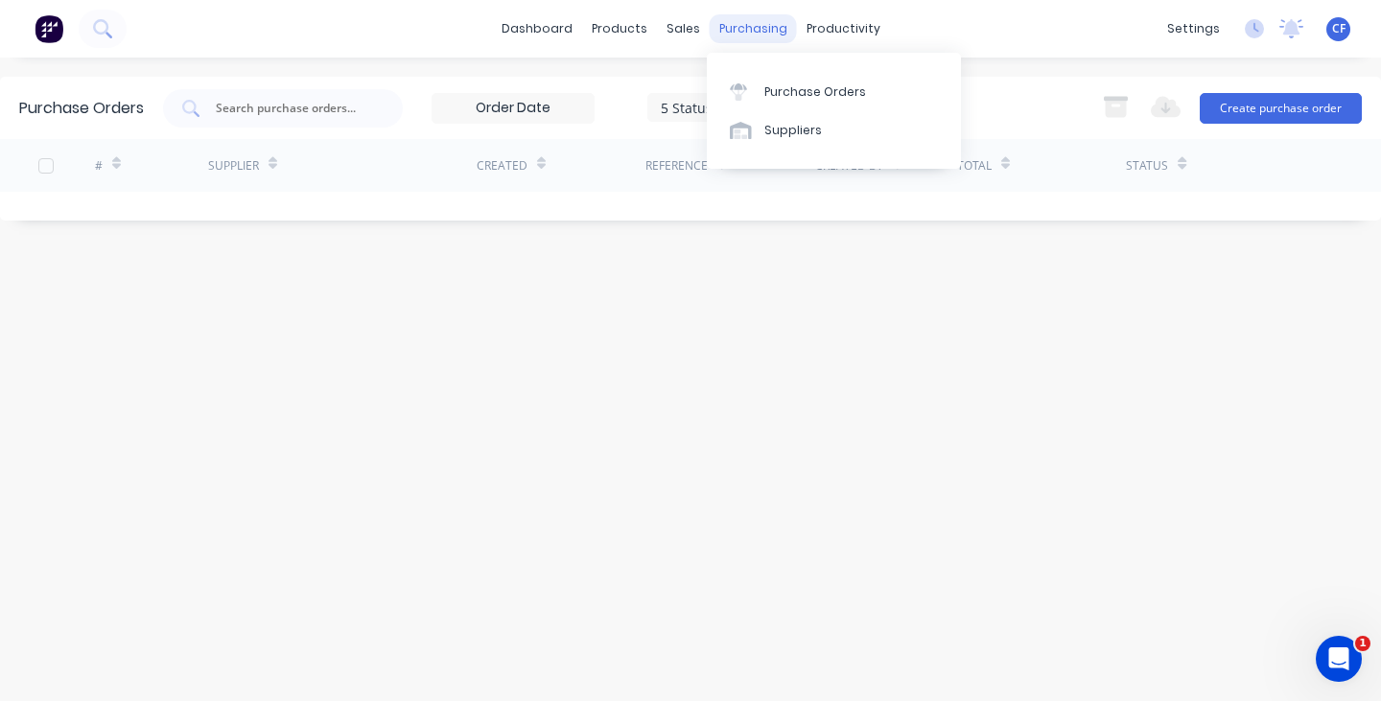
click at [710, 39] on div "purchasing" at bounding box center [753, 28] width 87 height 29
click at [1335, 28] on span "CF" at bounding box center [1339, 28] width 13 height 17
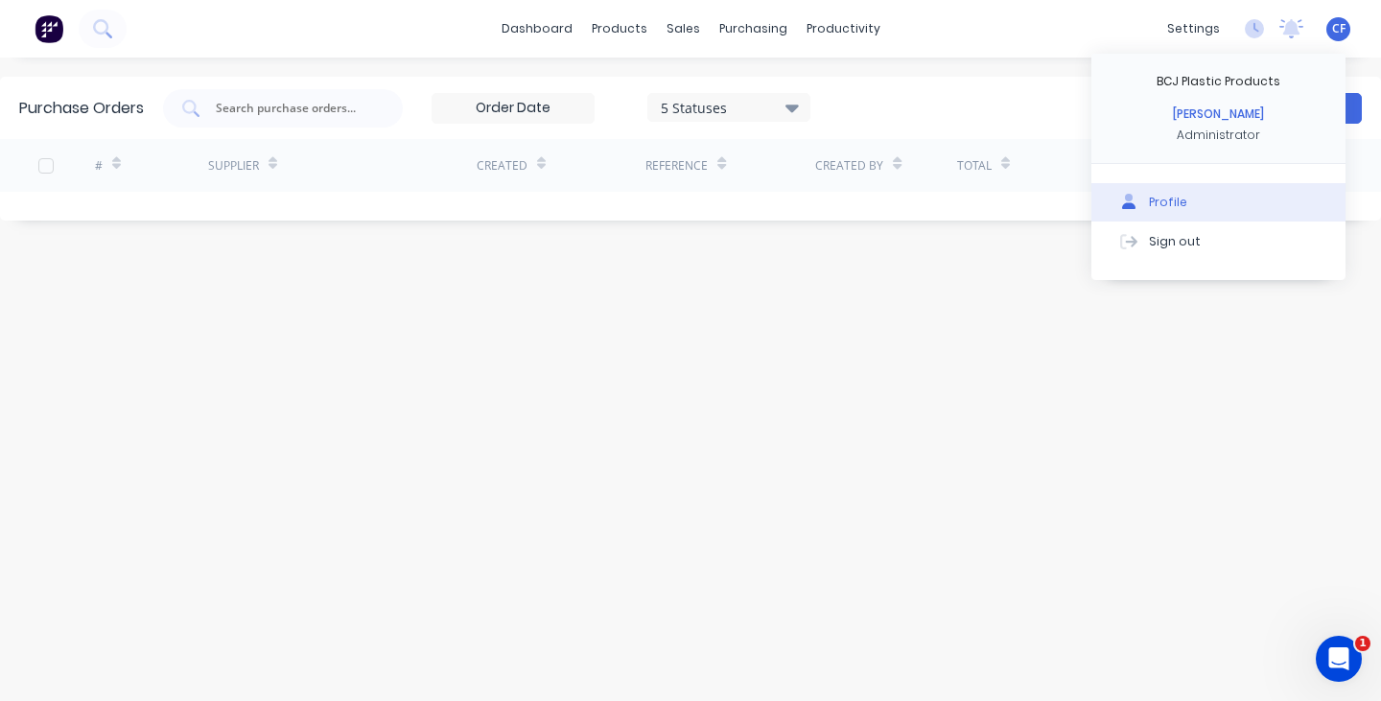
click at [1152, 193] on button "Profile" at bounding box center [1219, 202] width 254 height 38
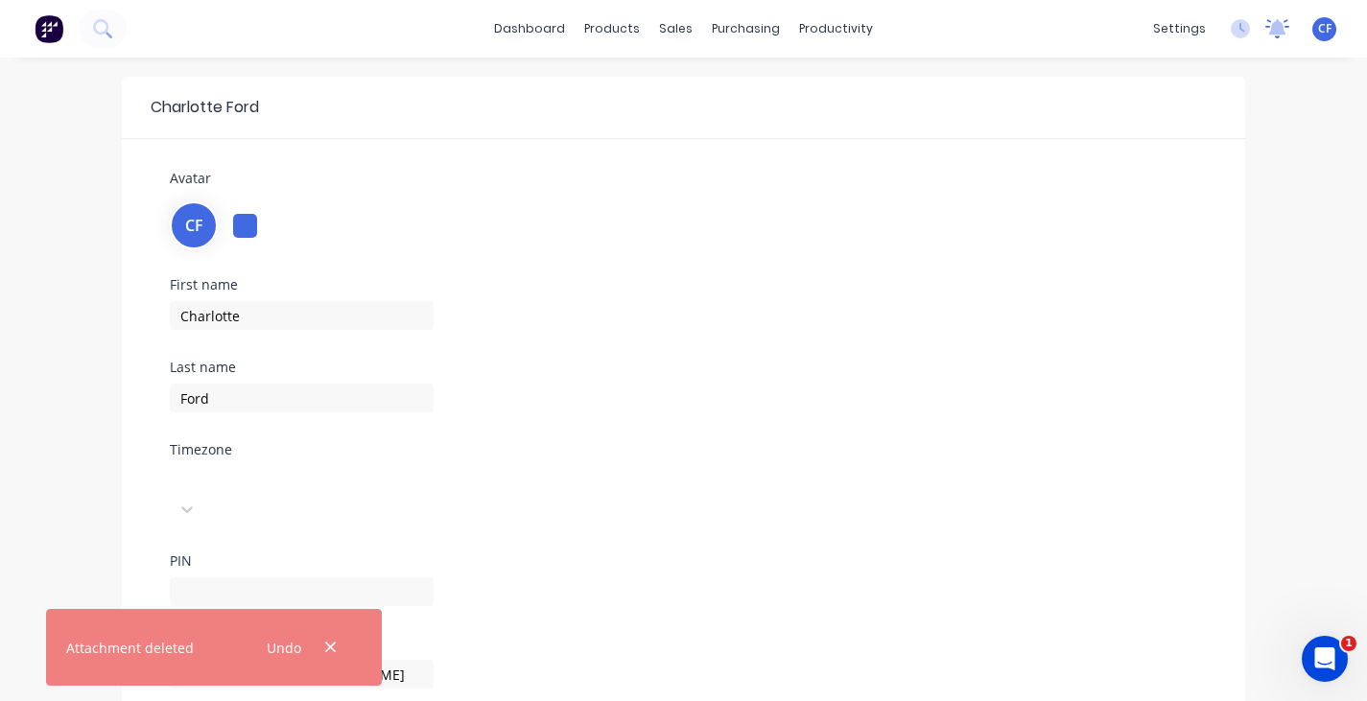
click at [1283, 29] on icon at bounding box center [1277, 26] width 17 height 15
click at [1247, 35] on icon at bounding box center [1240, 28] width 19 height 19
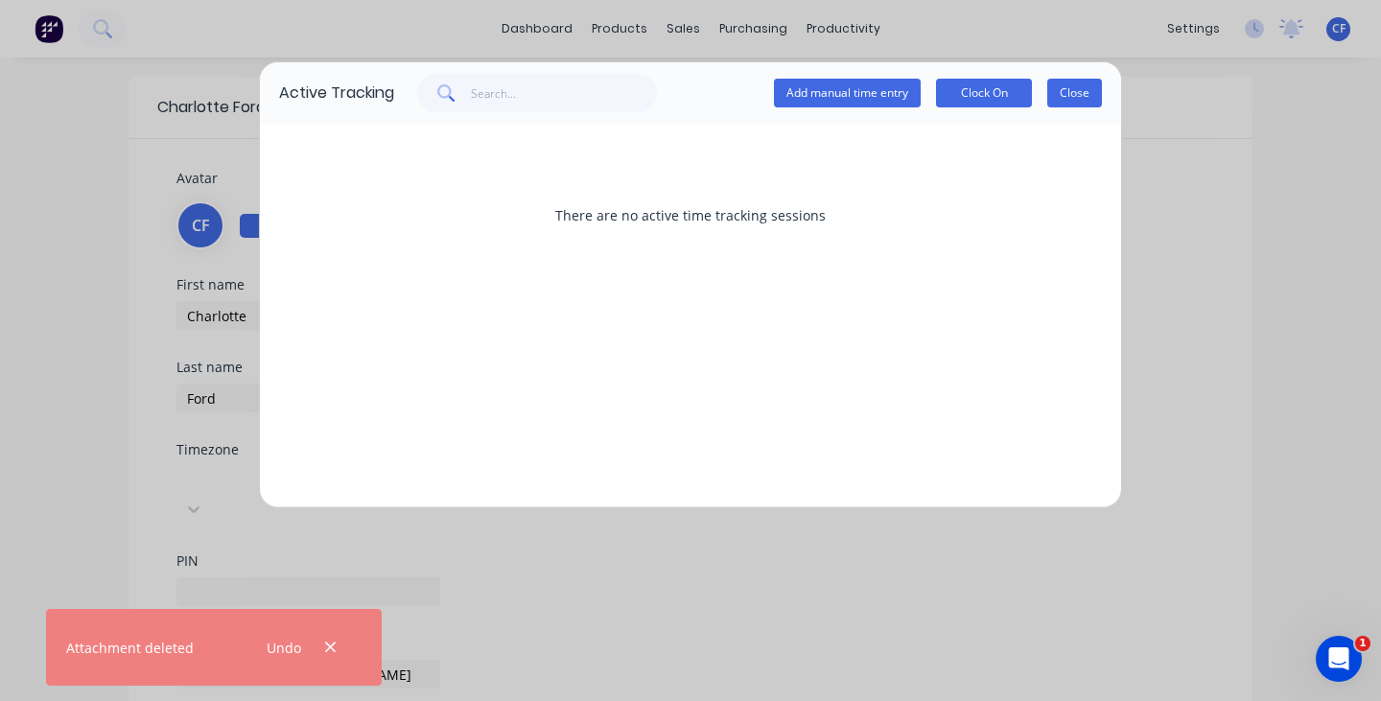
drag, startPoint x: 1096, startPoint y: 94, endPoint x: 1107, endPoint y: 83, distance: 15.6
click at [1095, 94] on button "Close" at bounding box center [1075, 93] width 55 height 29
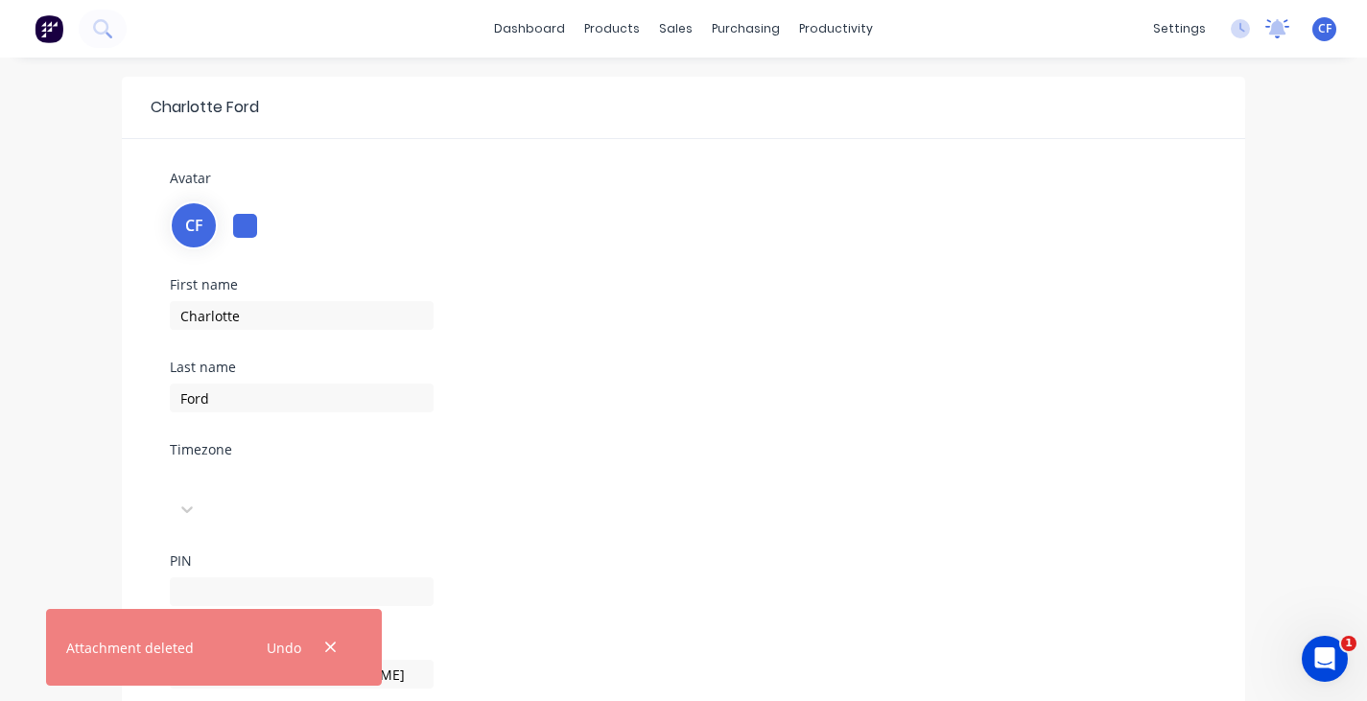
click at [1279, 21] on icon at bounding box center [1277, 26] width 17 height 15
click at [1258, 40] on div "settings No new notifications Mark all as read You have no notifications CF BCJ…" at bounding box center [1256, 28] width 224 height 29
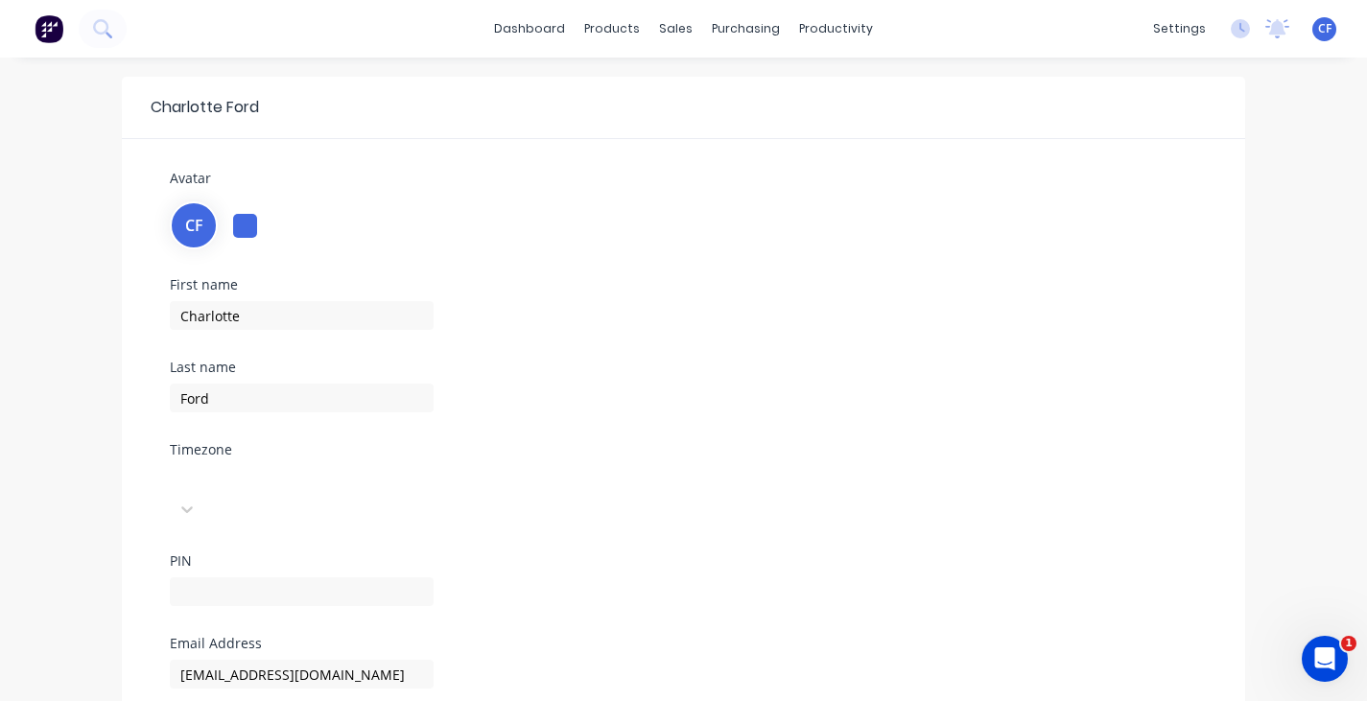
click at [1224, 26] on div "settings No new notifications Mark all as read You have no notifications CF BCJ…" at bounding box center [1256, 28] width 224 height 29
click at [1232, 30] on icon at bounding box center [1240, 28] width 19 height 19
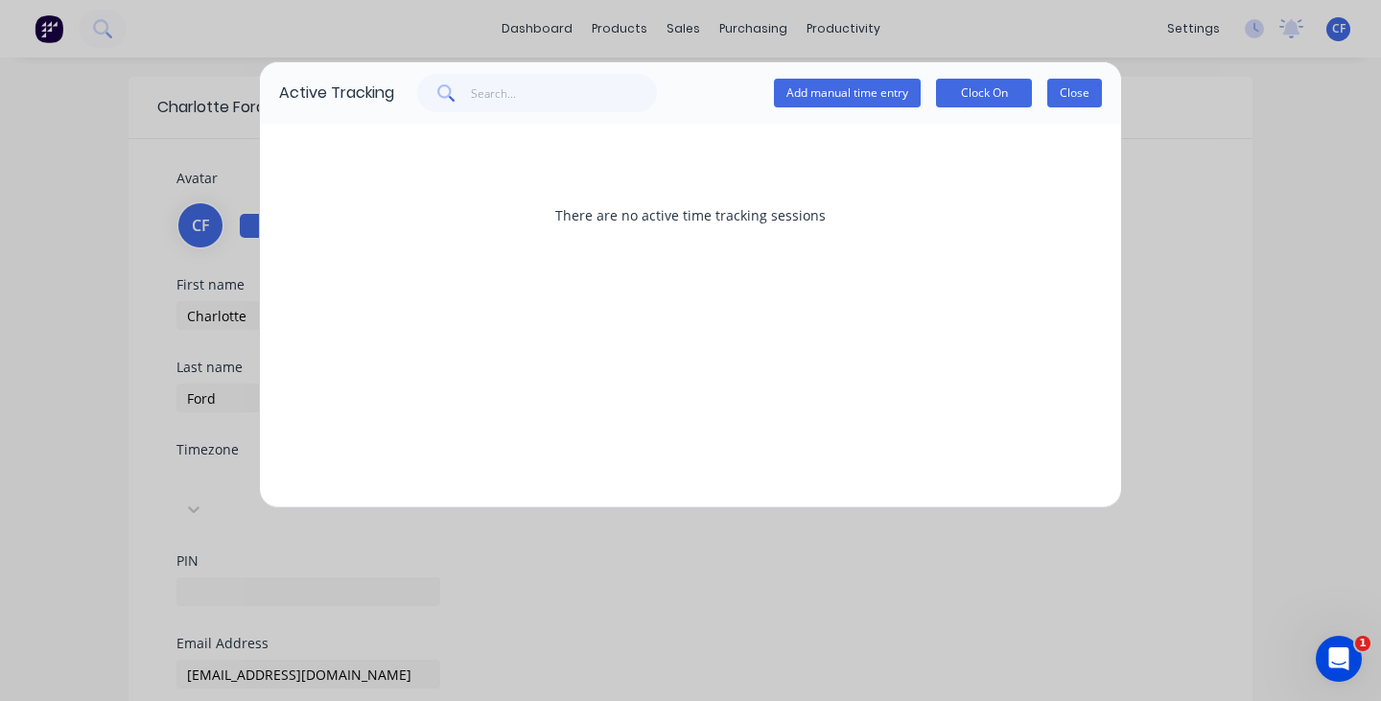
click at [1101, 87] on button "Close" at bounding box center [1075, 93] width 55 height 29
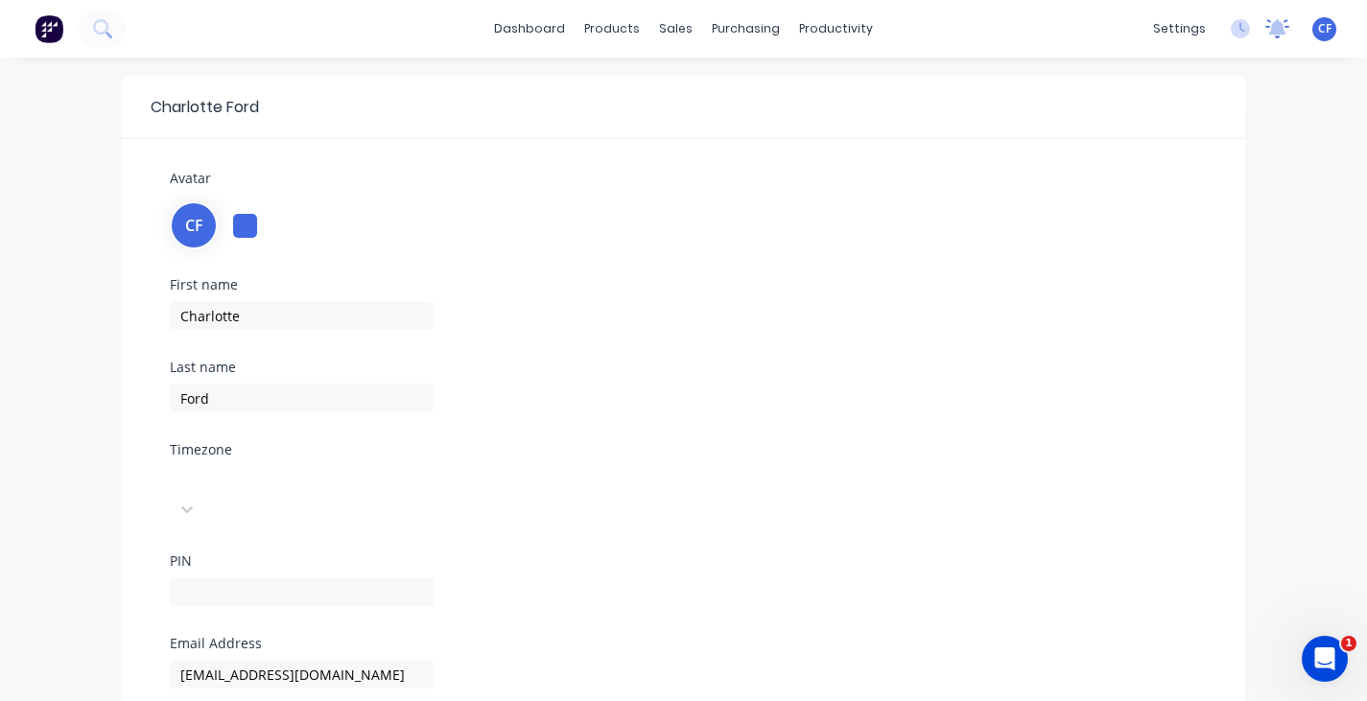
click at [1269, 19] on icon at bounding box center [1277, 28] width 24 height 19
click at [1324, 35] on span "CF" at bounding box center [1324, 28] width 13 height 17
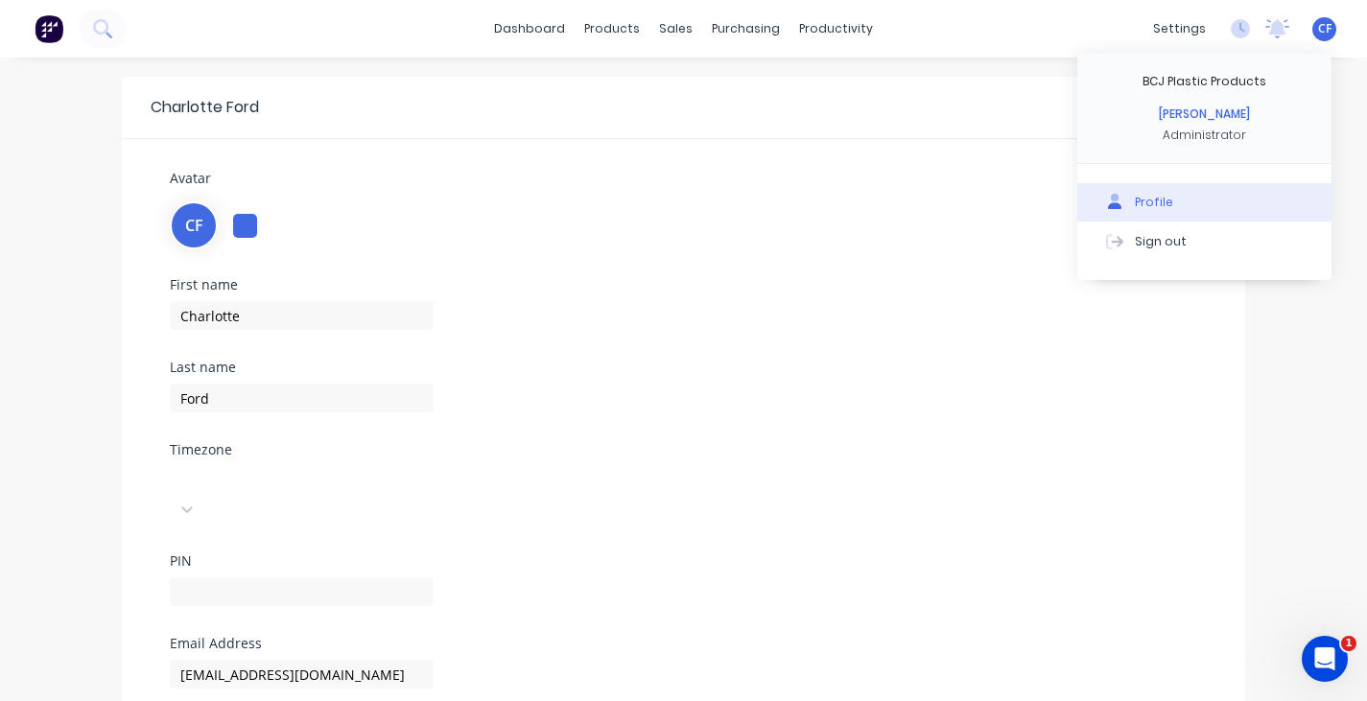
click at [1191, 188] on button "Profile" at bounding box center [1204, 202] width 254 height 38
click at [1115, 202] on icon at bounding box center [1115, 202] width 14 height 16
click at [1119, 564] on div "First name [PERSON_NAME] Last name Ford Timezone Select... PIN" at bounding box center [683, 457] width 1056 height 359
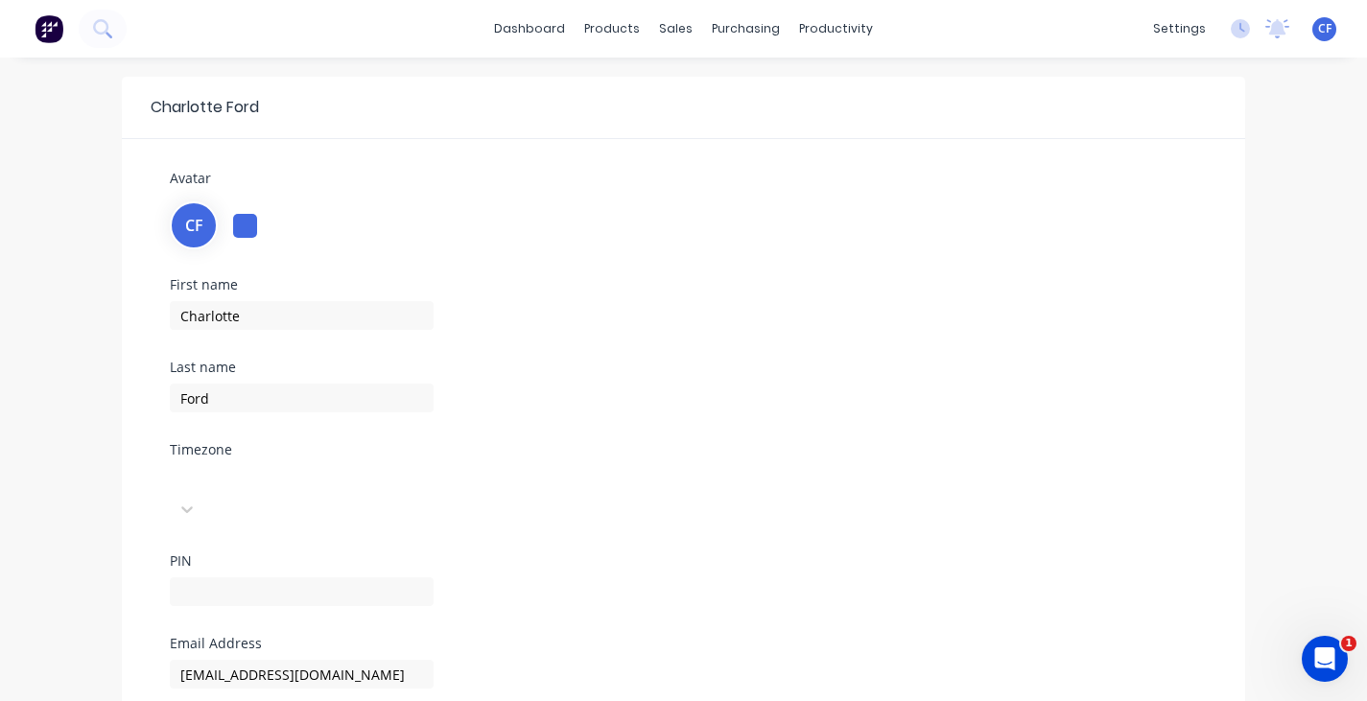
click at [1313, 32] on div "CF BCJ Plastic Products [PERSON_NAME] Administrator Profile Sign out" at bounding box center [1324, 29] width 24 height 24
click at [1279, 34] on icon at bounding box center [1277, 26] width 17 height 15
drag, startPoint x: 1335, startPoint y: 32, endPoint x: 1318, endPoint y: 41, distance: 19.8
click at [1331, 40] on div "CF BCJ Plastic Products [PERSON_NAME] Administrator Profile Sign out" at bounding box center [1324, 29] width 24 height 24
drag, startPoint x: 1312, startPoint y: 35, endPoint x: 1317, endPoint y: 44, distance: 9.9
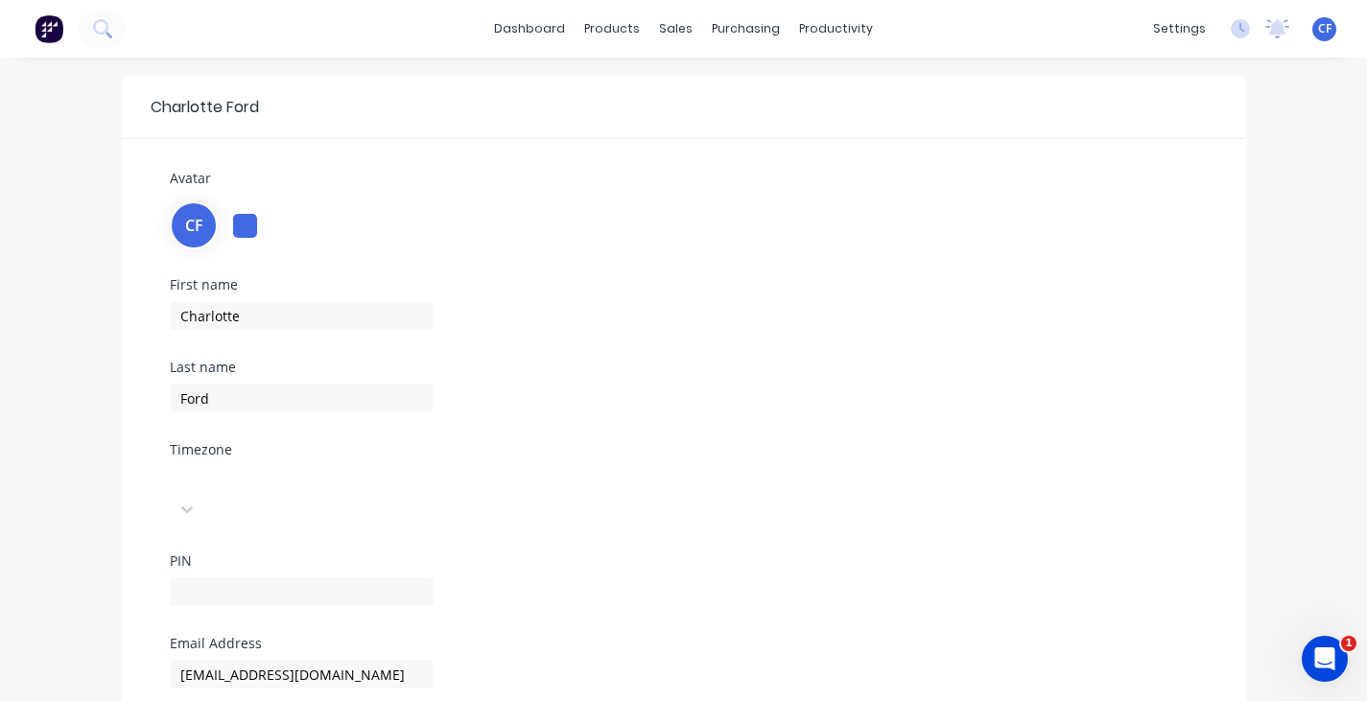
click at [1317, 41] on div "settings No new notifications Mark all as read You have no notifications CF BCJ…" at bounding box center [1256, 28] width 224 height 29
click at [1315, 28] on div "CF BCJ Plastic Products [PERSON_NAME] Administrator Profile Sign out" at bounding box center [1324, 29] width 24 height 24
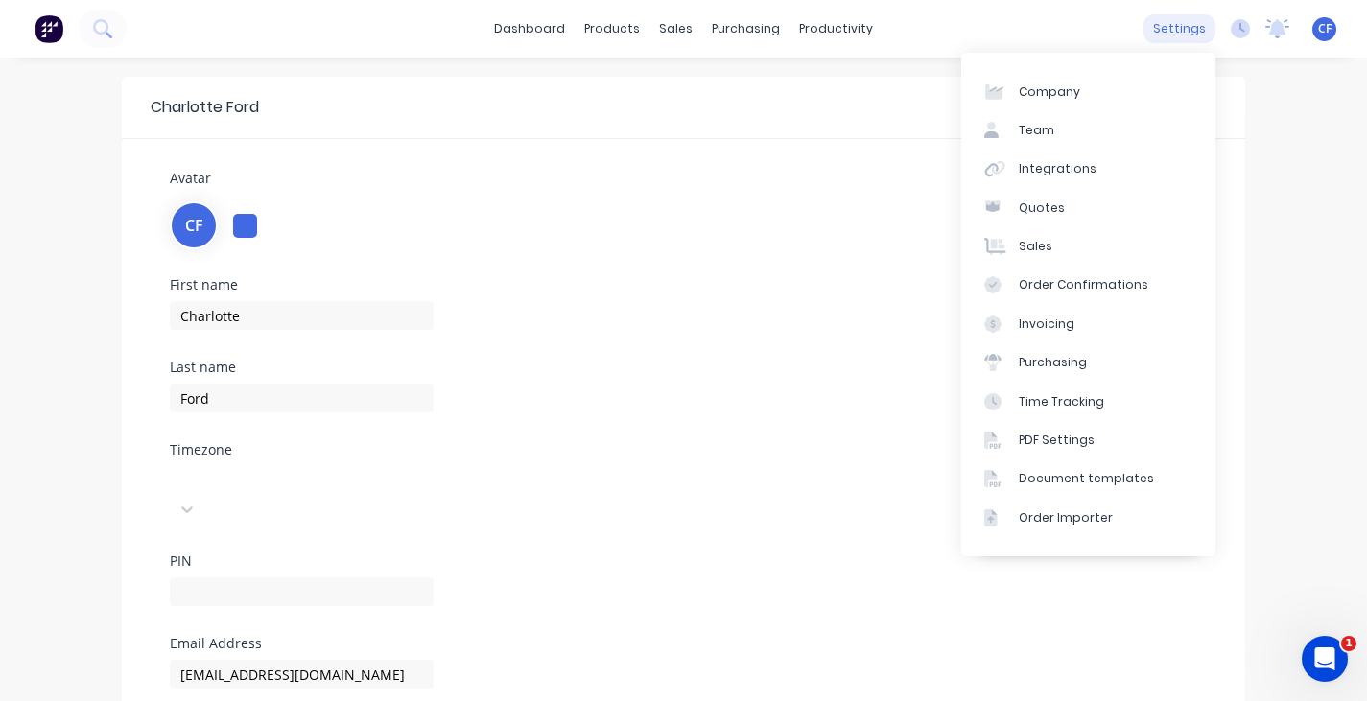
click at [1206, 28] on div "settings" at bounding box center [1180, 28] width 72 height 29
click at [1020, 126] on div "Team" at bounding box center [1036, 130] width 35 height 17
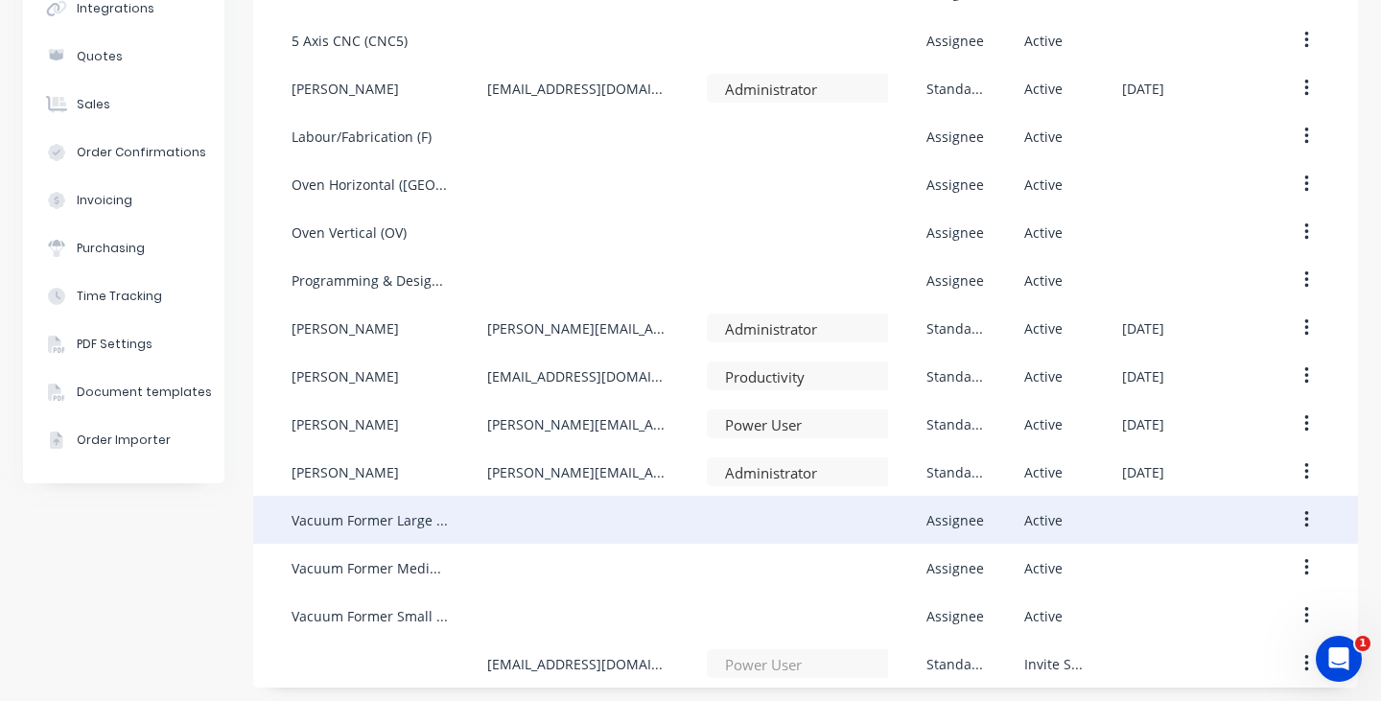
scroll to position [213, 0]
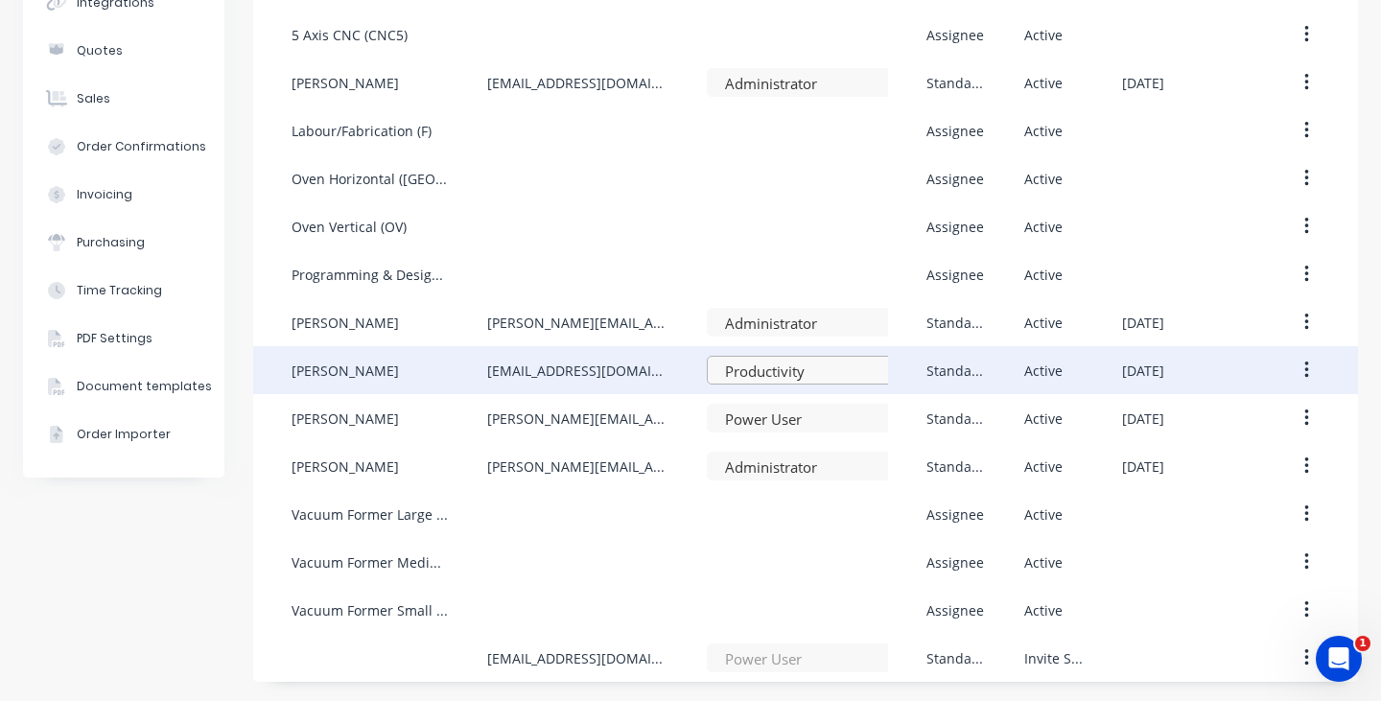
click at [802, 372] on div at bounding box center [804, 372] width 163 height 24
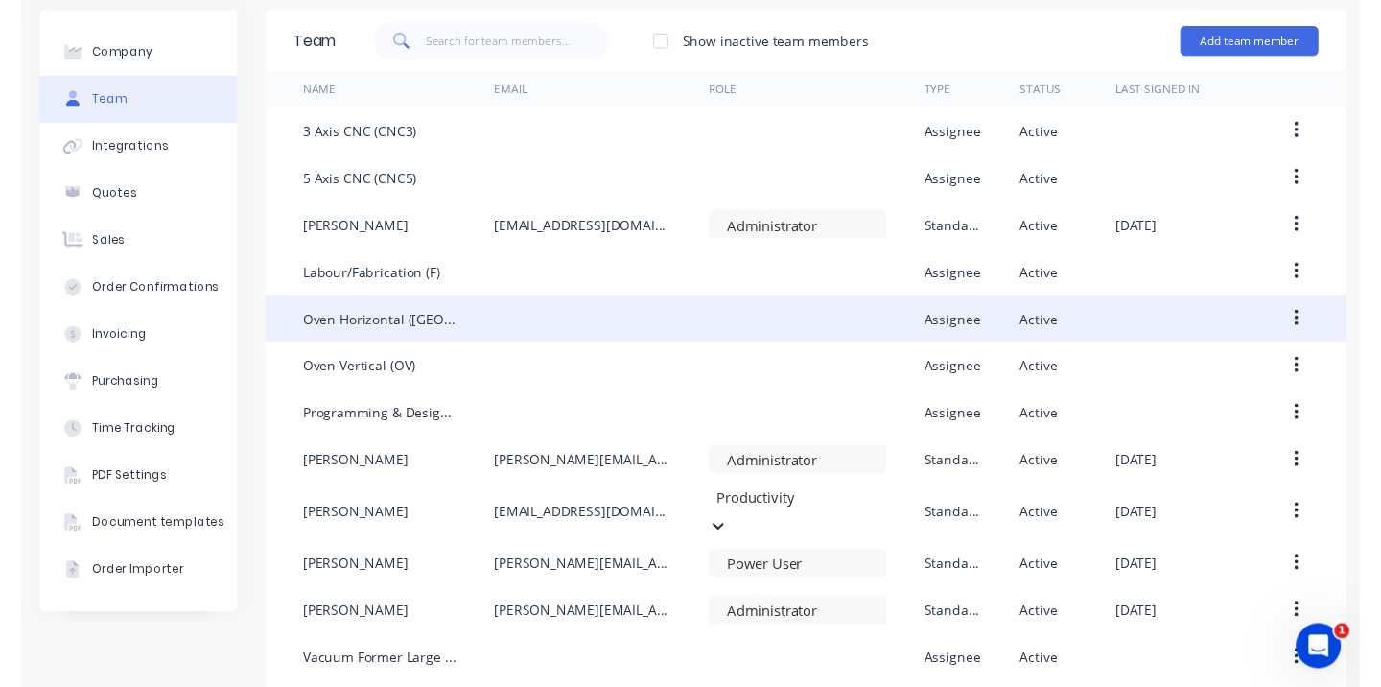
scroll to position [0, 0]
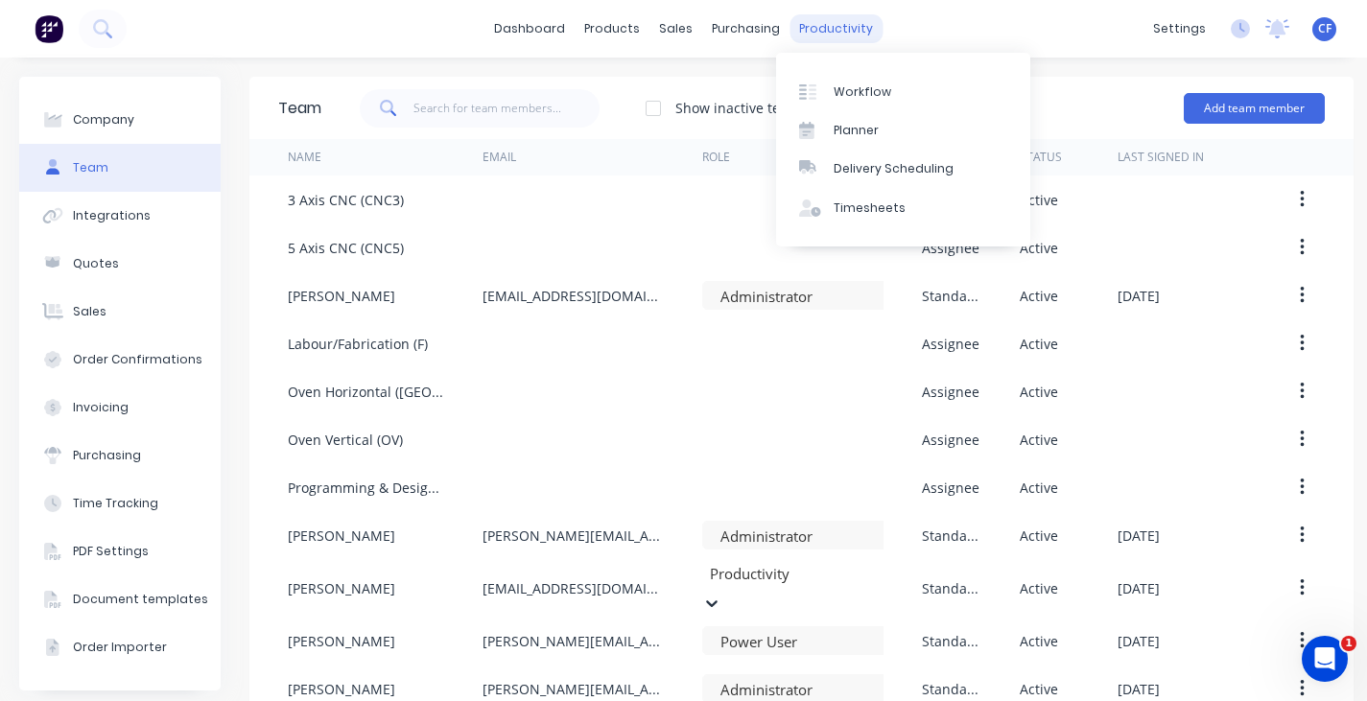
click at [851, 32] on div "productivity" at bounding box center [836, 28] width 93 height 29
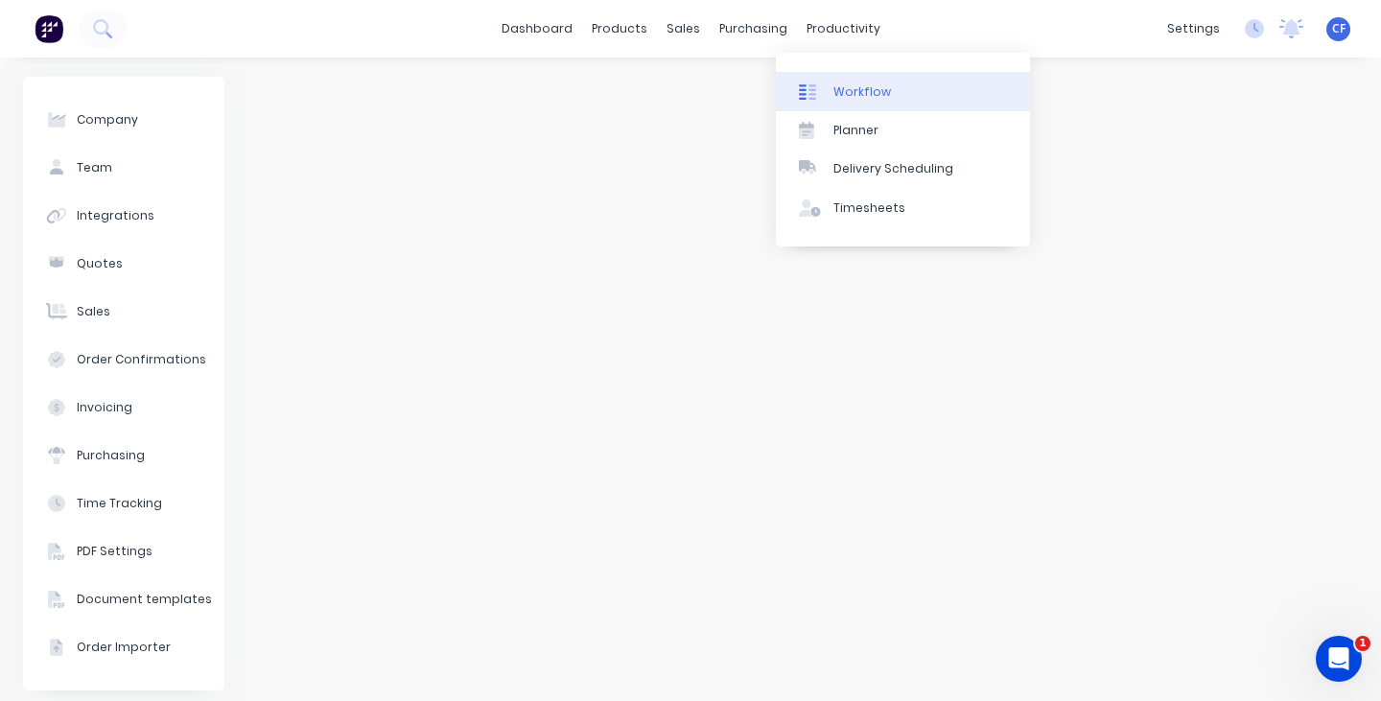
click at [873, 85] on div "Workflow" at bounding box center [863, 91] width 58 height 17
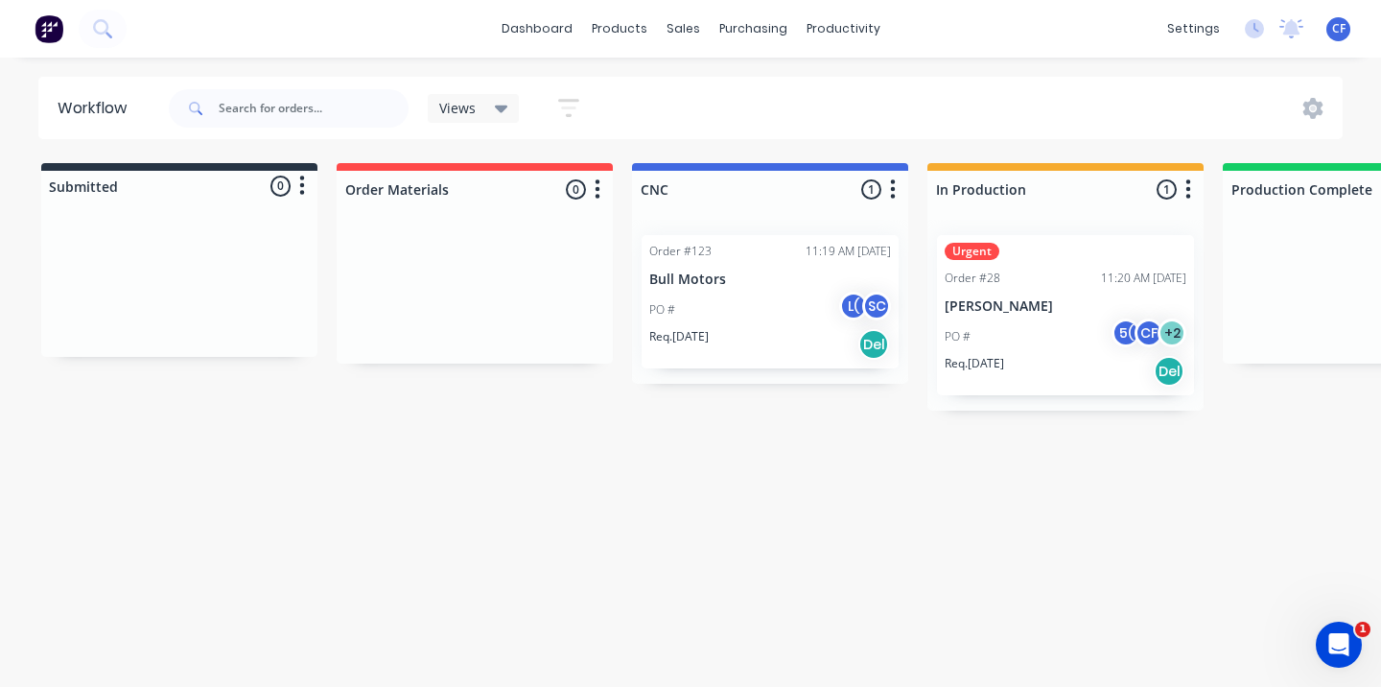
click at [1085, 361] on div "Req. [DATE] Del" at bounding box center [1066, 371] width 242 height 33
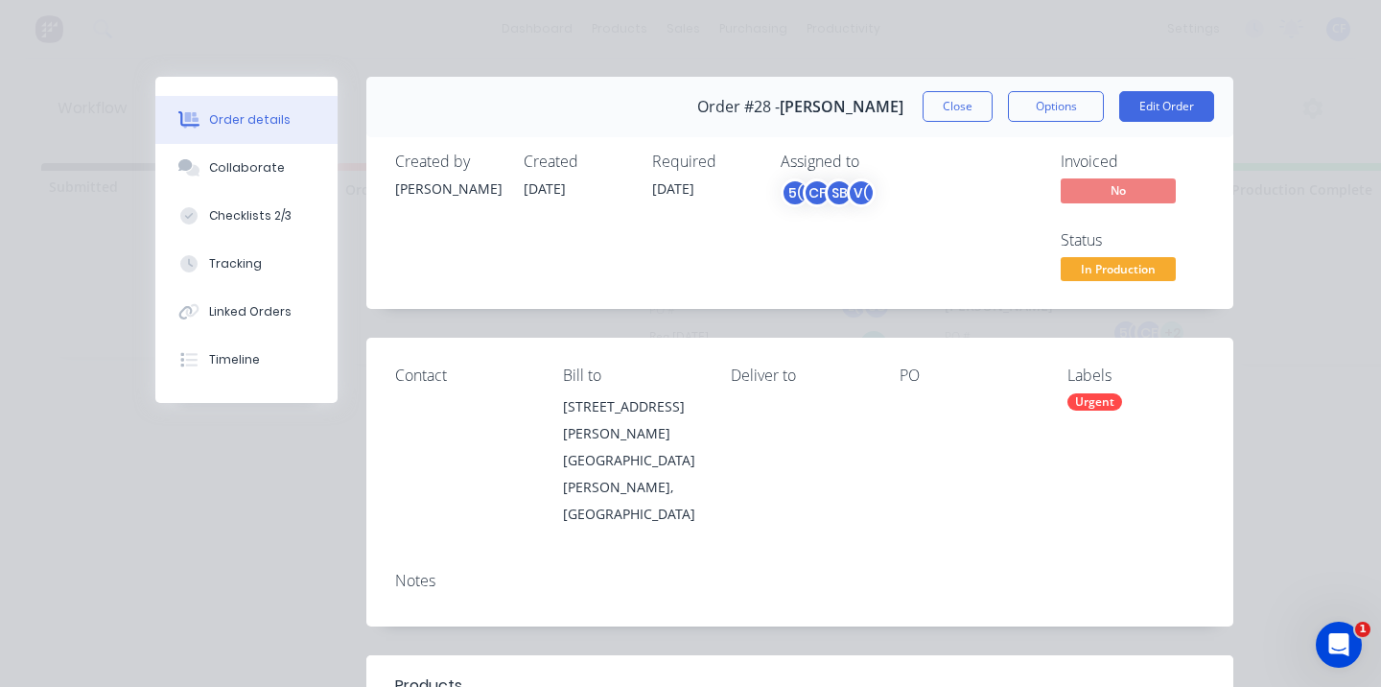
click at [1094, 393] on div "Urgent" at bounding box center [1095, 401] width 55 height 17
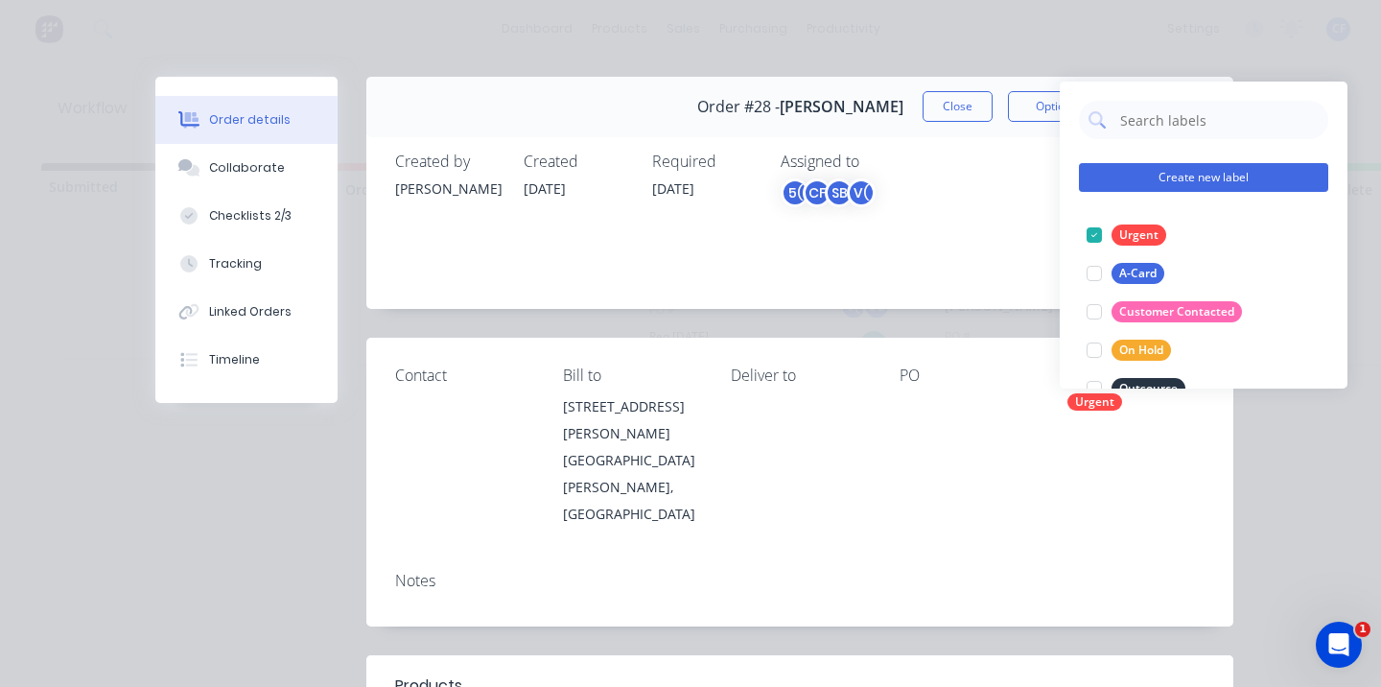
click at [1156, 176] on button "Create new label" at bounding box center [1203, 177] width 249 height 29
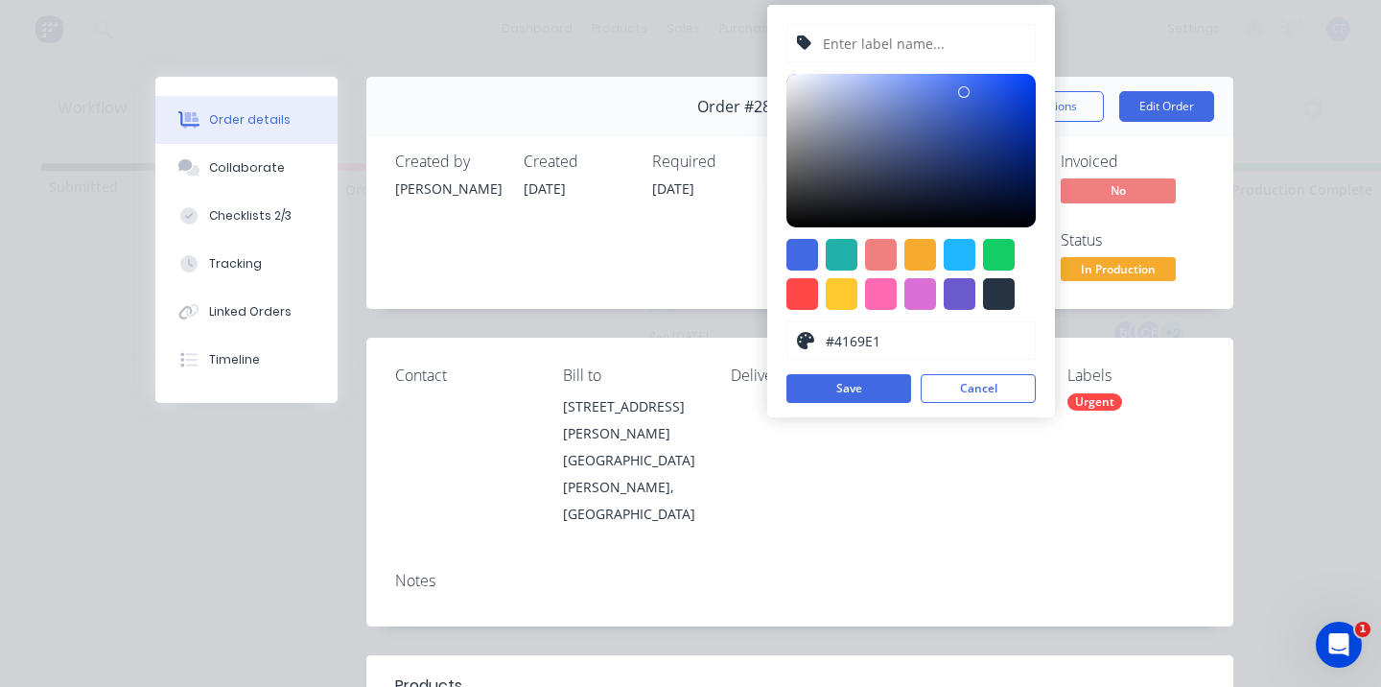
click at [864, 42] on input "text" at bounding box center [923, 43] width 204 height 36
type input "Paid"
click at [841, 247] on div at bounding box center [842, 255] width 32 height 32
type input "#20B2AA"
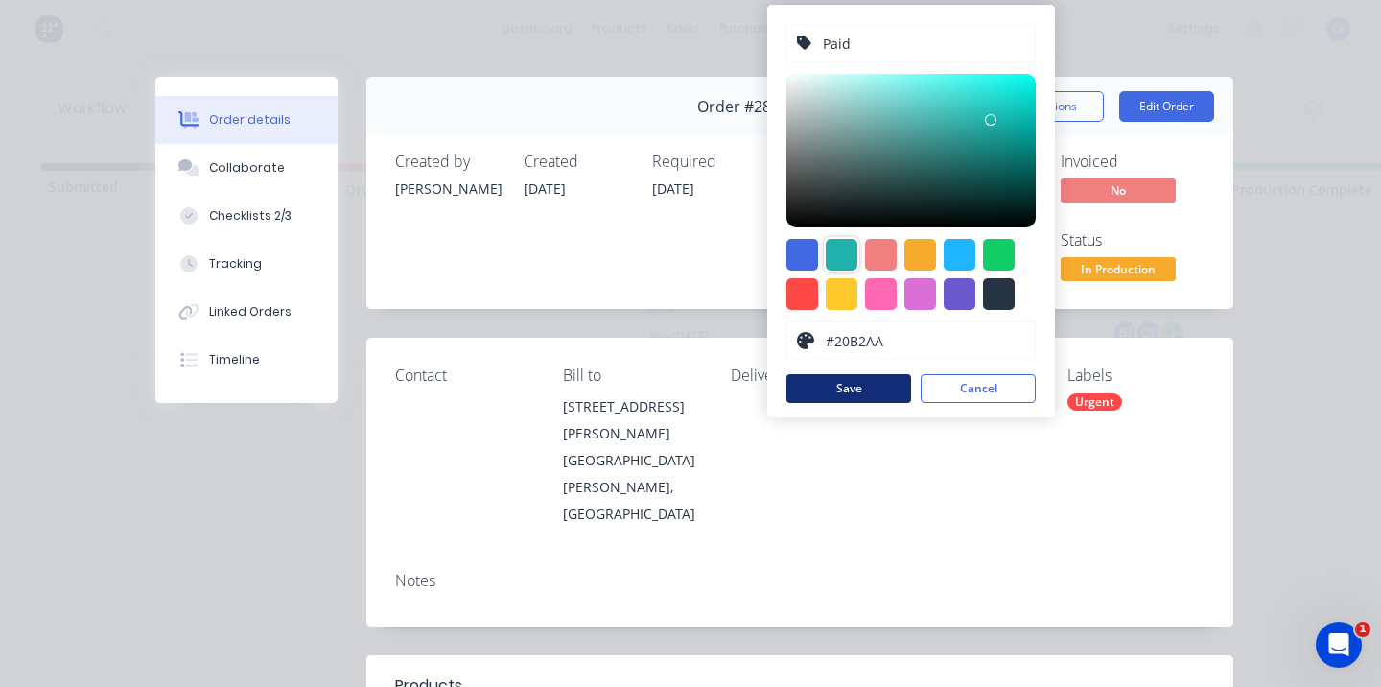
click at [847, 392] on button "Save" at bounding box center [849, 388] width 125 height 29
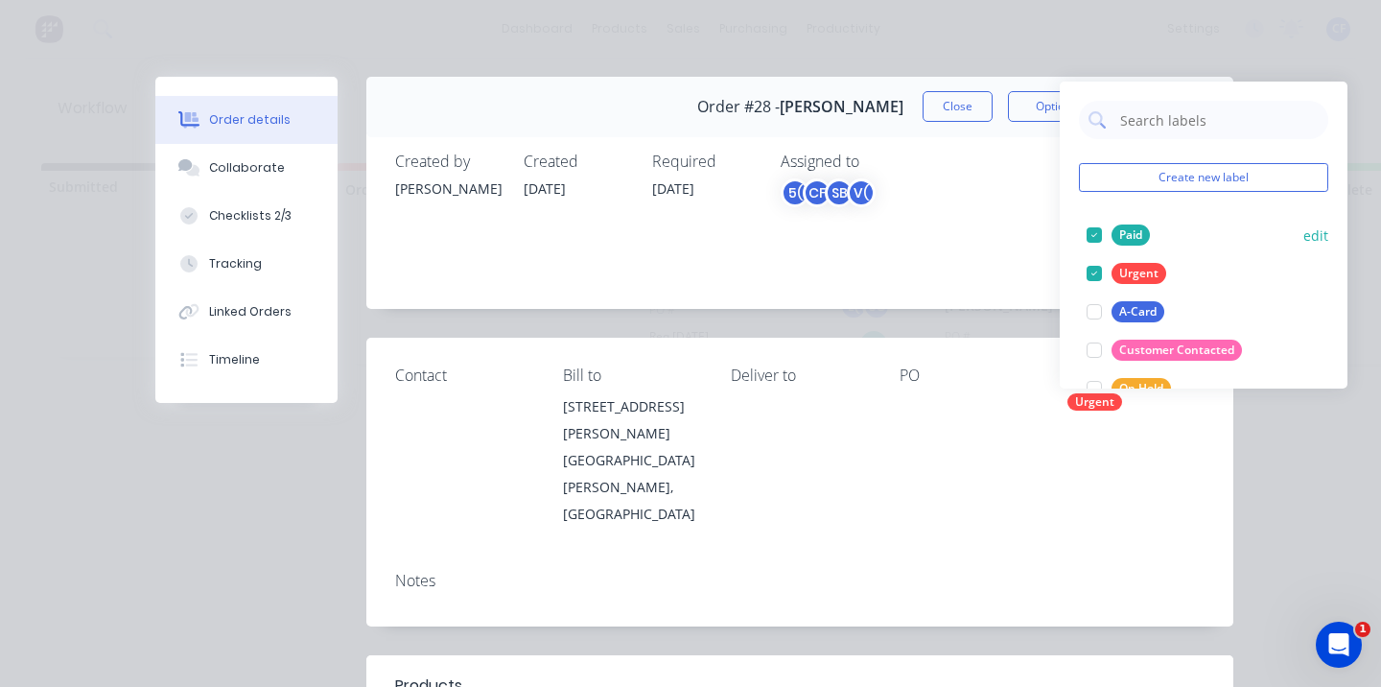
click at [1085, 238] on div at bounding box center [1094, 235] width 38 height 38
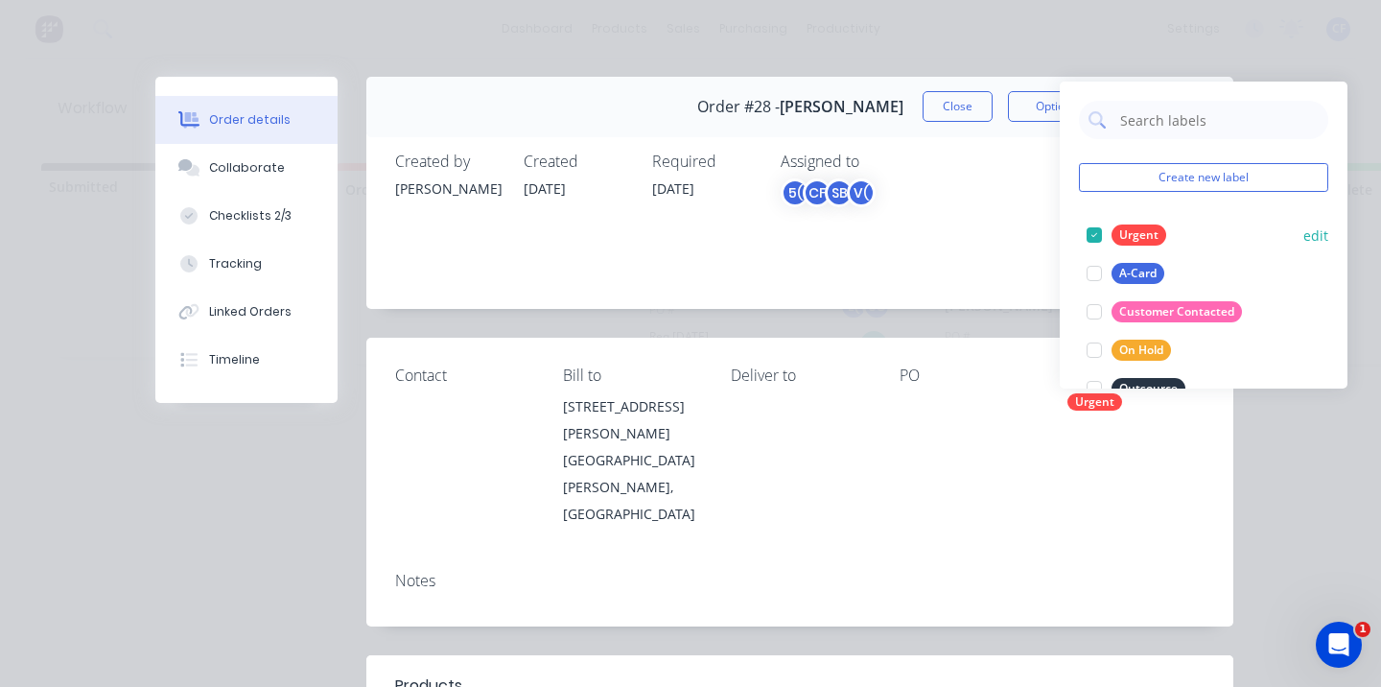
click at [1092, 230] on div at bounding box center [1094, 235] width 38 height 38
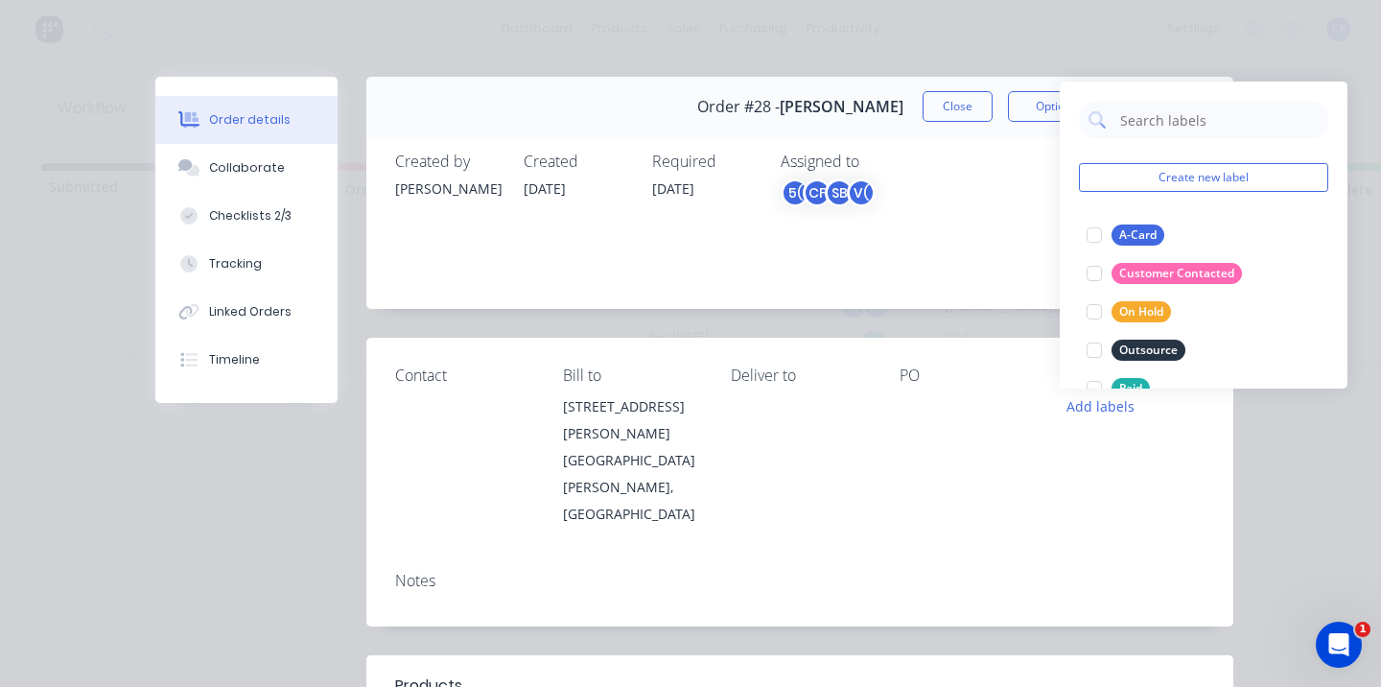
drag, startPoint x: 1277, startPoint y: 48, endPoint x: 1272, endPoint y: 74, distance: 26.3
click at [1276, 68] on div "Order details Collaborate Checklists 2/3 Tracking Linked Orders Timeline Order …" at bounding box center [690, 343] width 1381 height 687
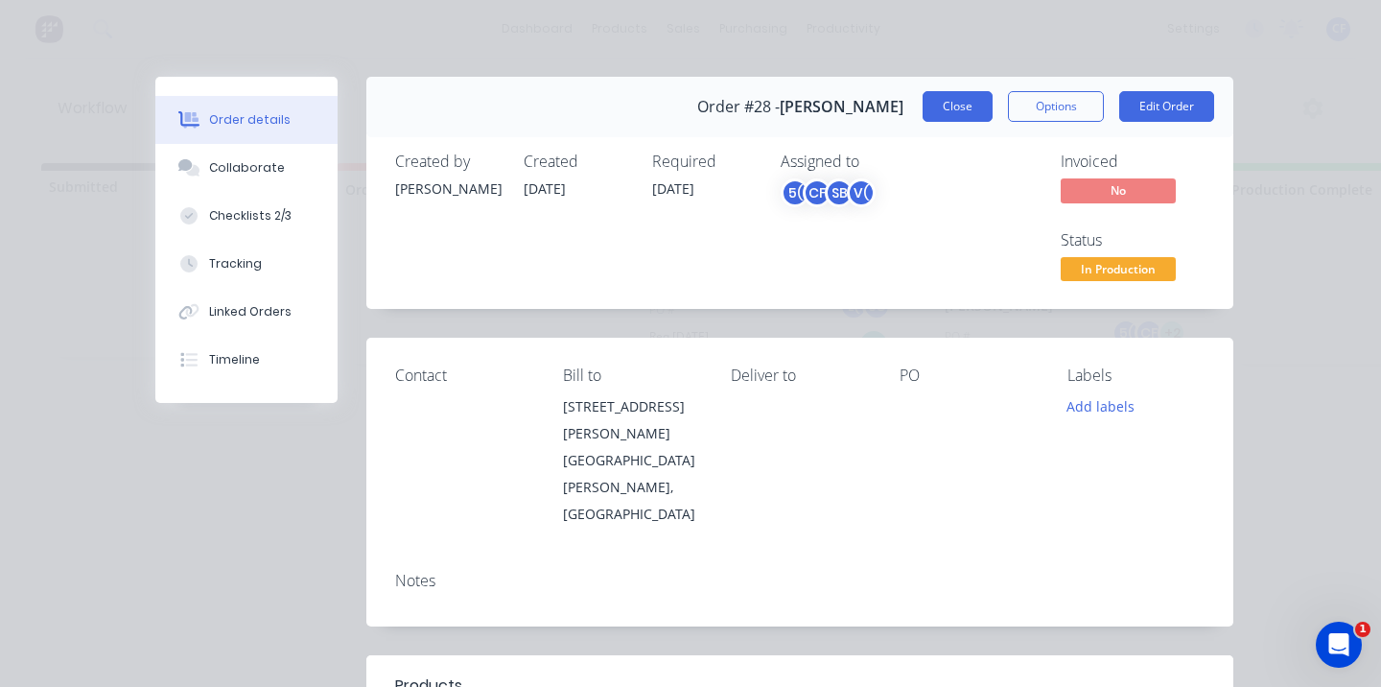
click at [940, 102] on button "Close" at bounding box center [958, 106] width 70 height 31
